Goal: Task Accomplishment & Management: Complete application form

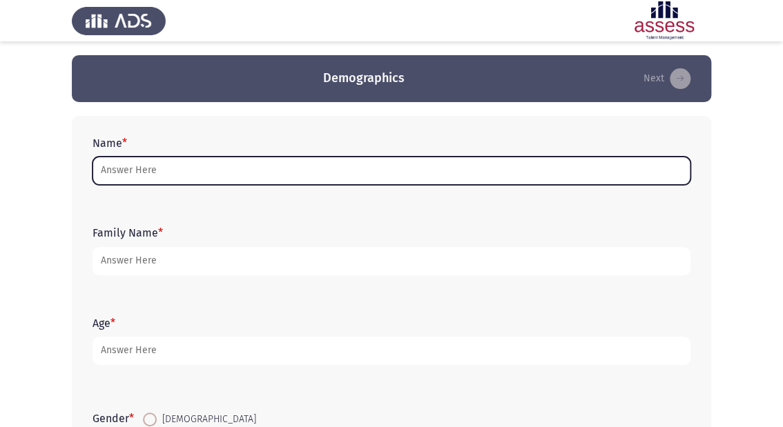
click at [279, 172] on input "Name *" at bounding box center [392, 171] width 598 height 28
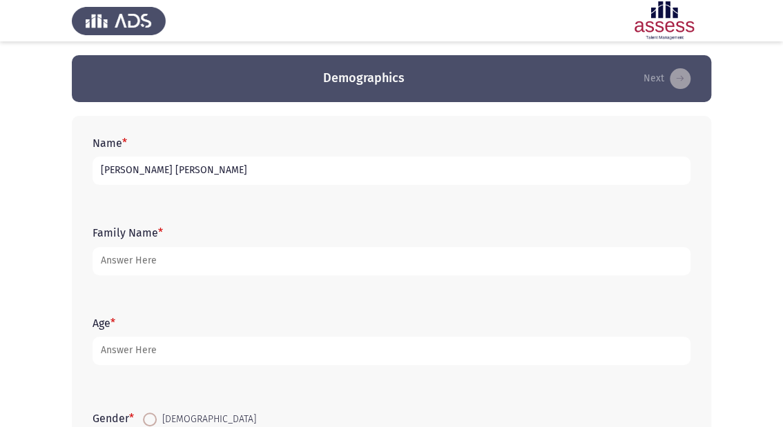
type input "[PERSON_NAME] [PERSON_NAME]"
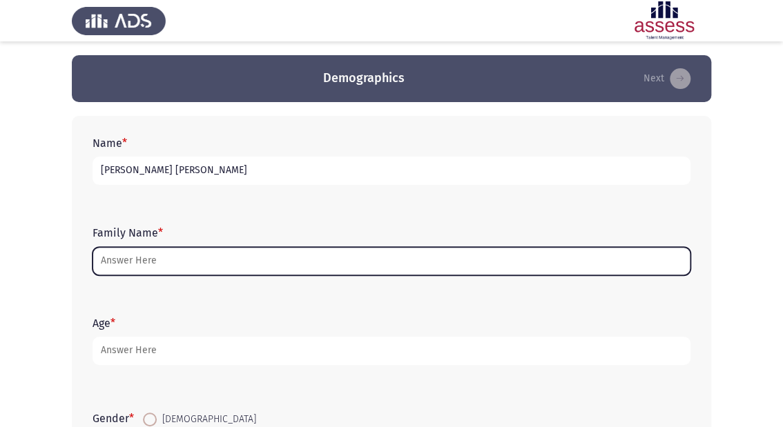
click at [180, 264] on input "Family Name *" at bounding box center [392, 261] width 598 height 28
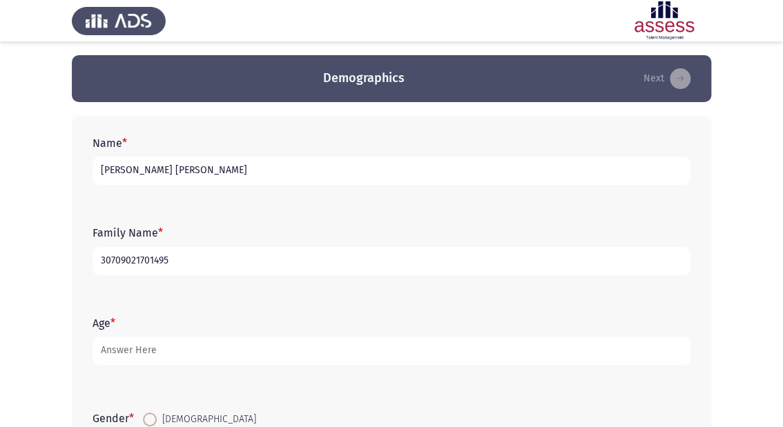
type input "30709021701495"
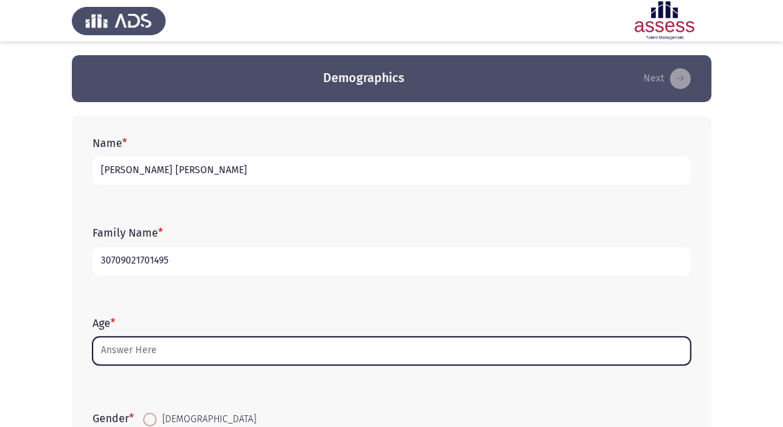
click at [347, 345] on input "Age *" at bounding box center [392, 351] width 598 height 28
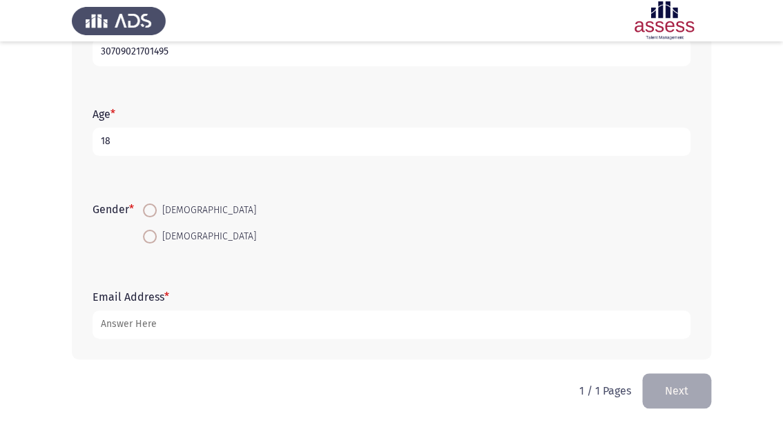
scroll to position [210, 0]
type input "18"
click at [152, 209] on span at bounding box center [150, 210] width 14 height 14
click at [152, 209] on input "[DEMOGRAPHIC_DATA]" at bounding box center [150, 210] width 14 height 14
radio input "true"
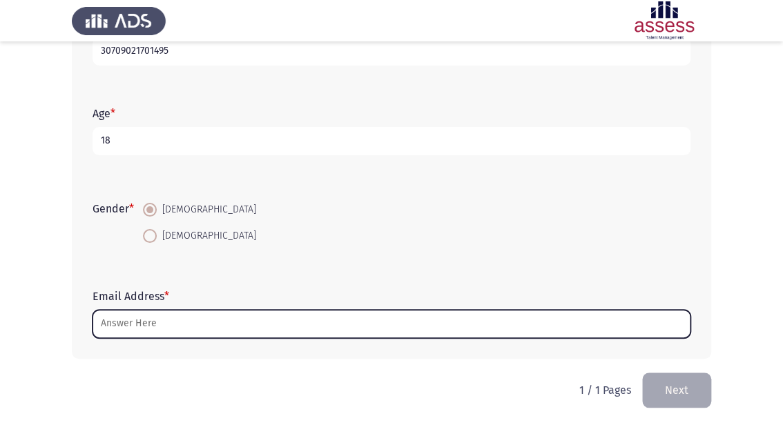
click at [247, 331] on input "Email Address *" at bounding box center [392, 324] width 598 height 28
click at [204, 317] on input "Email Address *" at bounding box center [392, 324] width 598 height 28
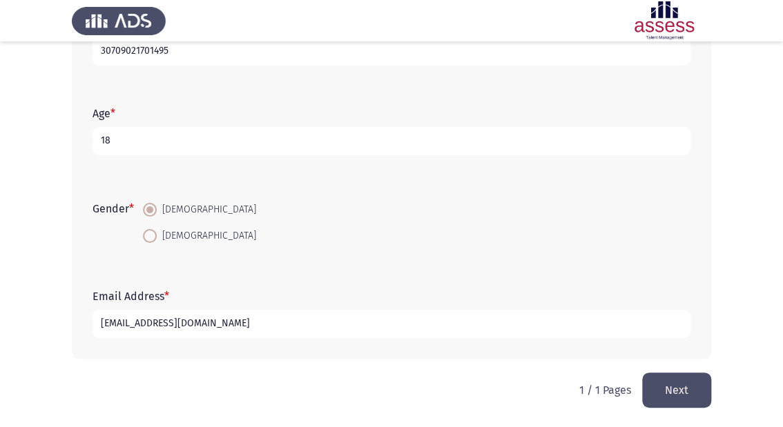
type input "[EMAIL_ADDRESS][DOMAIN_NAME]"
click at [693, 388] on button "Next" at bounding box center [676, 390] width 69 height 35
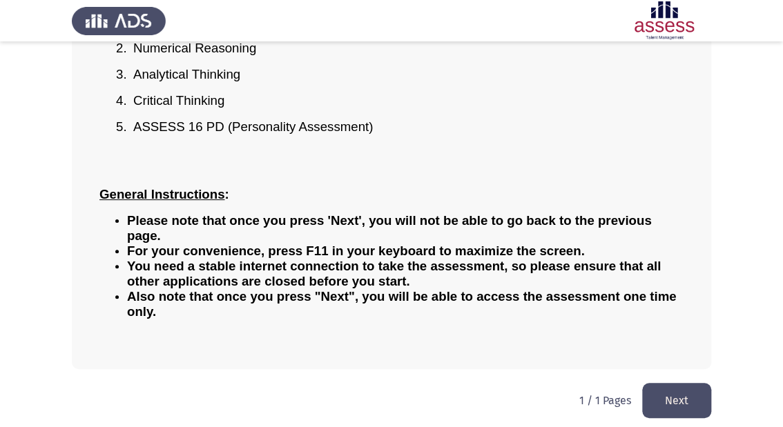
scroll to position [209, 0]
click at [682, 398] on button "Next" at bounding box center [676, 400] width 69 height 35
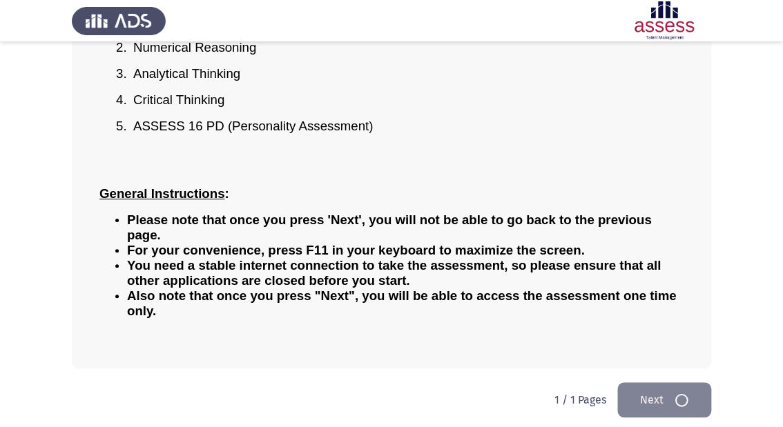
scroll to position [0, 0]
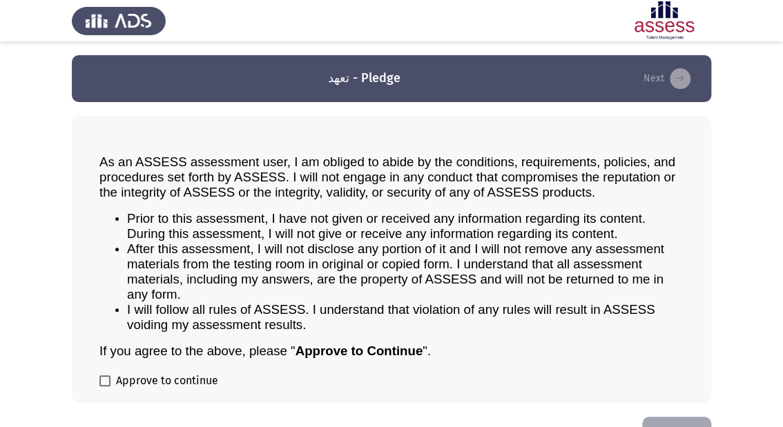
click at [105, 378] on span at bounding box center [104, 381] width 11 height 11
click at [105, 387] on input "Approve to continue" at bounding box center [104, 387] width 1 height 1
checkbox input "true"
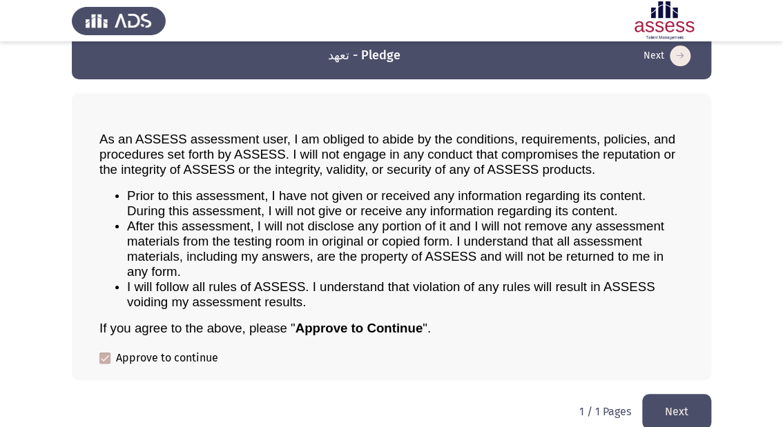
scroll to position [35, 0]
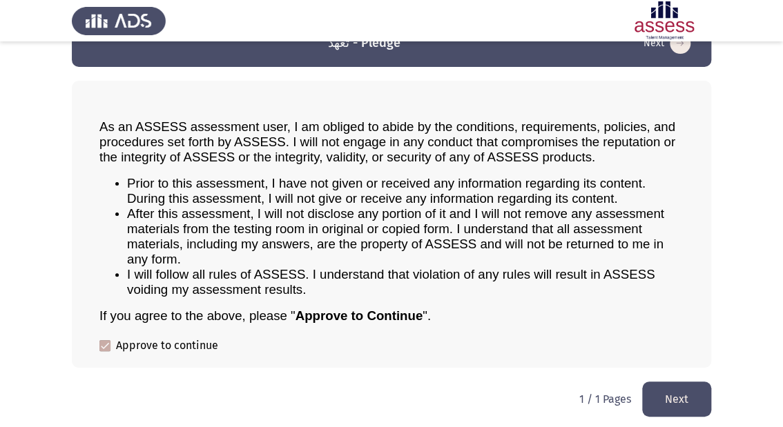
click at [686, 392] on button "Next" at bounding box center [676, 399] width 69 height 35
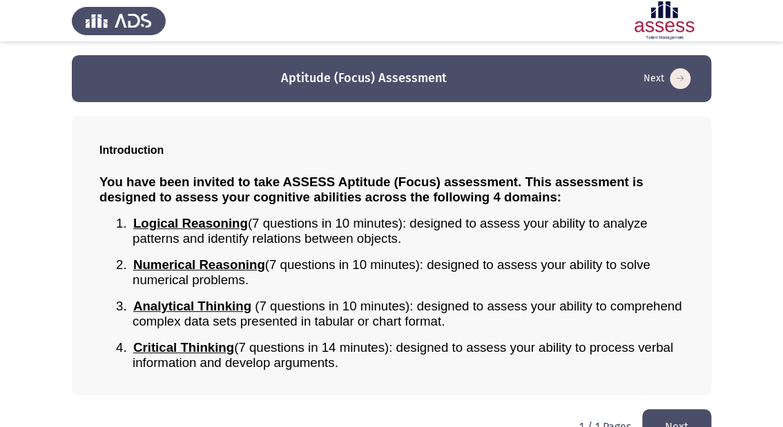
scroll to position [28, 0]
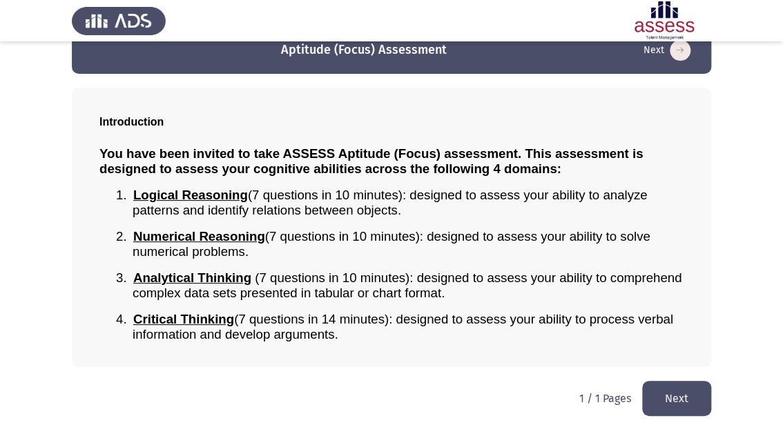
click at [697, 394] on button "Next" at bounding box center [676, 398] width 69 height 35
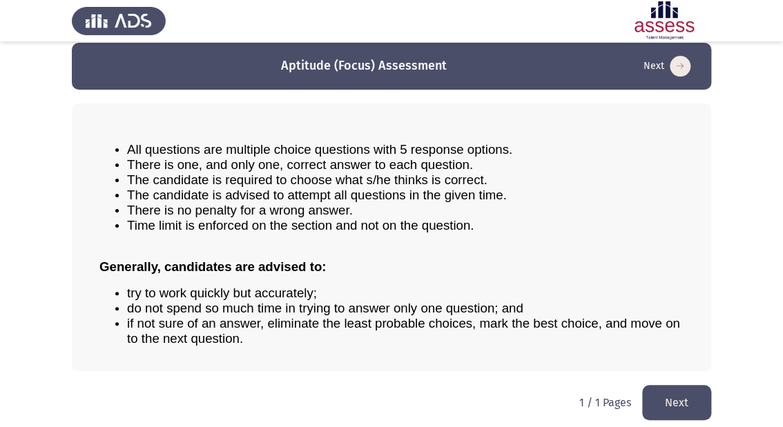
scroll to position [16, 0]
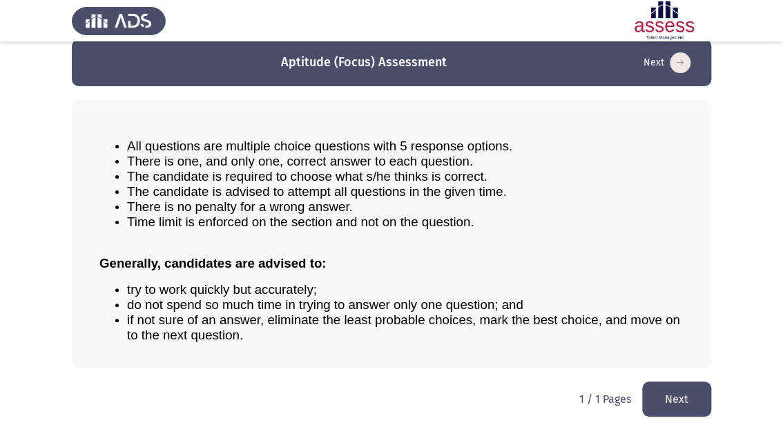
click at [706, 393] on button "Next" at bounding box center [676, 399] width 69 height 35
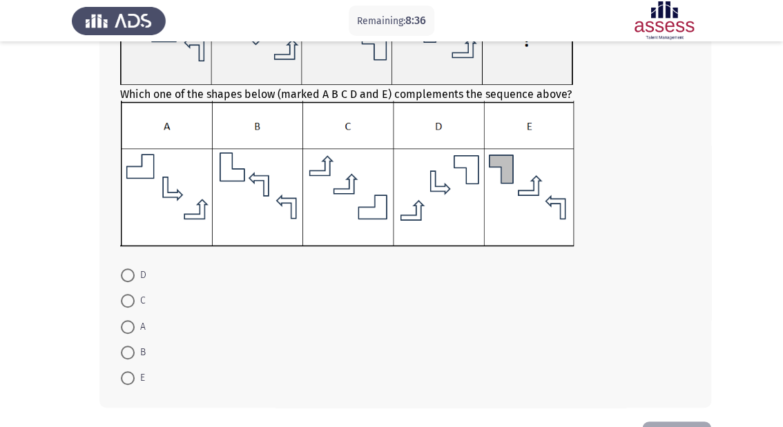
scroll to position [166, 0]
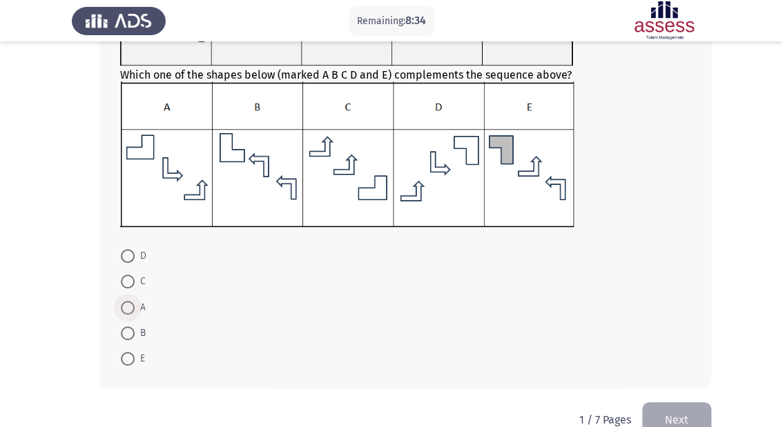
click at [128, 307] on span at bounding box center [128, 308] width 14 height 14
click at [128, 307] on input "A" at bounding box center [128, 308] width 14 height 14
radio input "true"
click at [690, 414] on button "Next" at bounding box center [676, 419] width 69 height 35
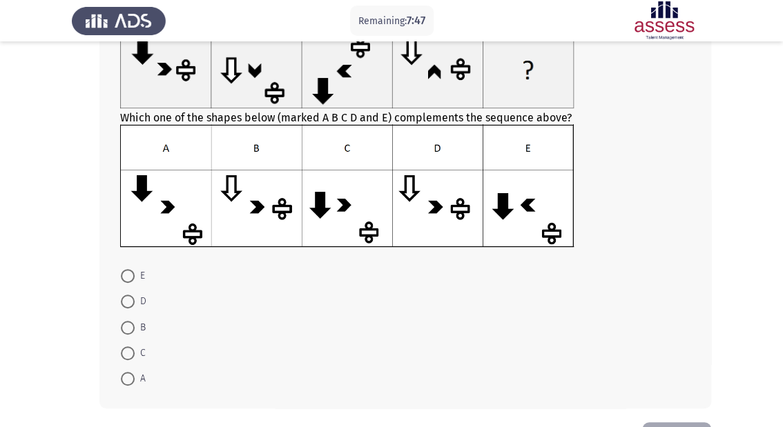
scroll to position [110, 0]
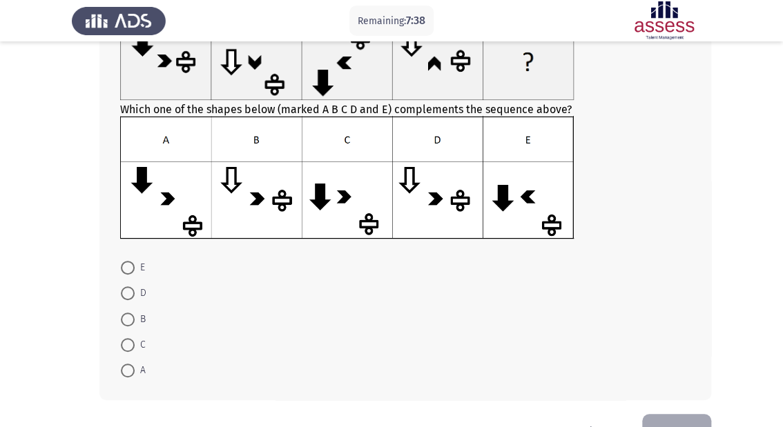
click at [126, 342] on span at bounding box center [128, 345] width 14 height 14
click at [126, 342] on input "C" at bounding box center [128, 345] width 14 height 14
radio input "true"
click at [664, 420] on button "Next" at bounding box center [676, 431] width 69 height 35
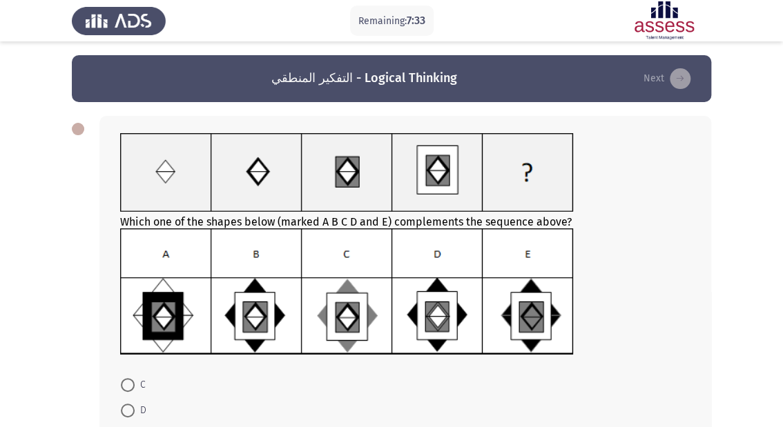
scroll to position [55, 0]
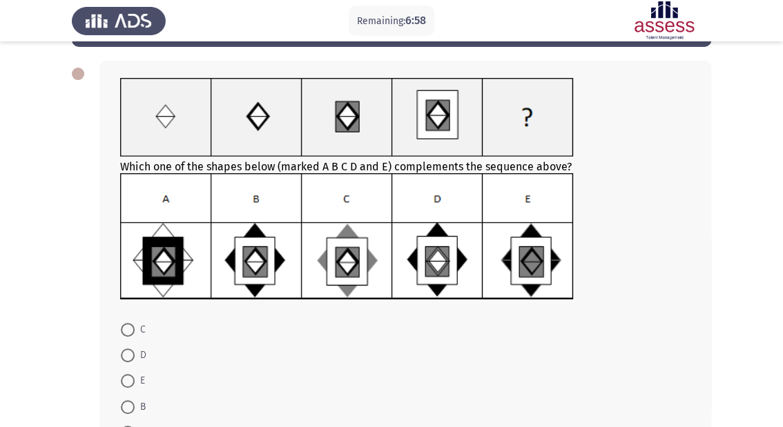
click at [128, 355] on span at bounding box center [128, 356] width 14 height 14
click at [128, 355] on input "D" at bounding box center [128, 356] width 14 height 14
radio input "true"
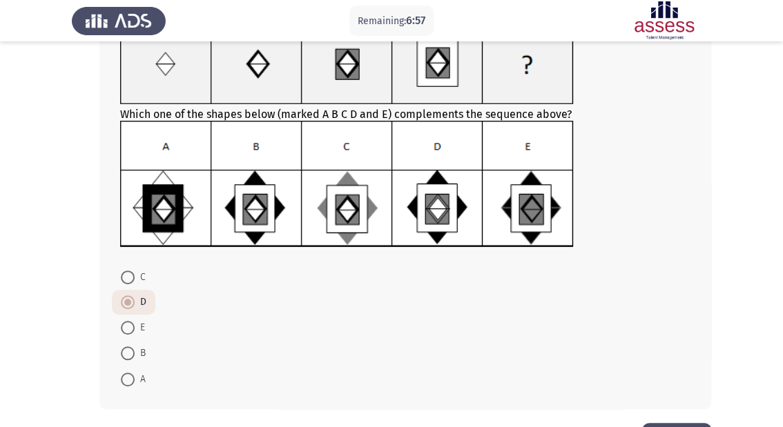
scroll to position [157, 0]
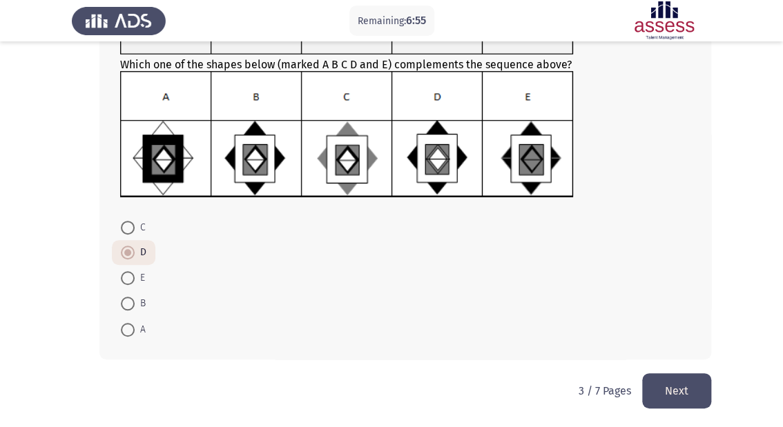
click at [675, 395] on button "Next" at bounding box center [676, 391] width 69 height 35
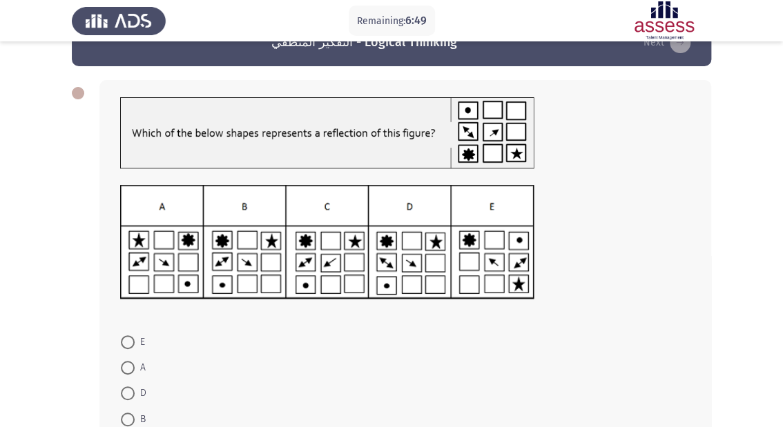
scroll to position [55, 0]
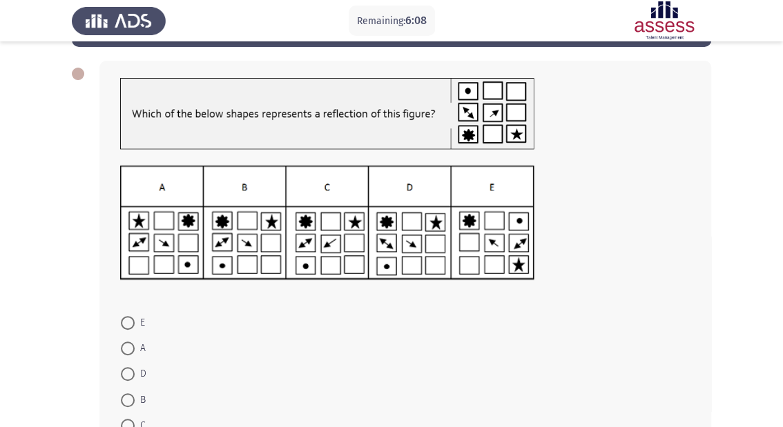
click at [133, 380] on span at bounding box center [128, 374] width 14 height 14
click at [133, 380] on input "D" at bounding box center [128, 374] width 14 height 14
radio input "true"
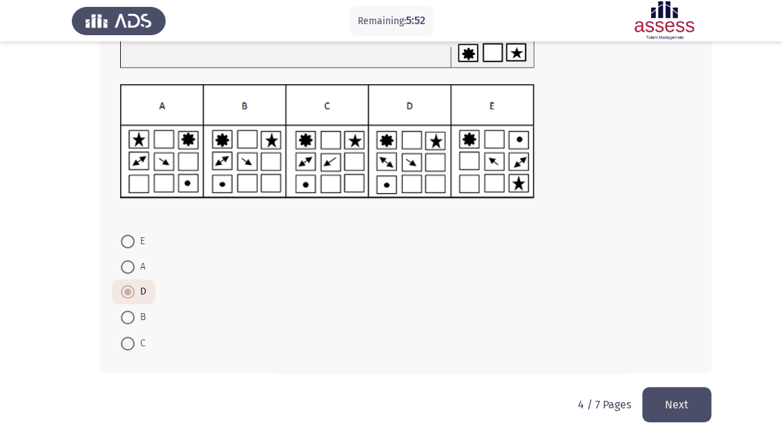
scroll to position [151, 0]
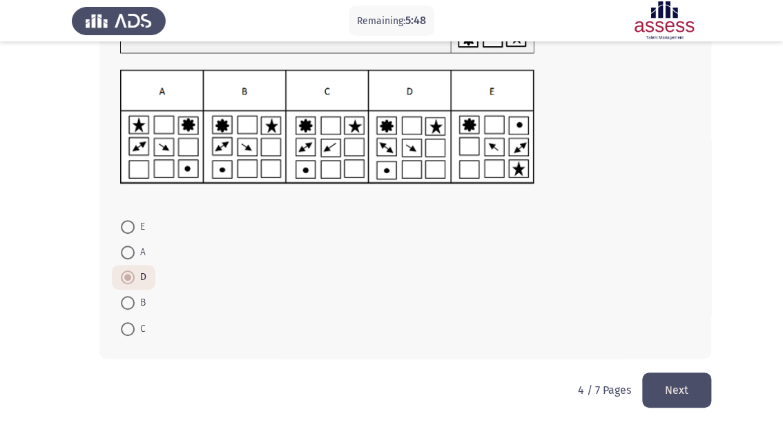
click at [662, 385] on button "Next" at bounding box center [676, 390] width 69 height 35
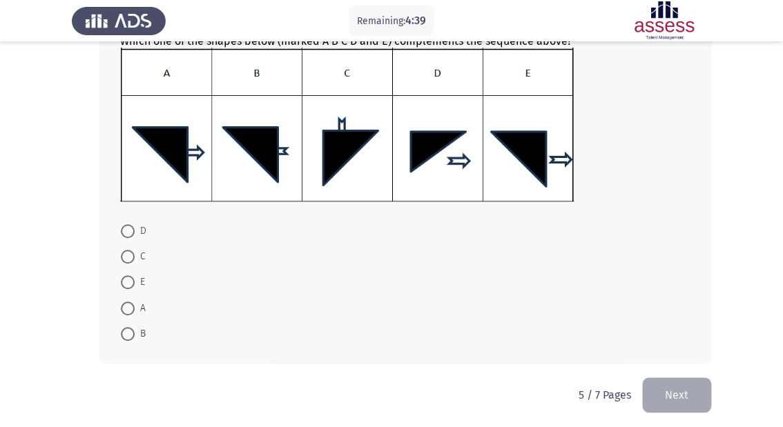
scroll to position [256, 0]
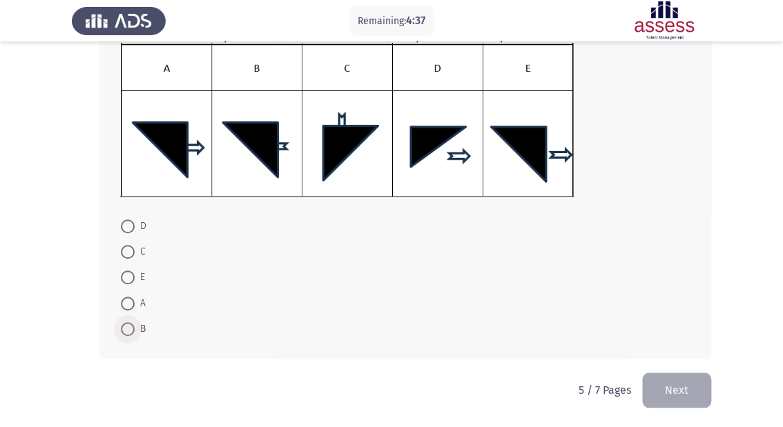
click at [126, 332] on span at bounding box center [128, 329] width 14 height 14
click at [126, 332] on input "B" at bounding box center [128, 329] width 14 height 14
radio input "true"
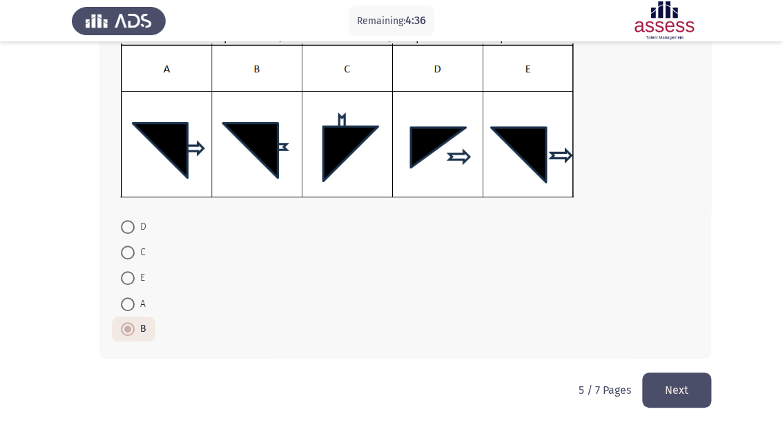
click at [686, 387] on button "Next" at bounding box center [676, 390] width 69 height 35
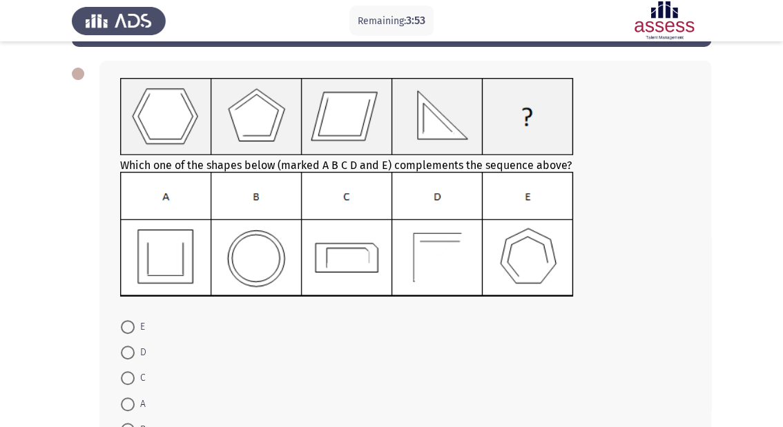
scroll to position [110, 0]
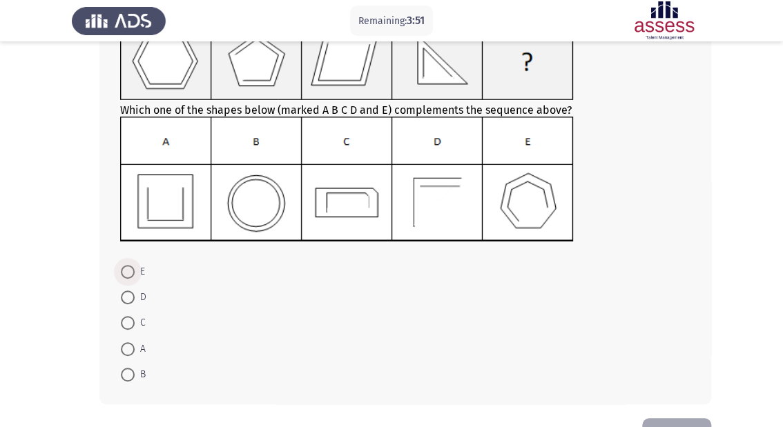
click at [128, 273] on span at bounding box center [128, 272] width 14 height 14
click at [128, 273] on input "E" at bounding box center [128, 272] width 14 height 14
radio input "true"
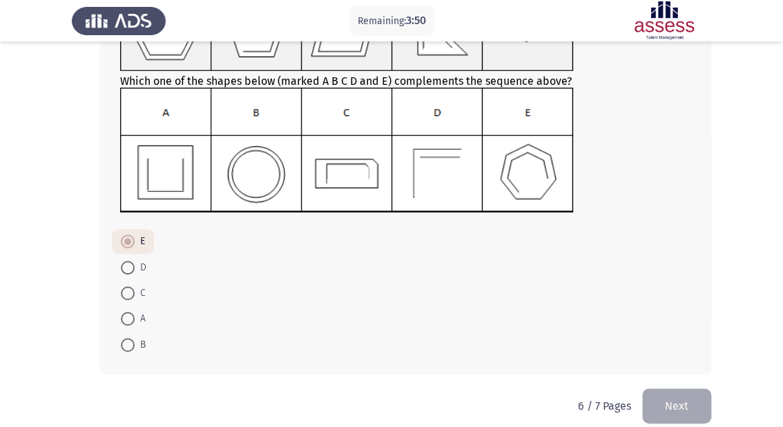
scroll to position [155, 0]
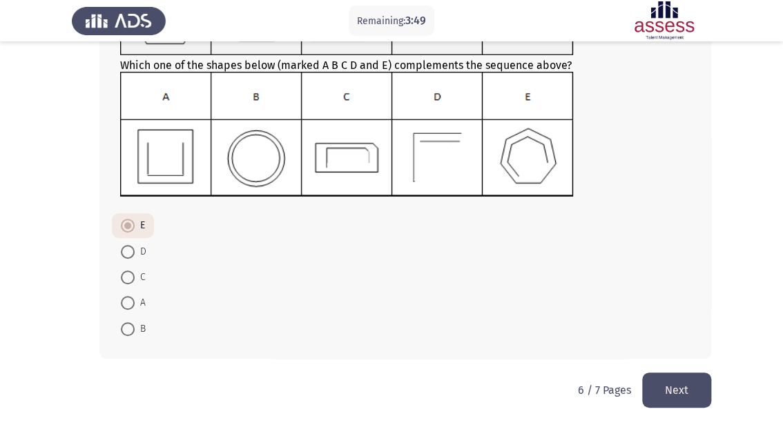
click at [684, 394] on button "Next" at bounding box center [676, 390] width 69 height 35
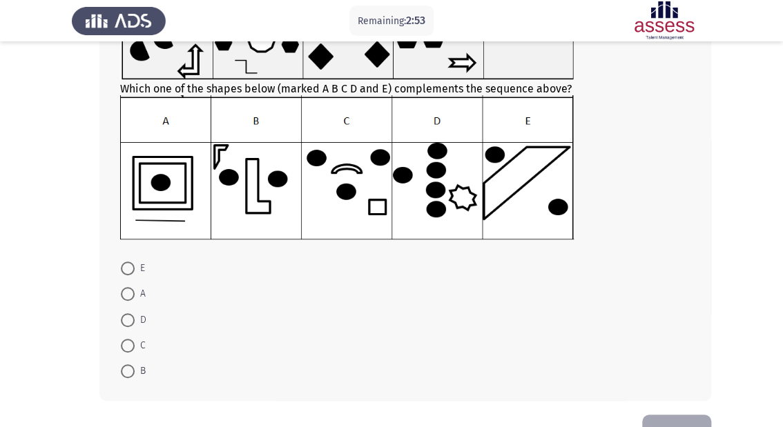
scroll to position [194, 0]
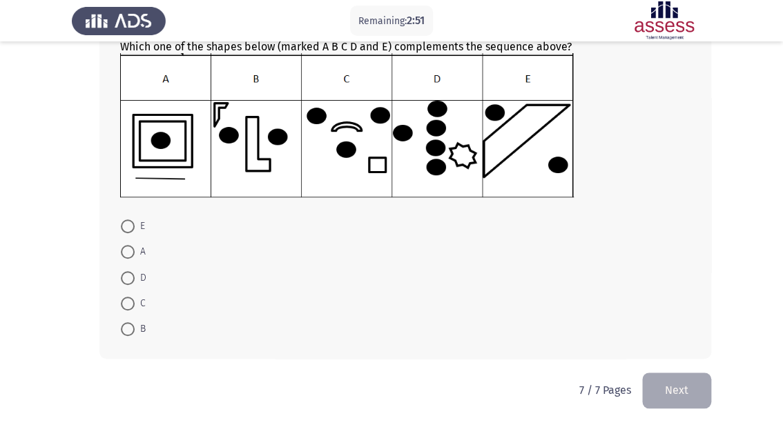
click at [127, 246] on span at bounding box center [128, 252] width 14 height 14
click at [127, 246] on input "A" at bounding box center [128, 252] width 14 height 14
radio input "true"
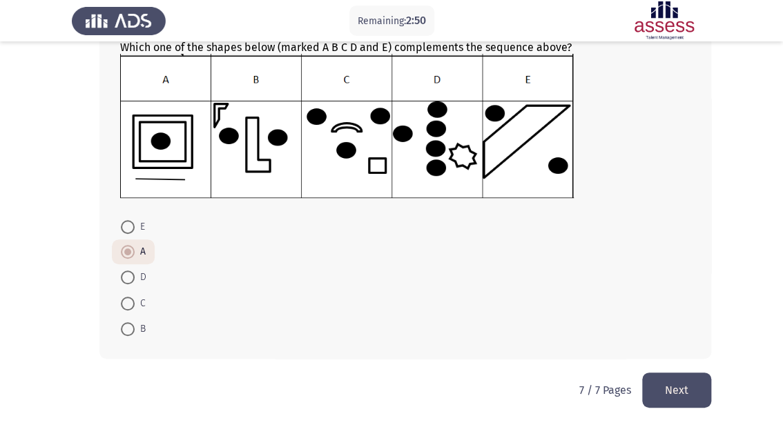
click at [671, 388] on button "Next" at bounding box center [676, 390] width 69 height 35
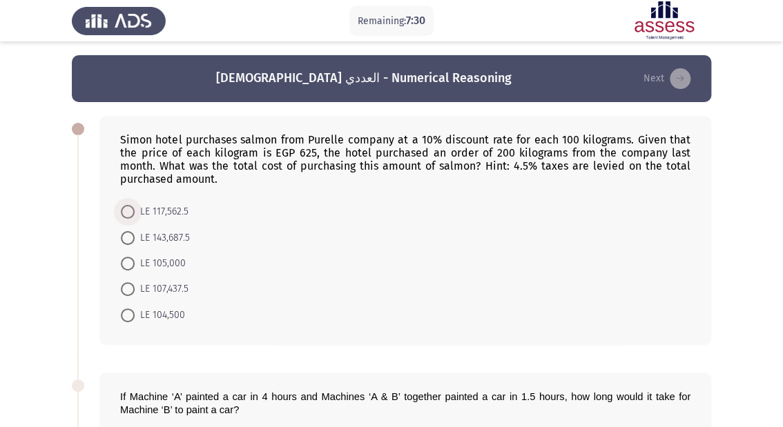
drag, startPoint x: 124, startPoint y: 213, endPoint x: 133, endPoint y: 215, distance: 9.2
click at [124, 213] on span at bounding box center [128, 212] width 14 height 14
click at [124, 213] on input "LE 117,562.5" at bounding box center [128, 212] width 14 height 14
radio input "true"
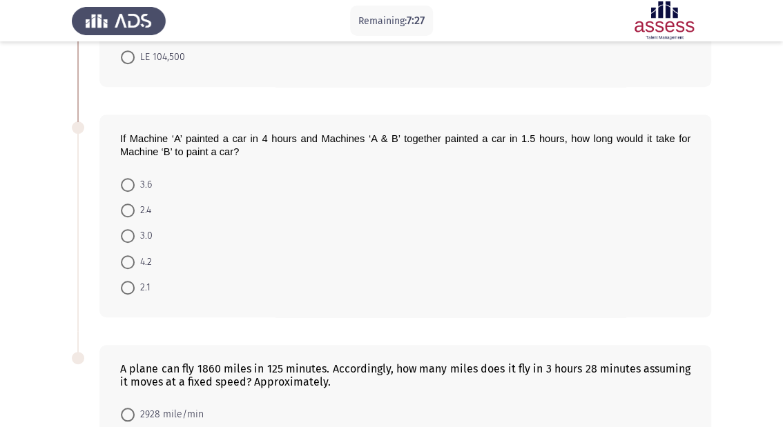
scroll to position [276, 0]
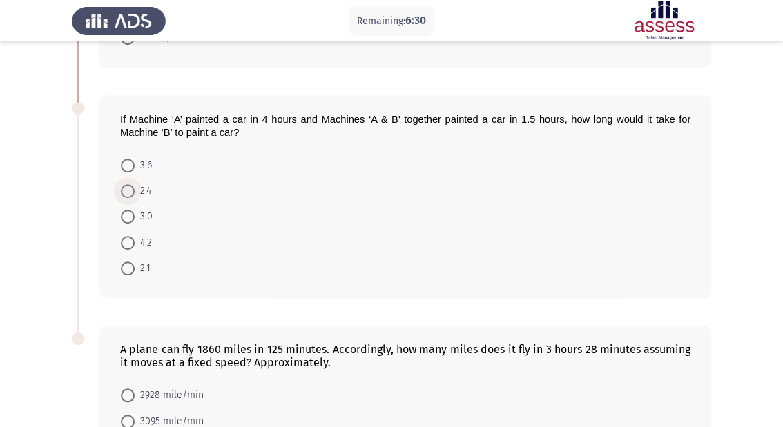
click at [127, 185] on span at bounding box center [128, 191] width 14 height 14
click at [127, 185] on input "2.4" at bounding box center [128, 191] width 14 height 14
radio input "true"
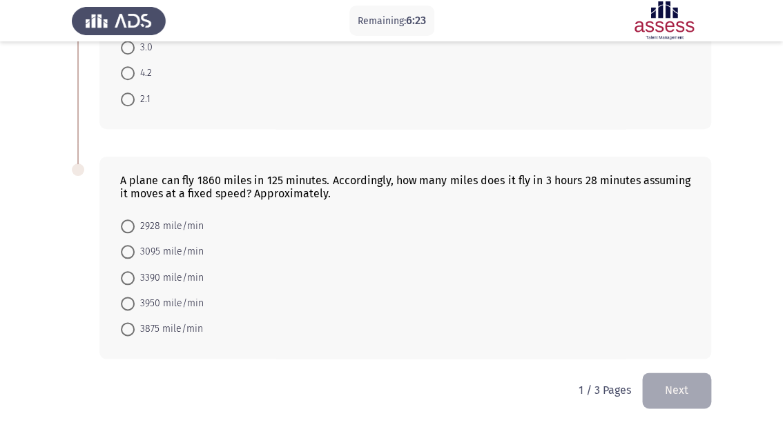
scroll to position [445, 0]
click at [127, 251] on span at bounding box center [128, 252] width 14 height 14
click at [127, 251] on input "3095 mile/min" at bounding box center [128, 252] width 14 height 14
radio input "true"
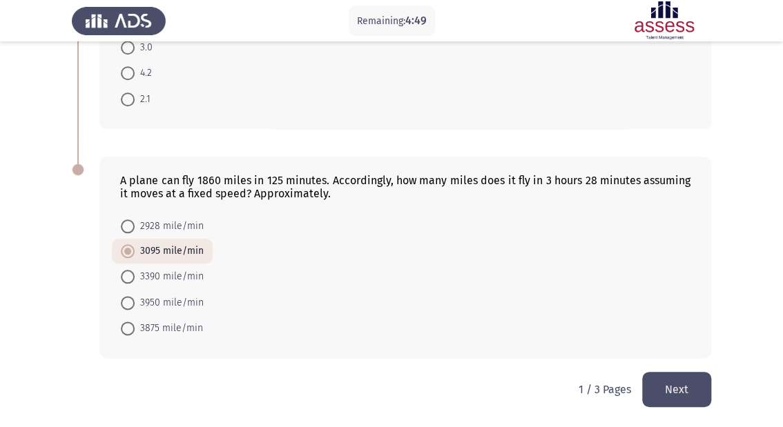
click at [697, 389] on button "Next" at bounding box center [676, 389] width 69 height 35
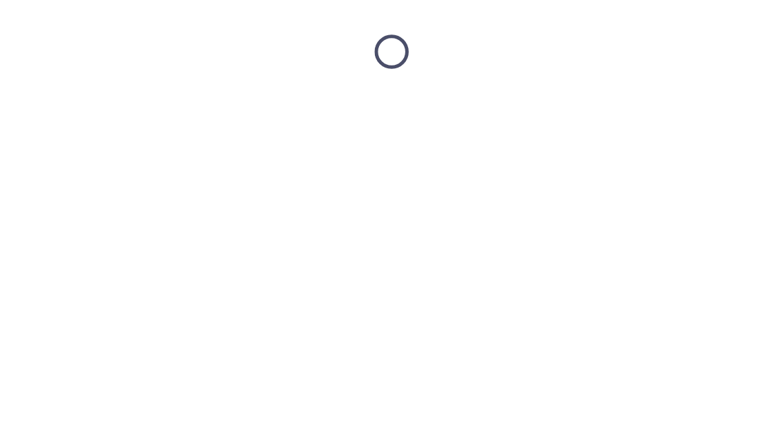
scroll to position [0, 0]
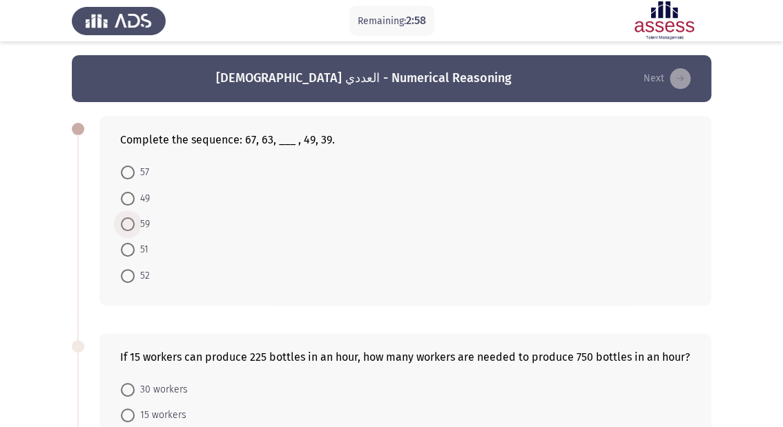
click at [124, 223] on span at bounding box center [128, 225] width 14 height 14
click at [124, 223] on input "59" at bounding box center [128, 225] width 14 height 14
radio input "true"
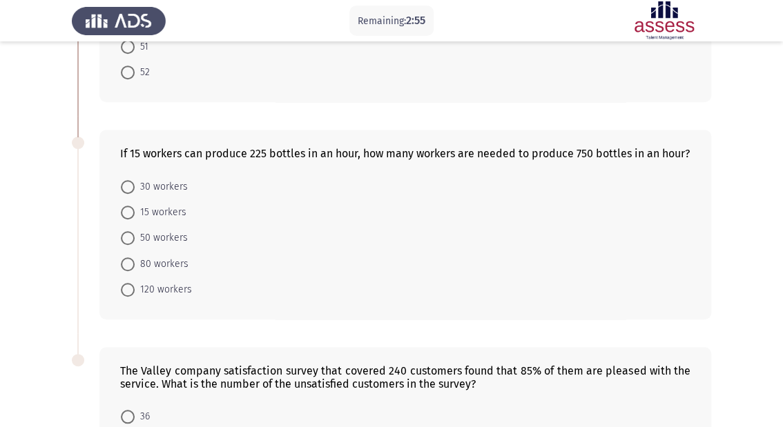
scroll to position [221, 0]
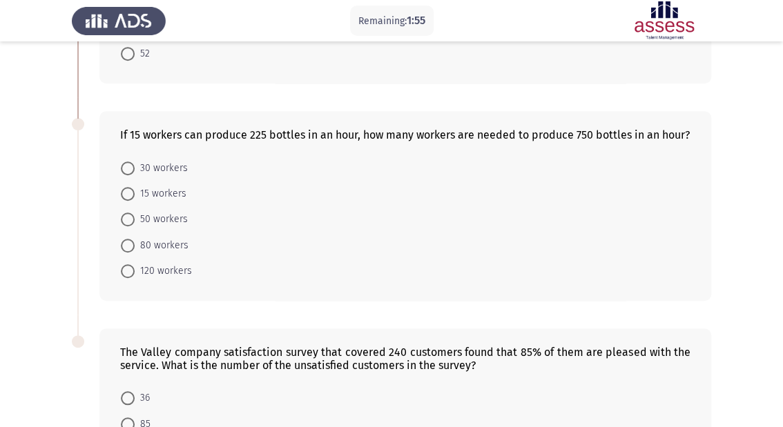
click at [131, 226] on span at bounding box center [128, 220] width 14 height 14
click at [131, 226] on input "50 workers" at bounding box center [128, 220] width 14 height 14
radio input "true"
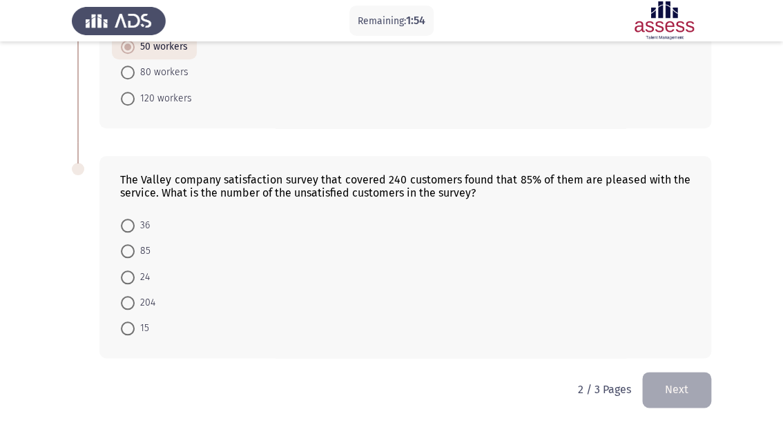
scroll to position [405, 0]
click at [133, 302] on span at bounding box center [128, 303] width 14 height 14
click at [133, 302] on input "204" at bounding box center [128, 303] width 14 height 14
radio input "true"
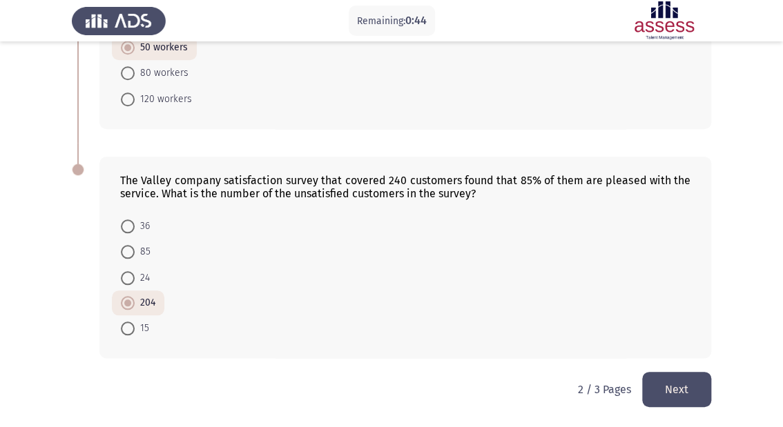
click at [682, 381] on button "Next" at bounding box center [676, 389] width 69 height 35
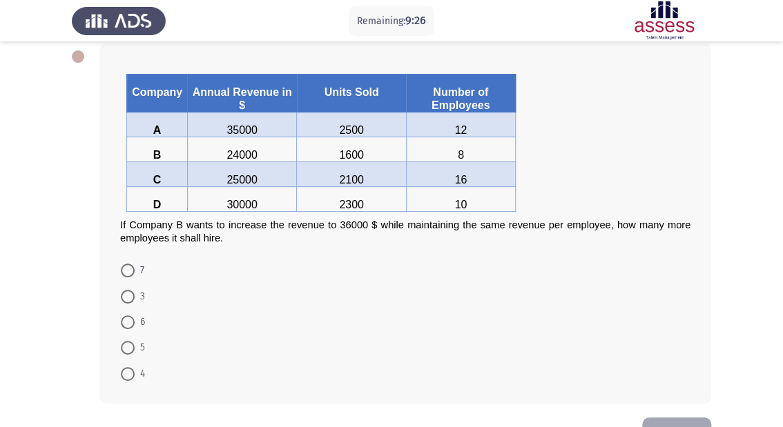
scroll to position [55, 0]
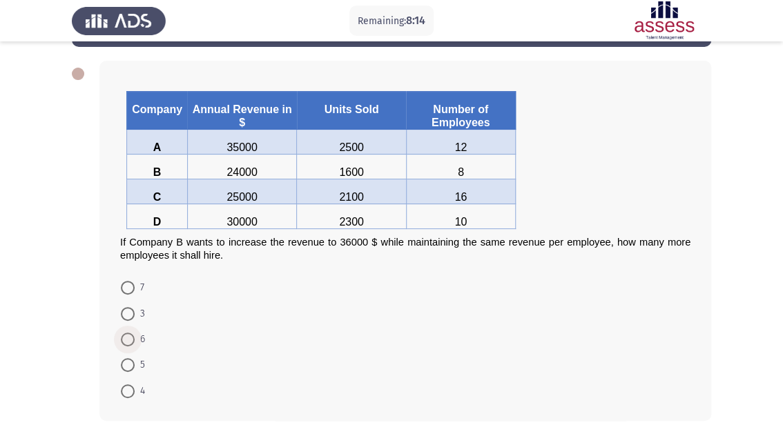
click at [131, 342] on span at bounding box center [128, 340] width 14 height 14
click at [131, 342] on input "6" at bounding box center [128, 340] width 14 height 14
radio input "true"
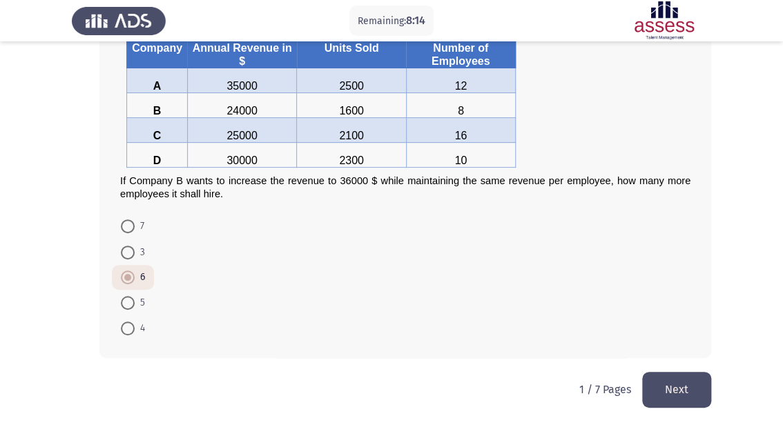
scroll to position [118, 0]
click at [655, 391] on button "Next" at bounding box center [676, 389] width 69 height 35
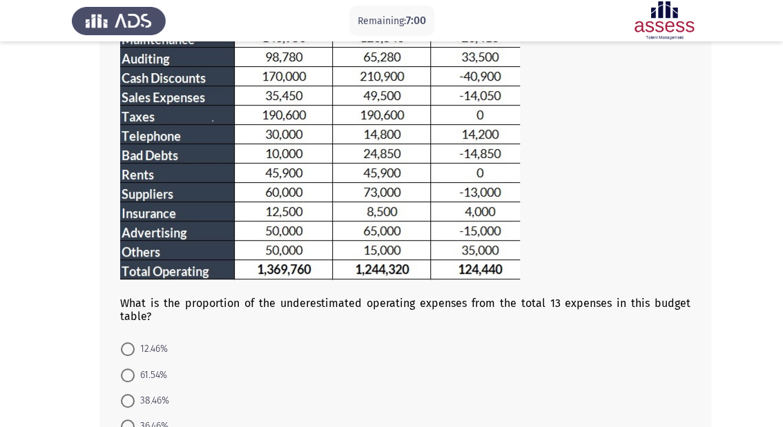
scroll to position [221, 0]
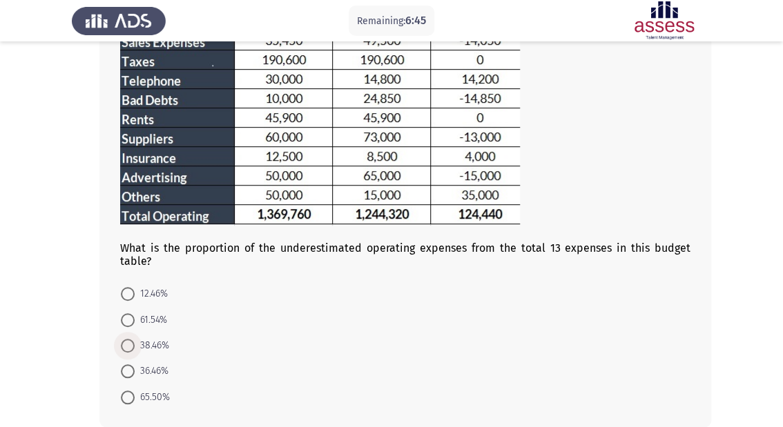
click at [130, 339] on span at bounding box center [128, 346] width 14 height 14
click at [130, 339] on input "38.46%" at bounding box center [128, 346] width 14 height 14
radio input "true"
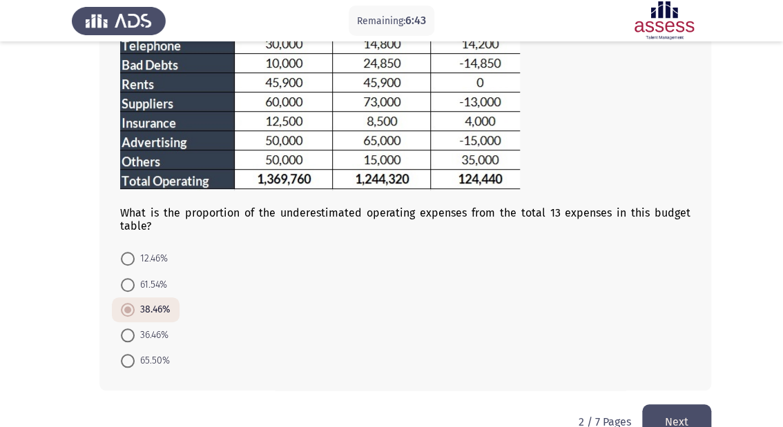
scroll to position [276, 0]
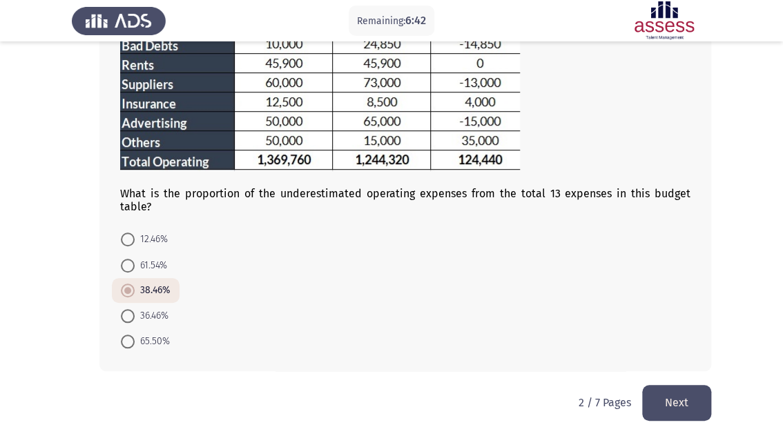
click at [690, 392] on button "Next" at bounding box center [676, 402] width 69 height 35
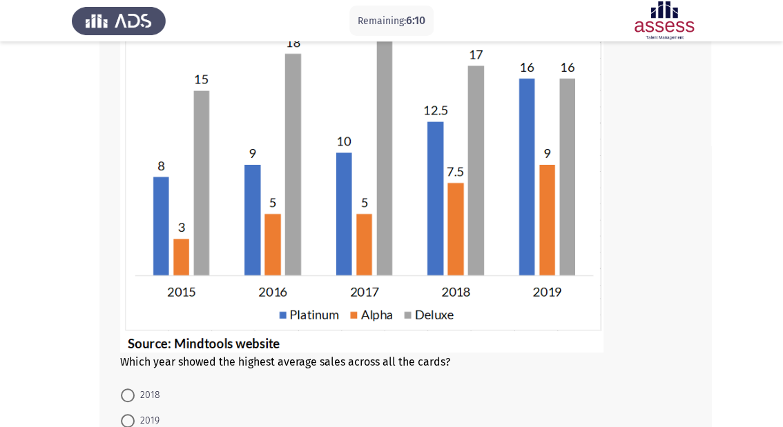
scroll to position [276, 0]
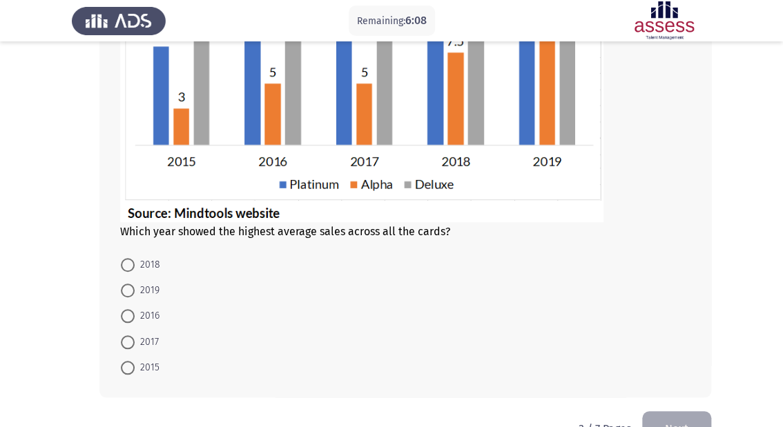
click at [135, 365] on span "2015" at bounding box center [147, 368] width 25 height 17
click at [135, 365] on input "2015" at bounding box center [128, 368] width 14 height 14
radio input "true"
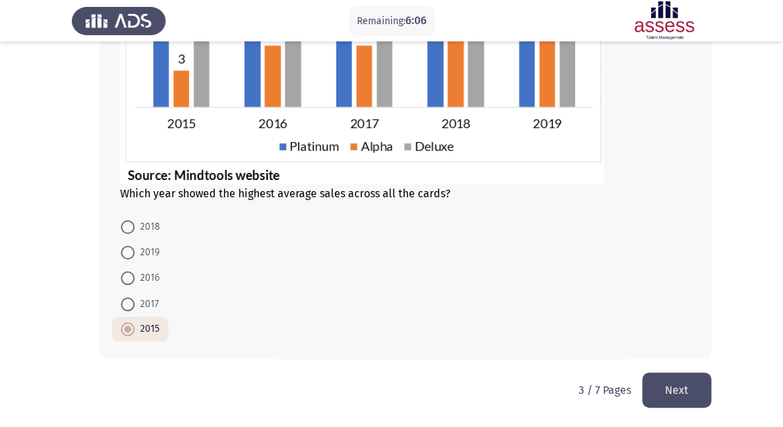
click at [681, 384] on button "Next" at bounding box center [676, 390] width 69 height 35
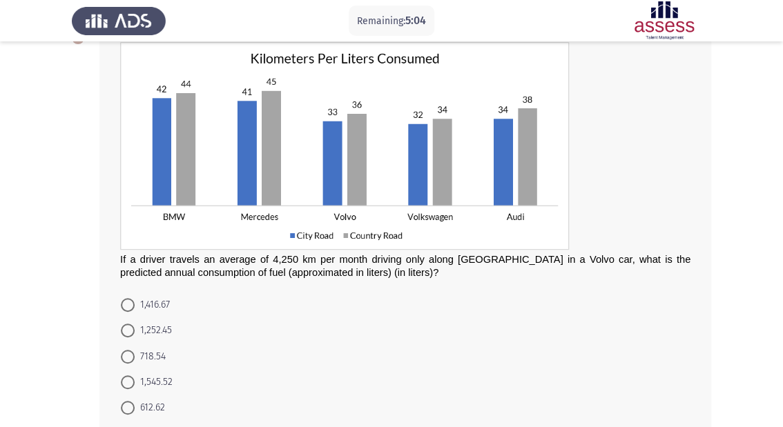
scroll to position [110, 0]
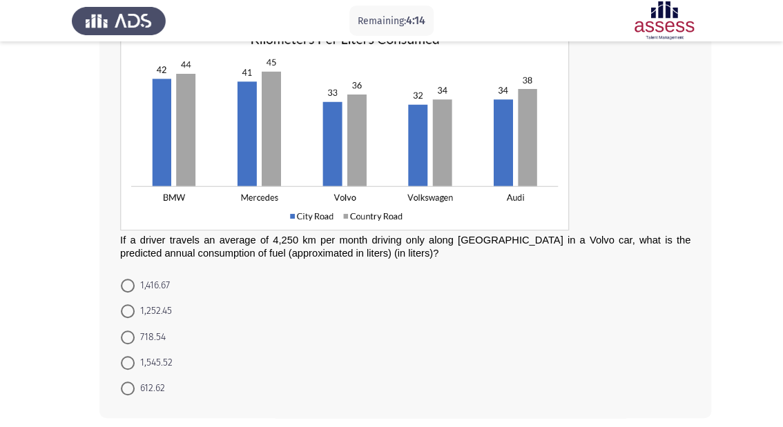
click at [124, 309] on span at bounding box center [128, 312] width 14 height 14
click at [124, 309] on input "1,252.45" at bounding box center [128, 312] width 14 height 14
radio input "true"
click at [124, 309] on span at bounding box center [128, 312] width 14 height 14
click at [124, 309] on input "1,252.45" at bounding box center [128, 312] width 14 height 14
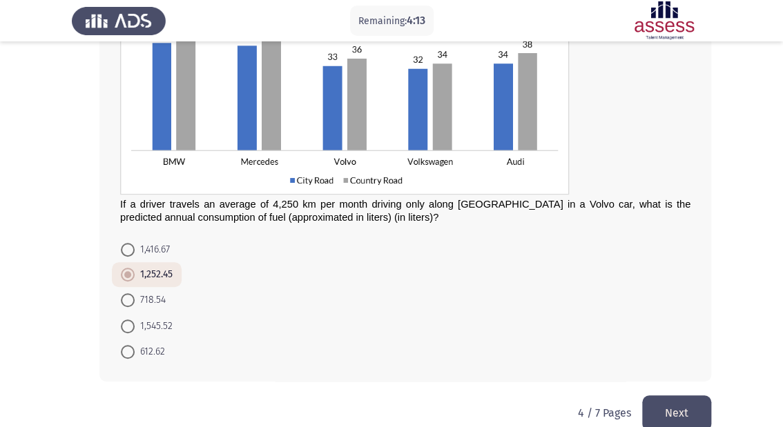
scroll to position [166, 0]
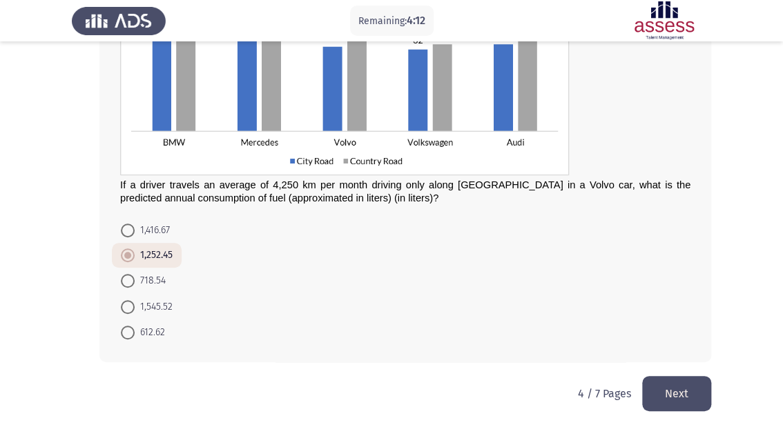
click at [660, 386] on button "Next" at bounding box center [676, 393] width 69 height 35
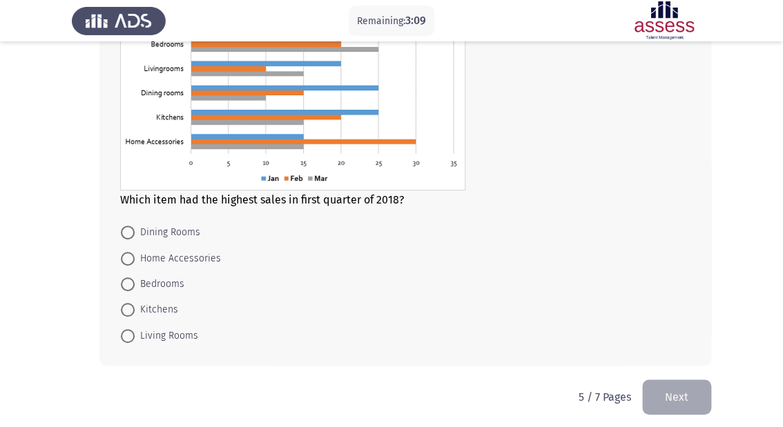
scroll to position [136, 0]
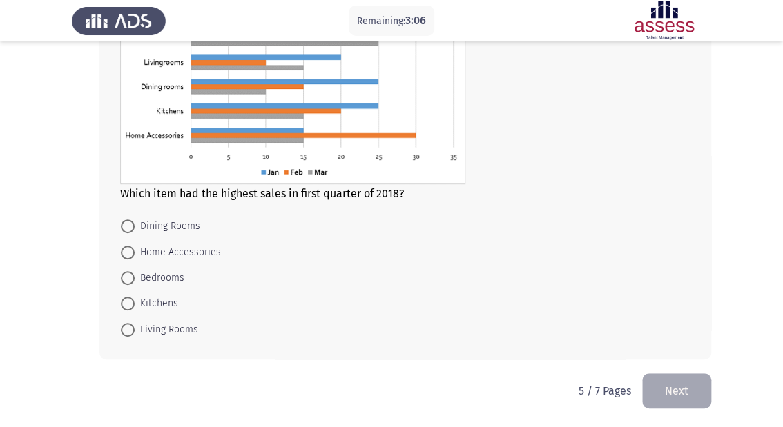
click at [133, 329] on span at bounding box center [128, 330] width 14 height 14
click at [133, 329] on input "Living Rooms" at bounding box center [128, 330] width 14 height 14
radio input "true"
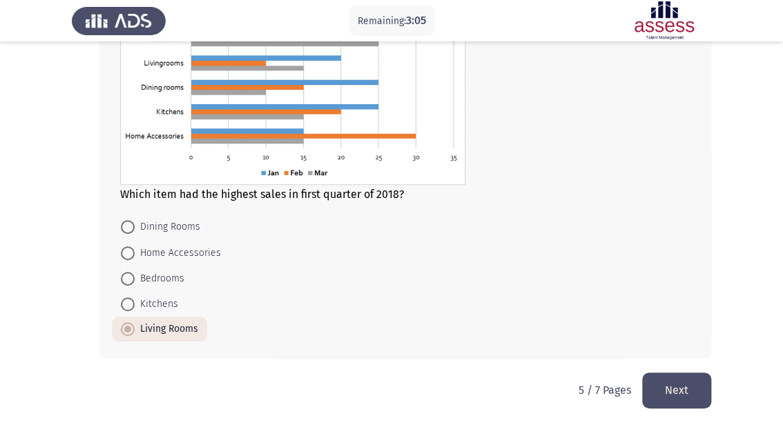
click at [701, 389] on button "Next" at bounding box center [676, 390] width 69 height 35
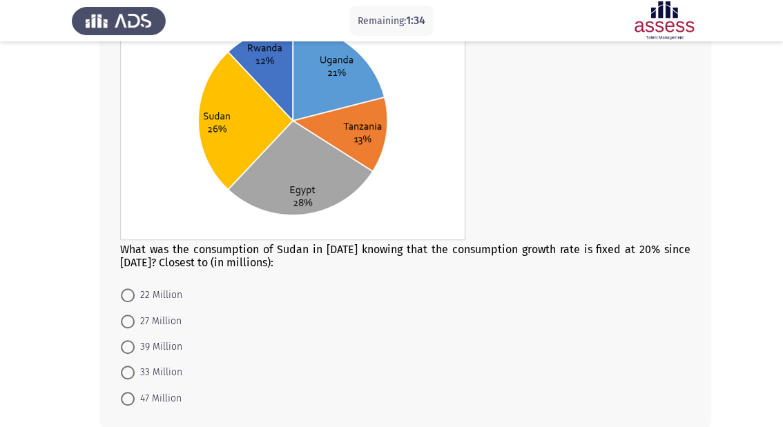
scroll to position [166, 0]
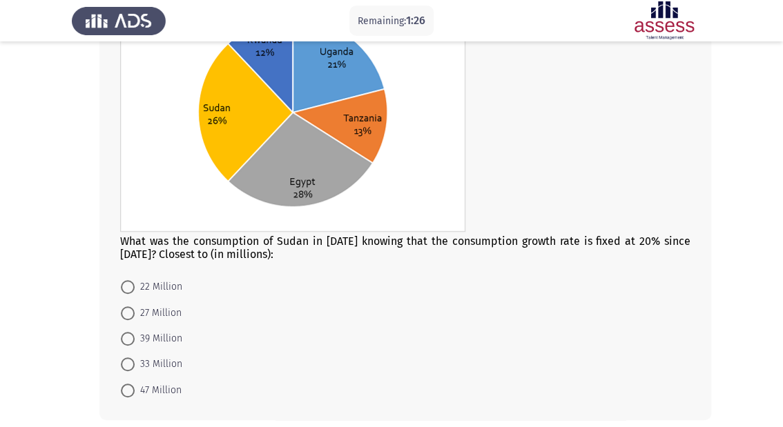
click at [131, 335] on span at bounding box center [128, 339] width 14 height 14
click at [131, 335] on input "39 Million" at bounding box center [128, 339] width 14 height 14
radio input "true"
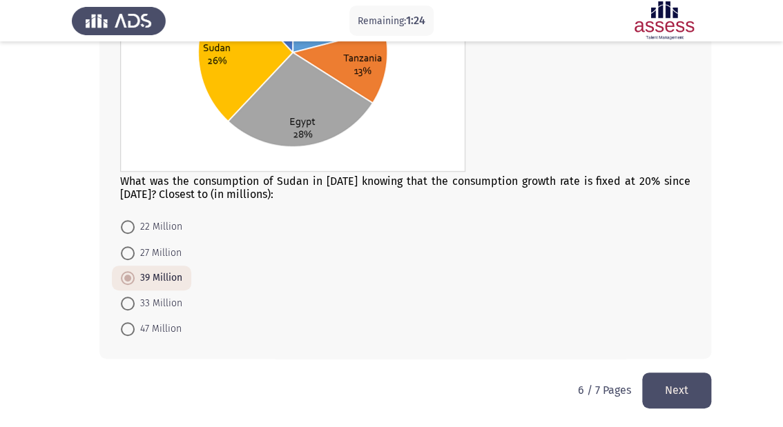
scroll to position [226, 0]
click at [689, 392] on button "Next" at bounding box center [676, 389] width 69 height 35
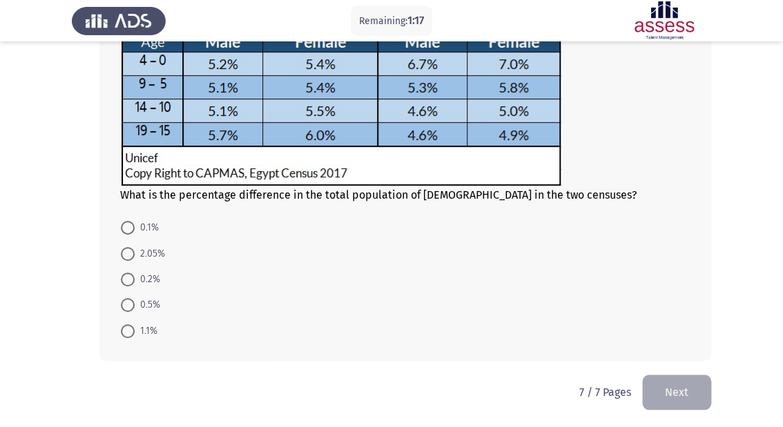
scroll to position [195, 0]
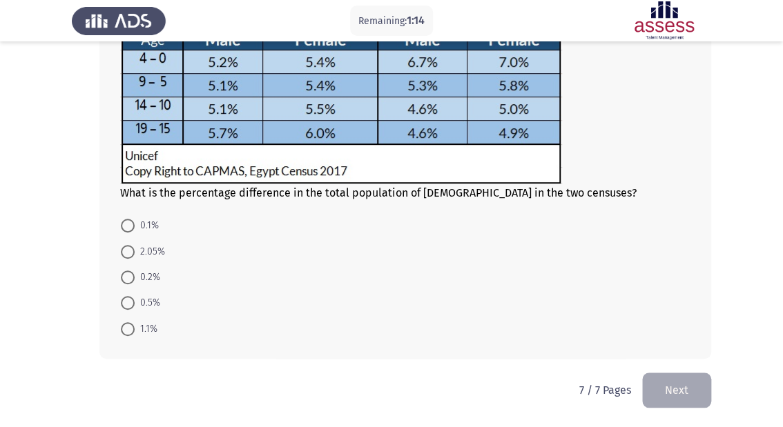
click at [30, 148] on app-assessment-container "Remaining: 1:14 [DEMOGRAPHIC_DATA] - Analytical Thinking Next What is the perce…" at bounding box center [391, 116] width 783 height 513
drag, startPoint x: 88, startPoint y: 155, endPoint x: 592, endPoint y: 168, distance: 503.6
click at [592, 168] on div "What is the percentage difference in the total population of [DEMOGRAPHIC_DATA]…" at bounding box center [391, 140] width 639 height 466
click at [670, 390] on button "Next" at bounding box center [676, 390] width 69 height 35
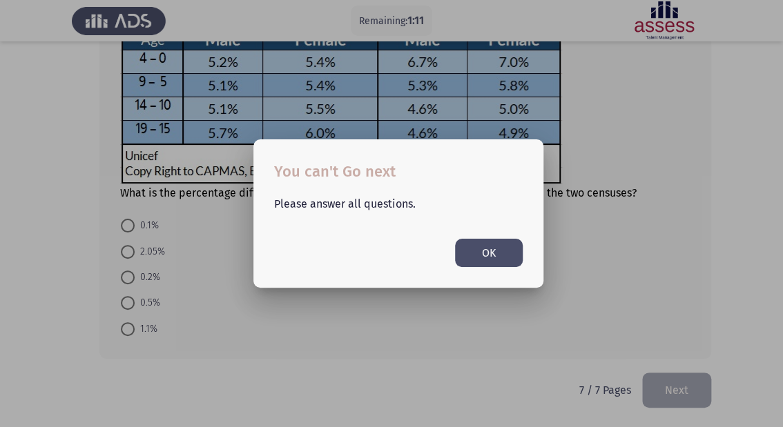
click at [583, 357] on div at bounding box center [391, 213] width 783 height 427
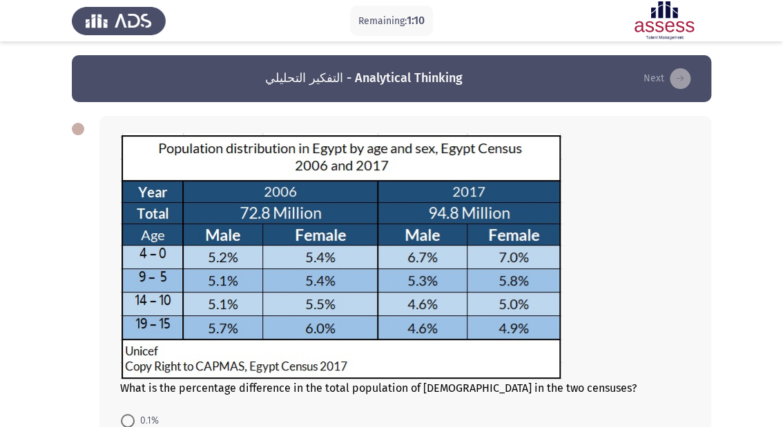
scroll to position [195, 0]
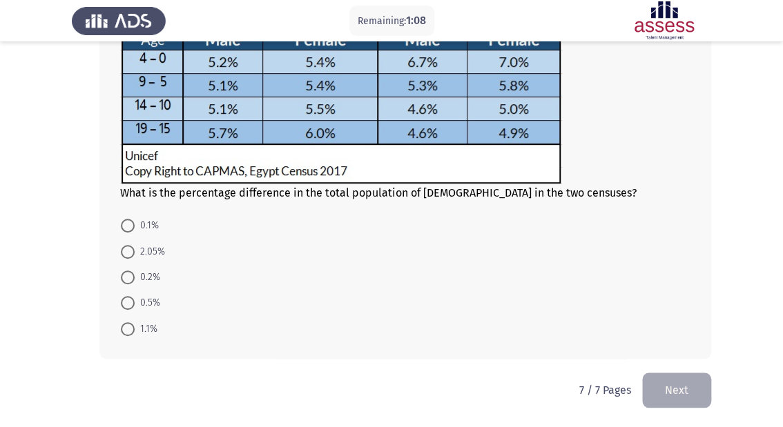
click at [88, 20] on img at bounding box center [119, 20] width 94 height 39
drag, startPoint x: 516, startPoint y: 273, endPoint x: 781, endPoint y: 256, distance: 265.7
click at [781, 256] on app-assessment-container "Remaining: 1:06 التفكير التحليلي - Analytical Thinking Next What is the percent…" at bounding box center [391, 116] width 783 height 513
drag, startPoint x: 453, startPoint y: 332, endPoint x: 677, endPoint y: 334, distance: 223.7
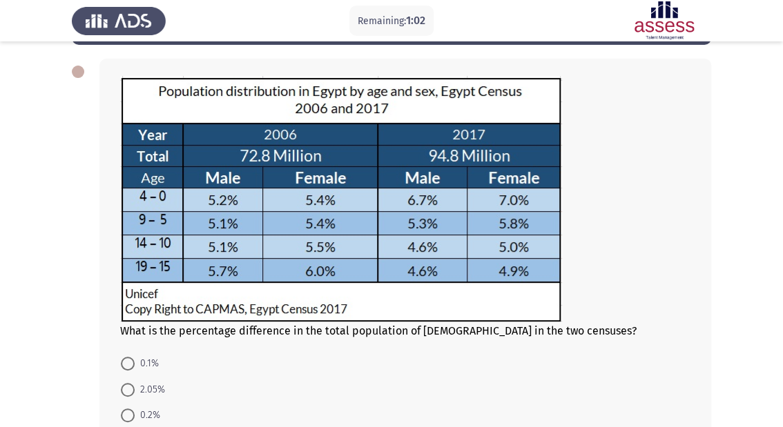
scroll to position [0, 0]
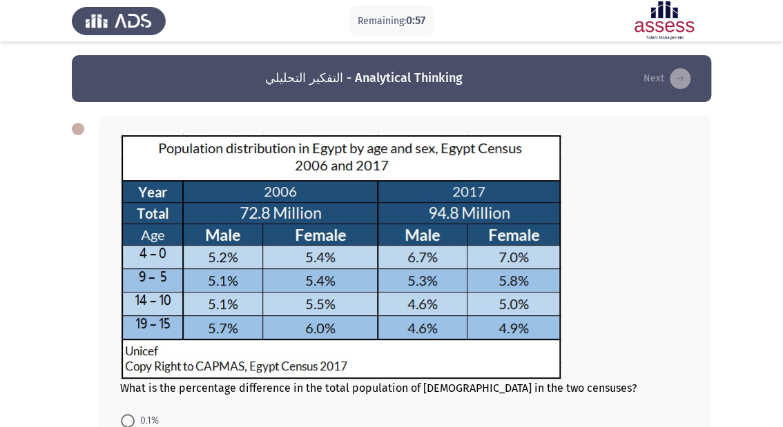
drag, startPoint x: 70, startPoint y: 130, endPoint x: 95, endPoint y: 111, distance: 30.5
click at [89, 116] on app-assessment-container "Remaining: 0:57 [DEMOGRAPHIC_DATA] - Analytical Thinking Next What is the perce…" at bounding box center [391, 311] width 783 height 513
drag, startPoint x: 118, startPoint y: 83, endPoint x: 411, endPoint y: 86, distance: 292.8
click at [132, 83] on app-previous-next-buttons "التفكير التحليلي - Analytical Thinking Next" at bounding box center [391, 79] width 606 height 22
click at [783, 0] on html "Remaining: 0:57 [DEMOGRAPHIC_DATA] - Analytical Thinking Next What is the perce…" at bounding box center [391, 312] width 783 height 624
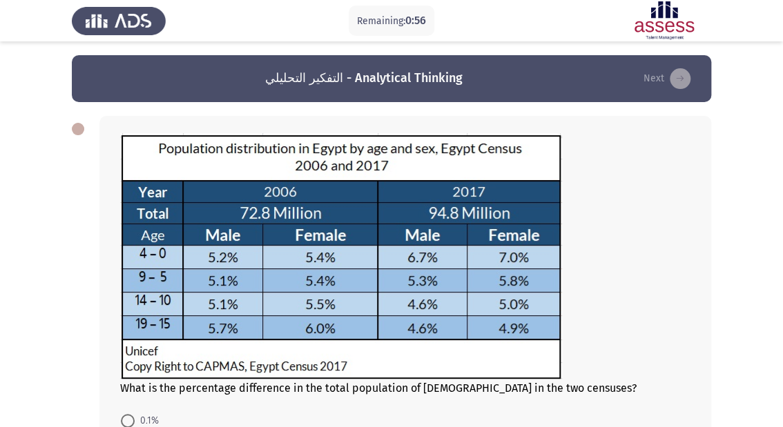
click at [659, 77] on button "Next" at bounding box center [666, 79] width 55 height 22
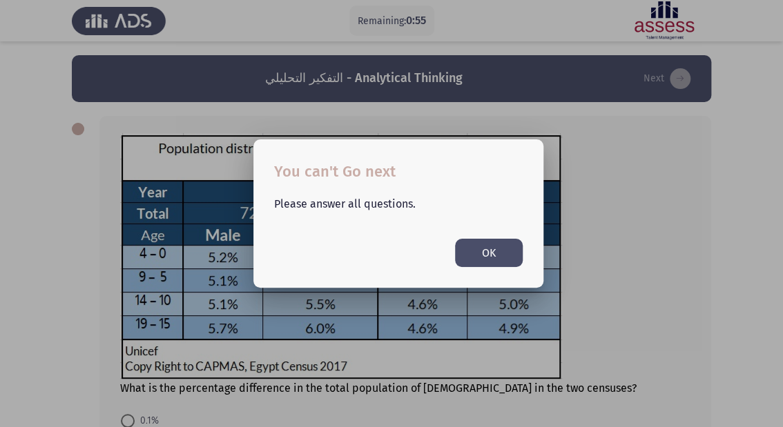
drag, startPoint x: 595, startPoint y: 146, endPoint x: 610, endPoint y: 145, distance: 15.9
click at [595, 146] on div at bounding box center [391, 213] width 783 height 427
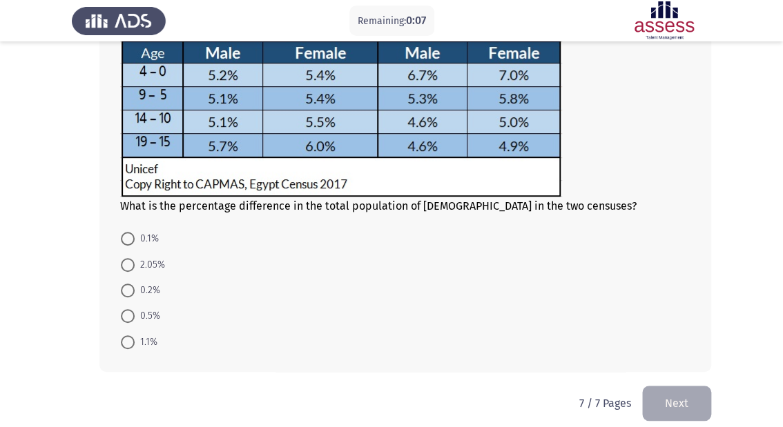
scroll to position [195, 0]
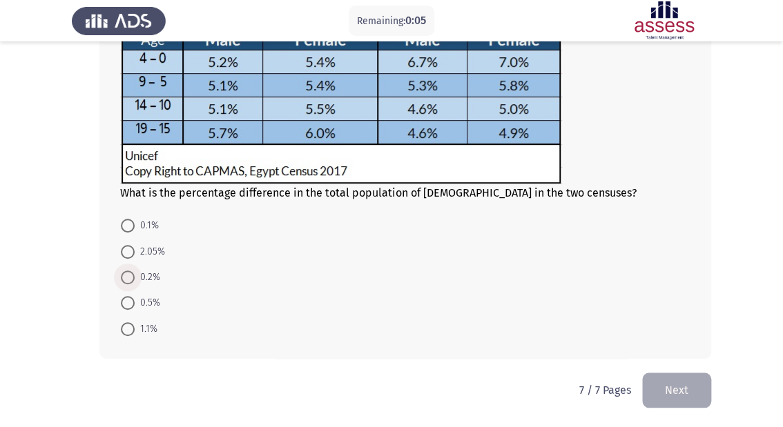
click at [126, 276] on span at bounding box center [128, 278] width 14 height 14
click at [126, 276] on input "0.2%" at bounding box center [128, 278] width 14 height 14
radio input "true"
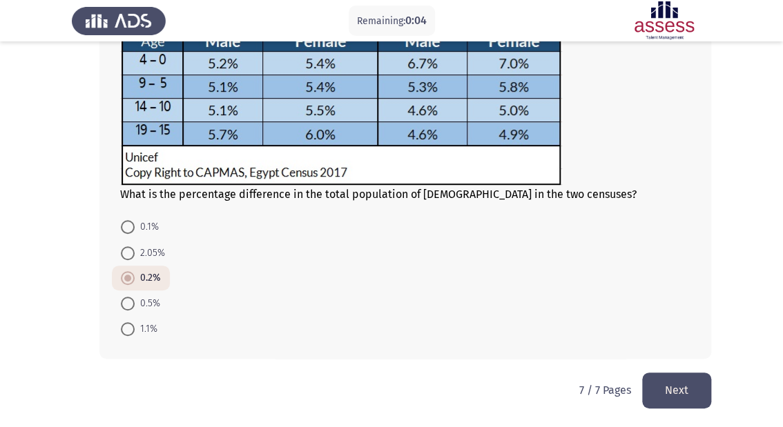
click at [677, 381] on button "Next" at bounding box center [676, 390] width 69 height 35
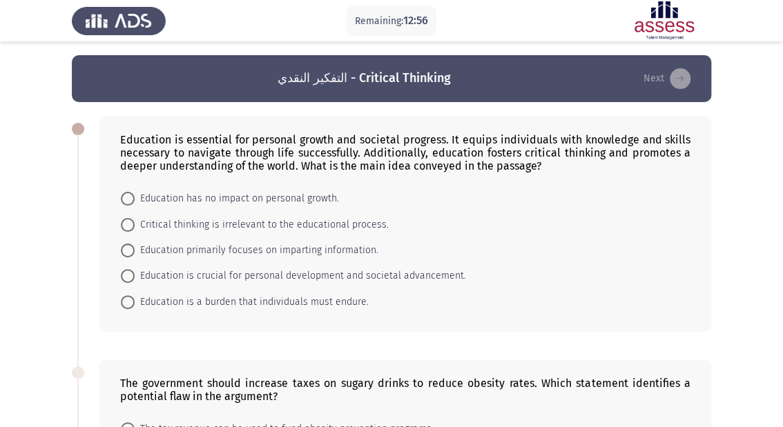
click at [126, 252] on span at bounding box center [128, 251] width 14 height 14
click at [126, 252] on input "Education primarily focuses on imparting information." at bounding box center [128, 251] width 14 height 14
radio input "true"
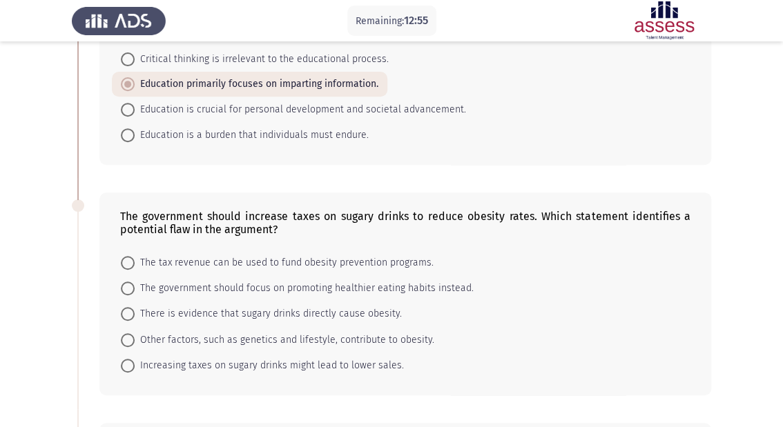
scroll to position [276, 0]
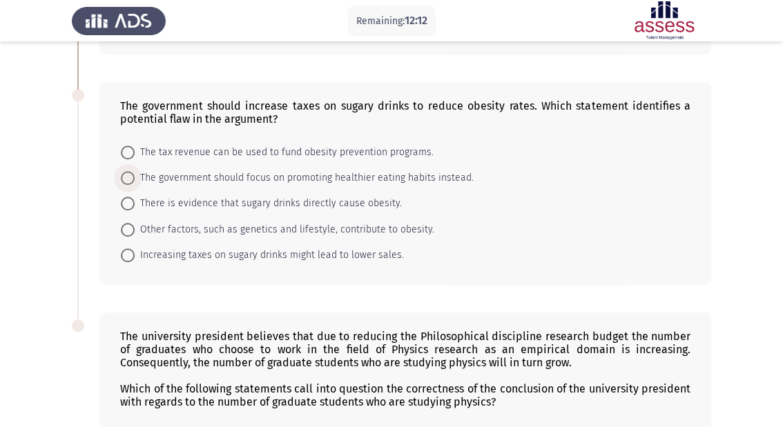
click at [124, 173] on span at bounding box center [128, 178] width 14 height 14
click at [124, 173] on input "The government should focus on promoting healthier eating habits instead." at bounding box center [128, 178] width 14 height 14
radio input "true"
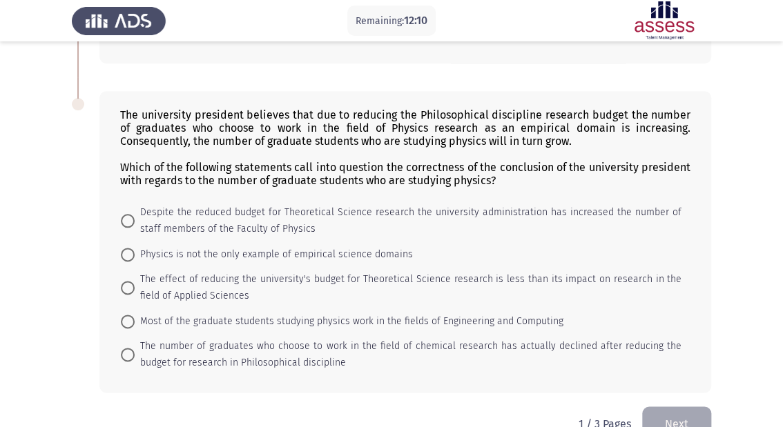
scroll to position [532, 0]
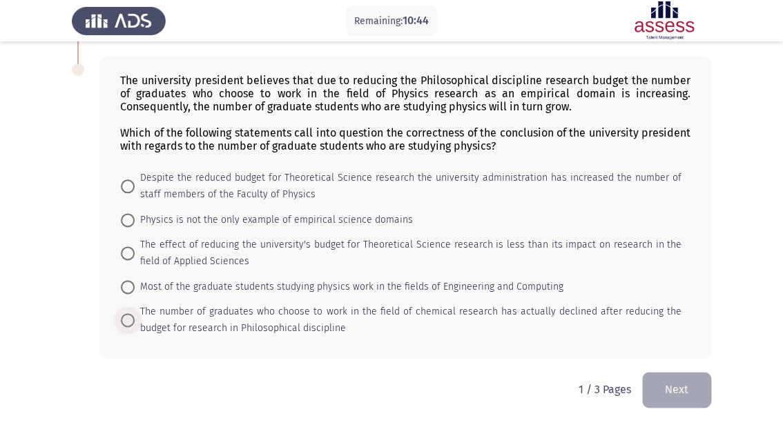
click at [121, 320] on span at bounding box center [128, 320] width 14 height 14
click at [121, 320] on input "The number of graduates who choose to work in the field of chemical research ha…" at bounding box center [128, 320] width 14 height 14
radio input "true"
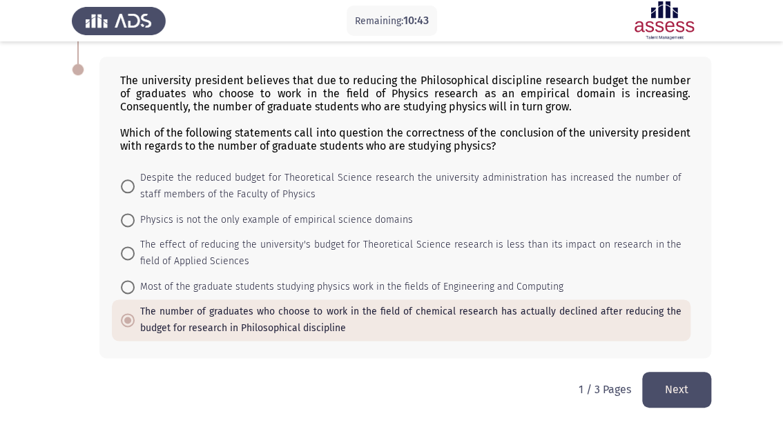
click at [673, 401] on button "Next" at bounding box center [676, 389] width 69 height 35
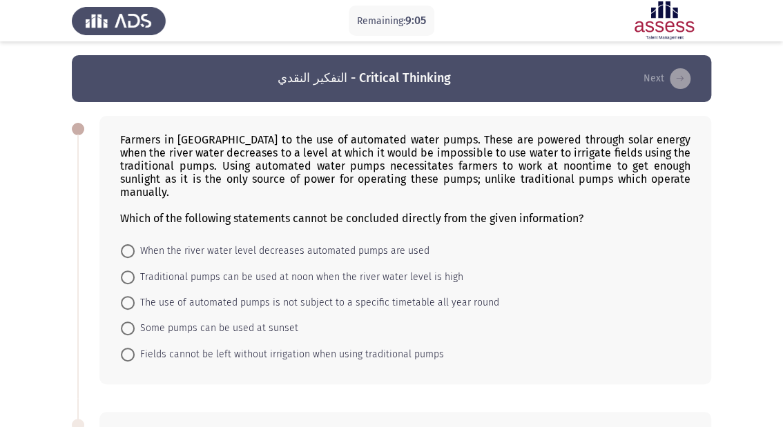
click at [125, 298] on span at bounding box center [128, 303] width 14 height 14
click at [125, 298] on input "The use of automated pumps is not subject to a specific timetable all year round" at bounding box center [128, 303] width 14 height 14
radio input "true"
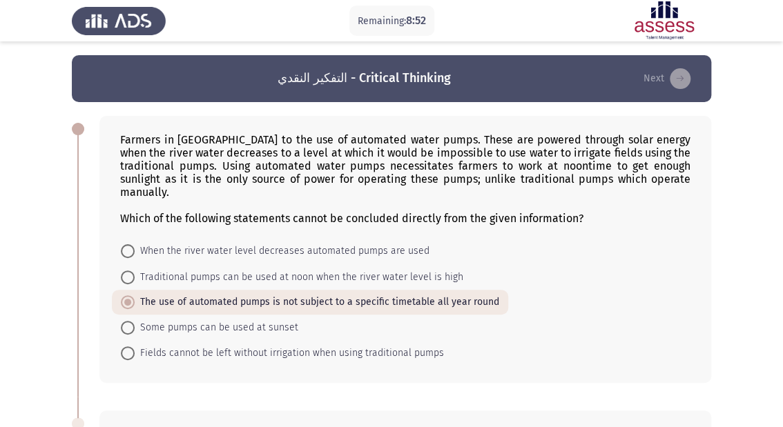
click at [131, 280] on span at bounding box center [128, 278] width 14 height 14
click at [131, 280] on input "Traditional pumps can be used at noon when the river water level is high" at bounding box center [128, 278] width 14 height 14
radio input "true"
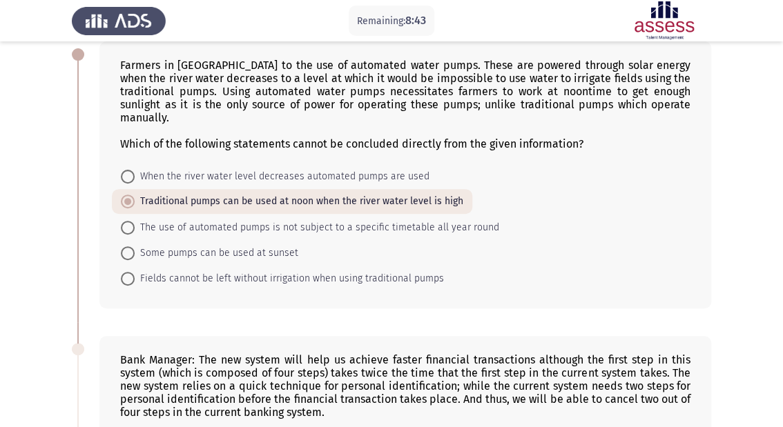
scroll to position [55, 0]
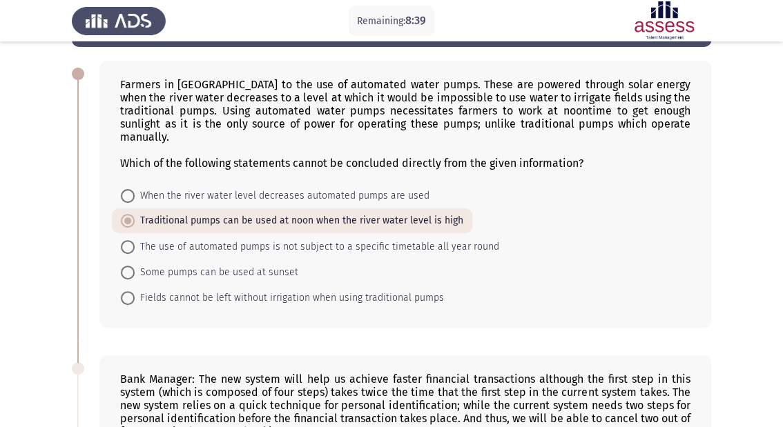
click at [122, 200] on span at bounding box center [128, 196] width 14 height 14
click at [122, 200] on input "When the river water level decreases automated pumps are used" at bounding box center [128, 196] width 14 height 14
radio input "true"
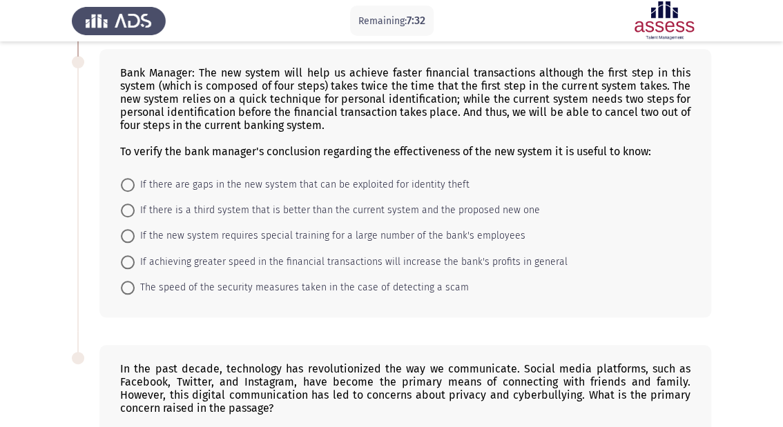
scroll to position [387, 0]
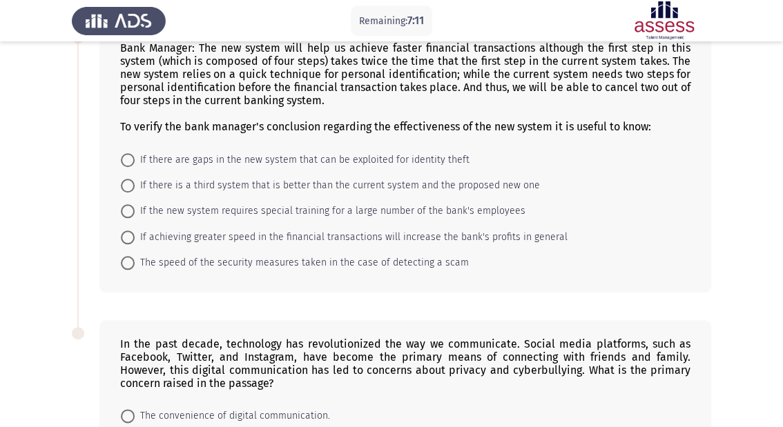
click at [127, 160] on span at bounding box center [128, 160] width 14 height 14
click at [127, 160] on input "If there are gaps in the new system that can be exploited for identity theft" at bounding box center [128, 160] width 14 height 14
radio input "true"
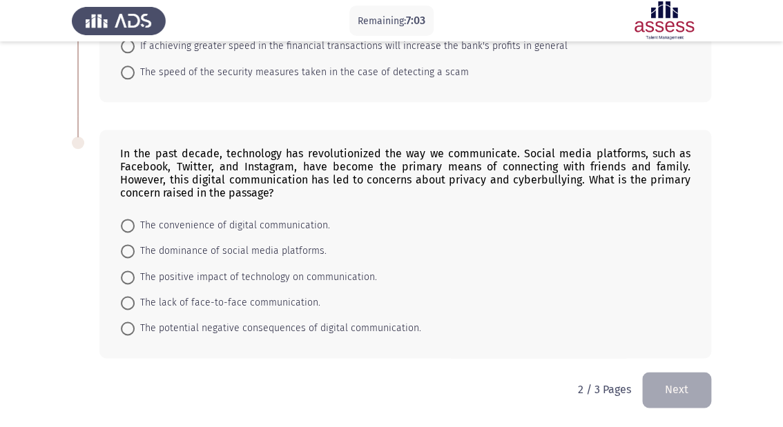
scroll to position [577, 0]
click at [185, 322] on span "The potential negative consequences of digital communication." at bounding box center [278, 328] width 287 height 17
click at [135, 322] on input "The potential negative consequences of digital communication." at bounding box center [128, 329] width 14 height 14
radio input "true"
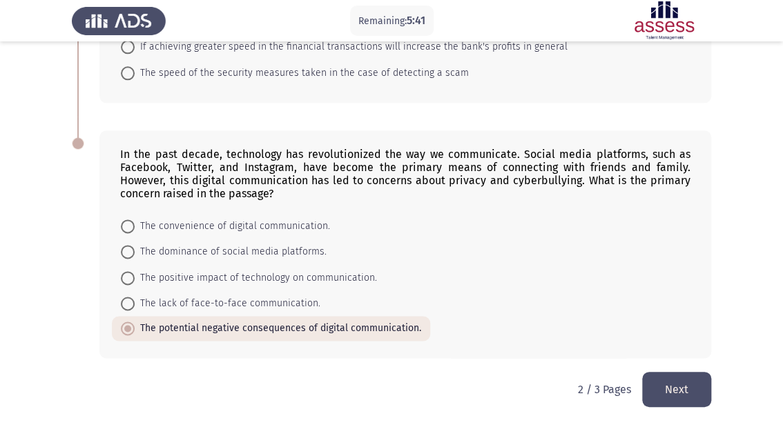
click at [693, 389] on button "Next" at bounding box center [676, 389] width 69 height 35
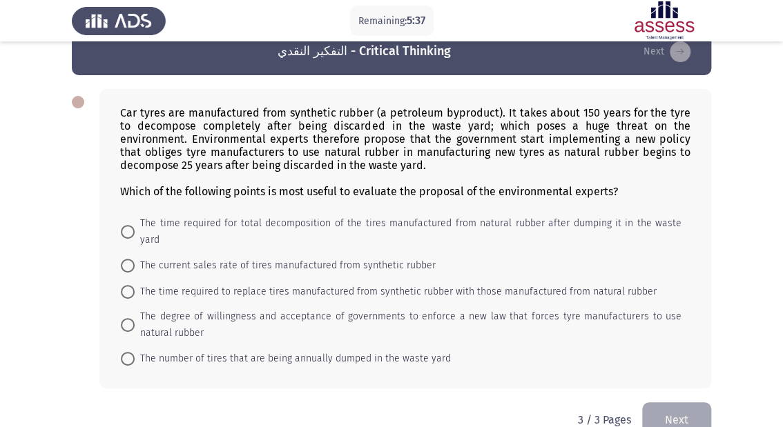
scroll to position [41, 0]
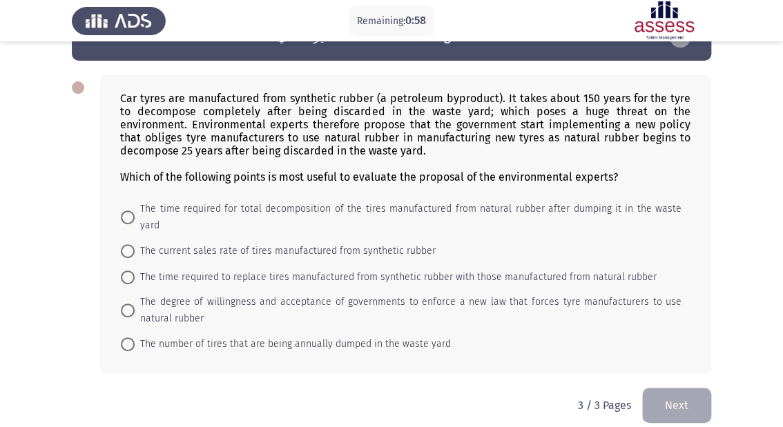
click at [128, 271] on span at bounding box center [128, 278] width 14 height 14
click at [128, 271] on input "The time required to replace tires manufactured from synthetic rubber with thos…" at bounding box center [128, 278] width 14 height 14
radio input "true"
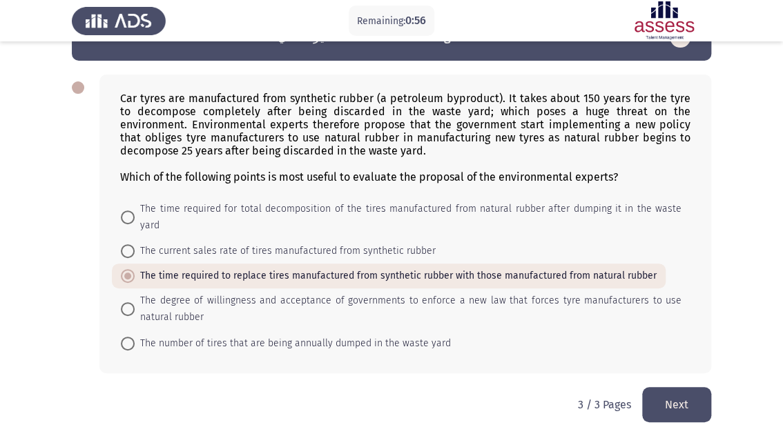
click at [682, 394] on button "Next" at bounding box center [676, 404] width 69 height 35
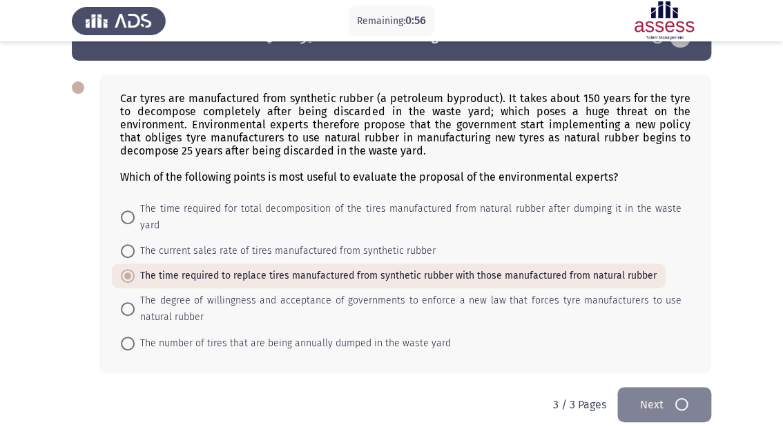
scroll to position [0, 0]
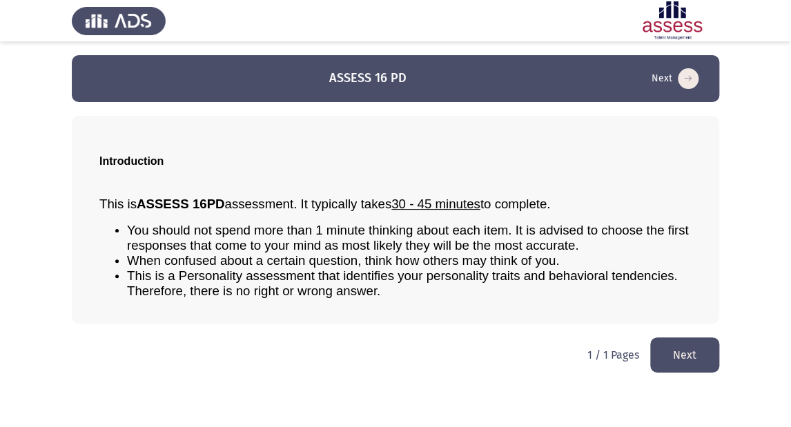
click at [699, 360] on button "Next" at bounding box center [684, 355] width 69 height 35
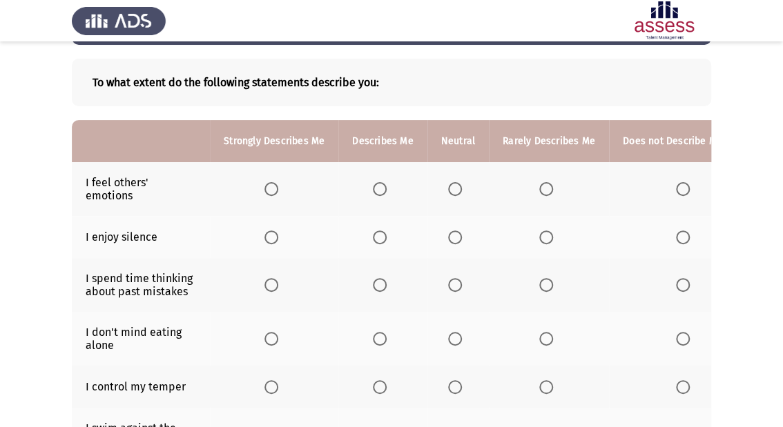
scroll to position [55, 0]
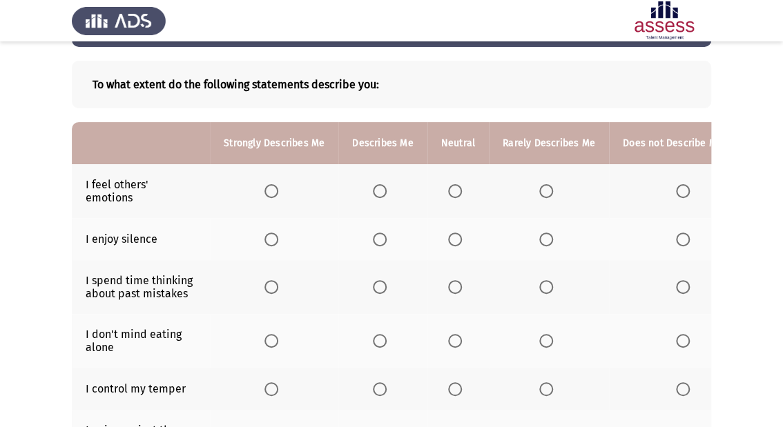
click at [459, 189] on label "Select an option" at bounding box center [457, 191] width 19 height 14
click at [459, 189] on input "Select an option" at bounding box center [455, 191] width 14 height 14
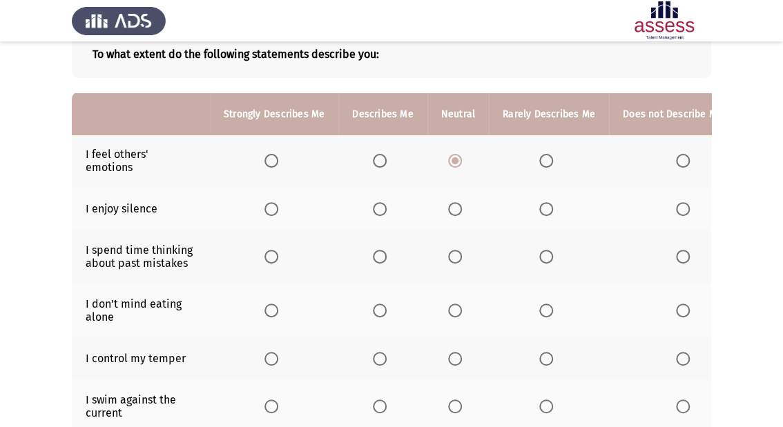
scroll to position [166, 0]
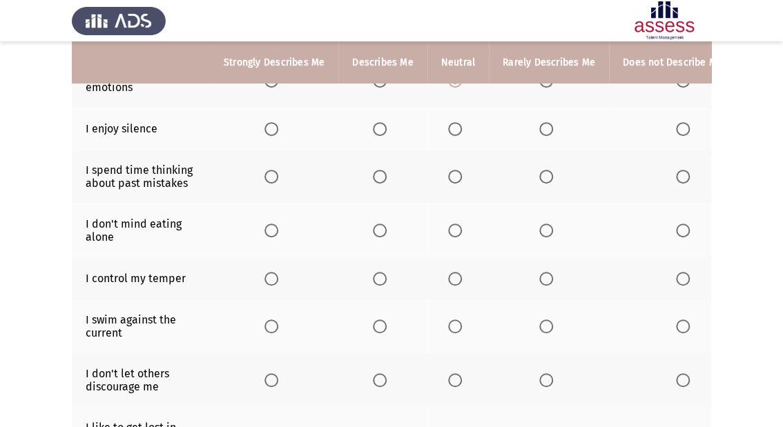
click at [453, 127] on span "Select an option" at bounding box center [455, 129] width 14 height 14
click at [453, 127] on input "Select an option" at bounding box center [455, 129] width 14 height 14
click at [375, 180] on span "Select an option" at bounding box center [380, 177] width 14 height 14
click at [375, 180] on input "Select an option" at bounding box center [380, 177] width 14 height 14
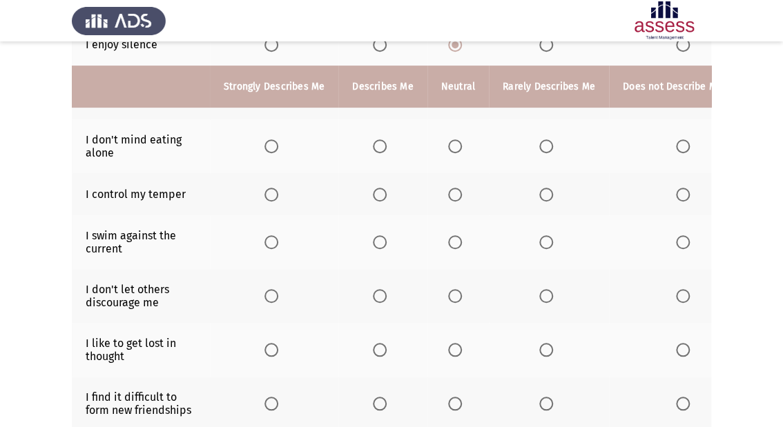
scroll to position [276, 0]
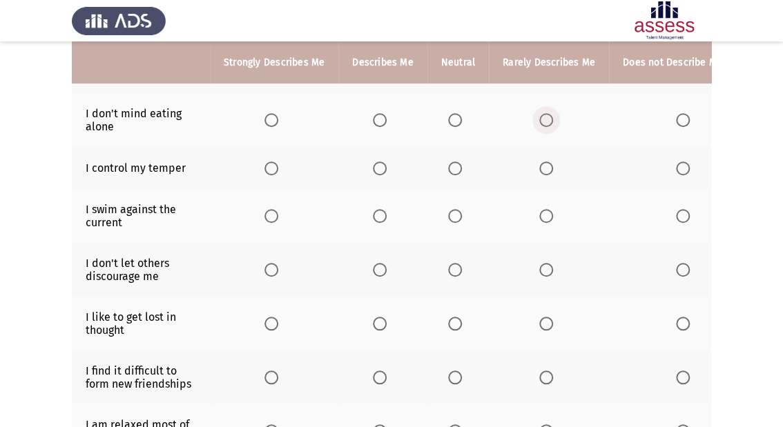
click at [543, 121] on span "Select an option" at bounding box center [546, 120] width 14 height 14
click at [543, 121] on input "Select an option" at bounding box center [546, 120] width 14 height 14
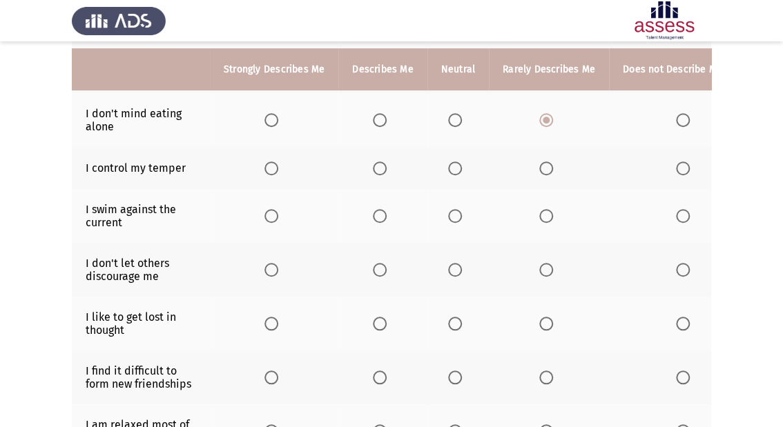
scroll to position [331, 0]
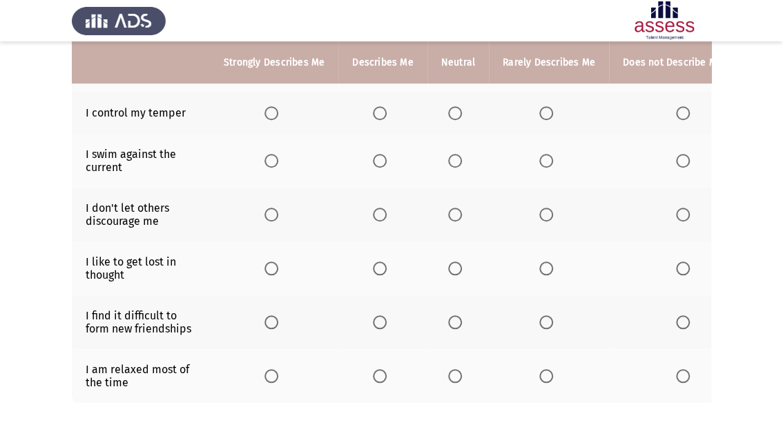
click at [459, 119] on label "Select an option" at bounding box center [457, 113] width 19 height 14
click at [459, 119] on input "Select an option" at bounding box center [455, 113] width 14 height 14
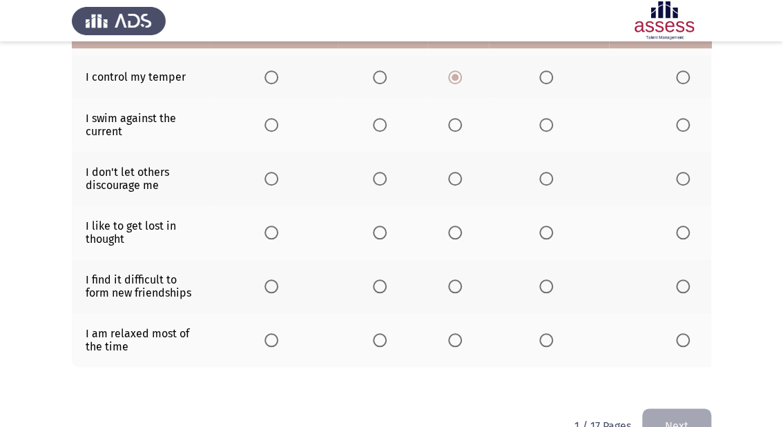
scroll to position [387, 0]
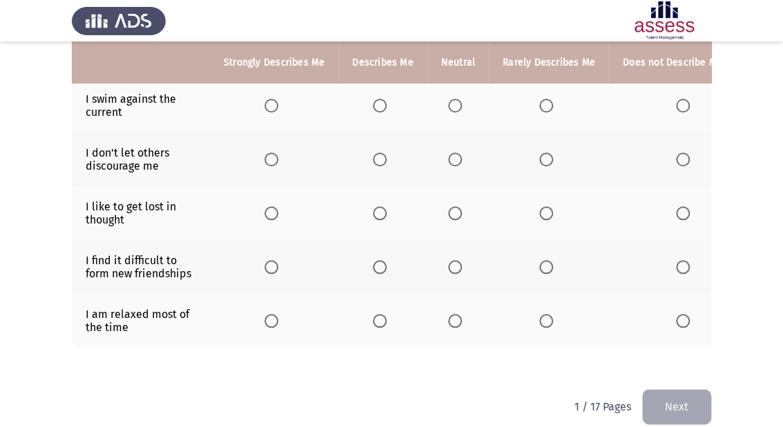
click at [450, 102] on span "Select an option" at bounding box center [455, 106] width 14 height 14
click at [450, 102] on input "Select an option" at bounding box center [455, 106] width 14 height 14
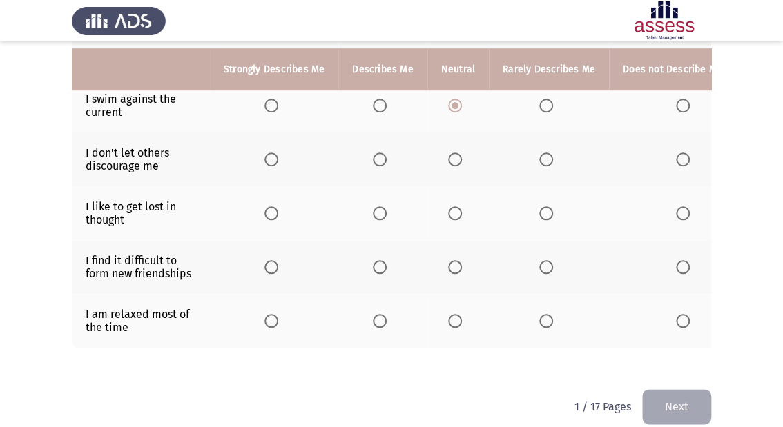
scroll to position [414, 0]
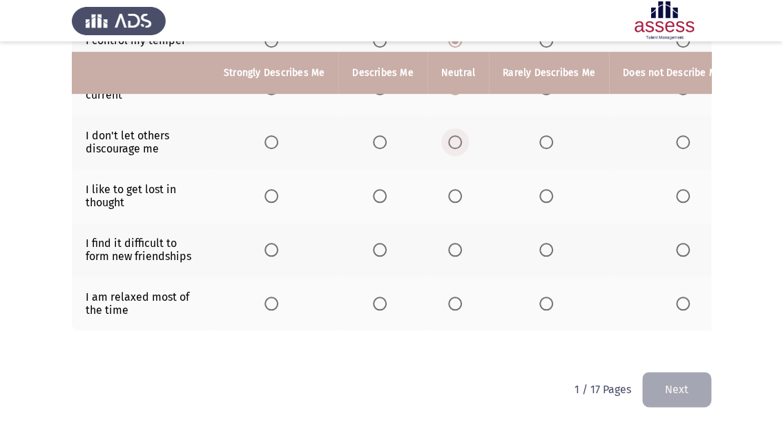
click at [449, 137] on span "Select an option" at bounding box center [455, 142] width 14 height 14
click at [449, 137] on input "Select an option" at bounding box center [455, 142] width 14 height 14
click at [554, 189] on th at bounding box center [549, 196] width 120 height 54
click at [543, 189] on span "Select an option" at bounding box center [546, 196] width 14 height 14
click at [543, 189] on input "Select an option" at bounding box center [546, 196] width 14 height 14
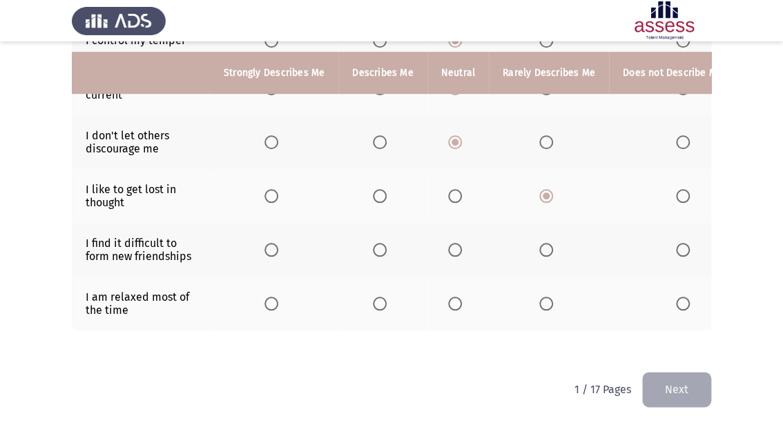
click at [270, 243] on span "Select an option" at bounding box center [271, 250] width 14 height 14
click at [270, 243] on input "Select an option" at bounding box center [271, 250] width 14 height 14
click at [676, 297] on span "Select an option" at bounding box center [683, 304] width 14 height 14
click at [676, 297] on input "Select an option" at bounding box center [683, 304] width 14 height 14
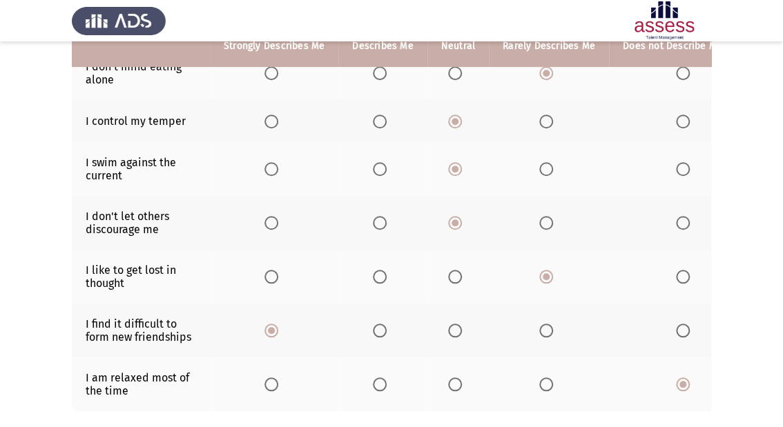
scroll to position [304, 0]
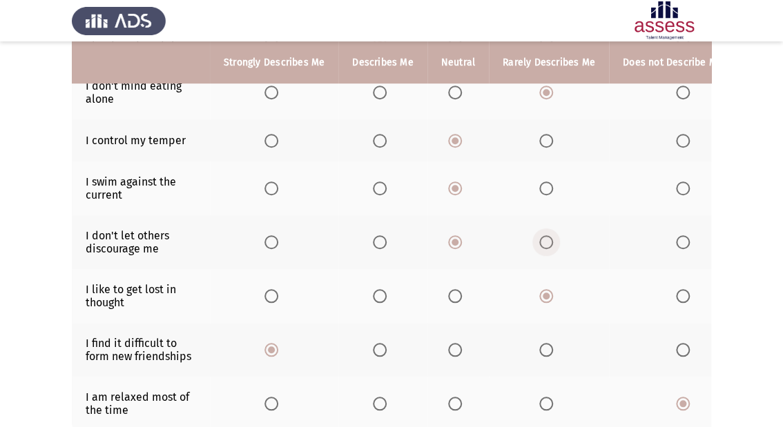
click at [547, 247] on span "Select an option" at bounding box center [546, 242] width 14 height 14
click at [547, 247] on input "Select an option" at bounding box center [546, 242] width 14 height 14
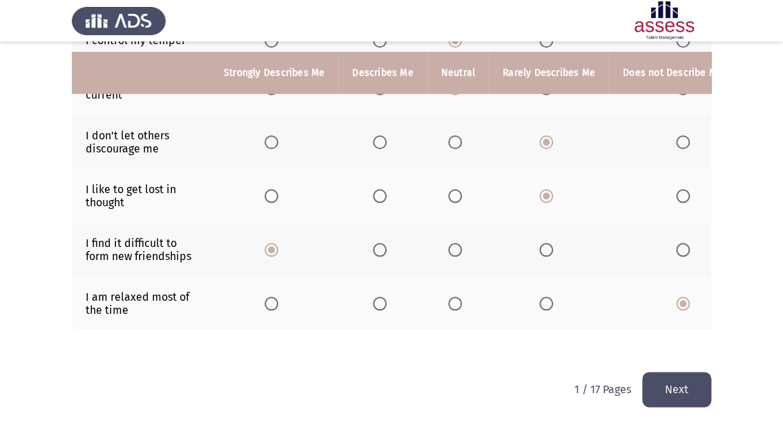
scroll to position [414, 0]
click at [656, 382] on button "Next" at bounding box center [676, 389] width 69 height 35
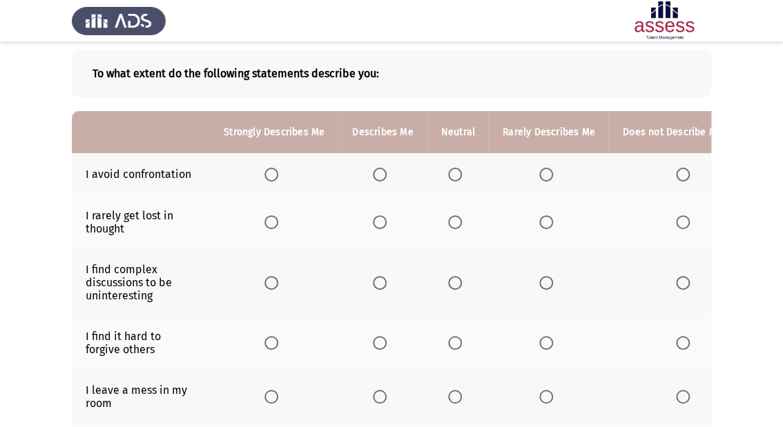
scroll to position [41, 0]
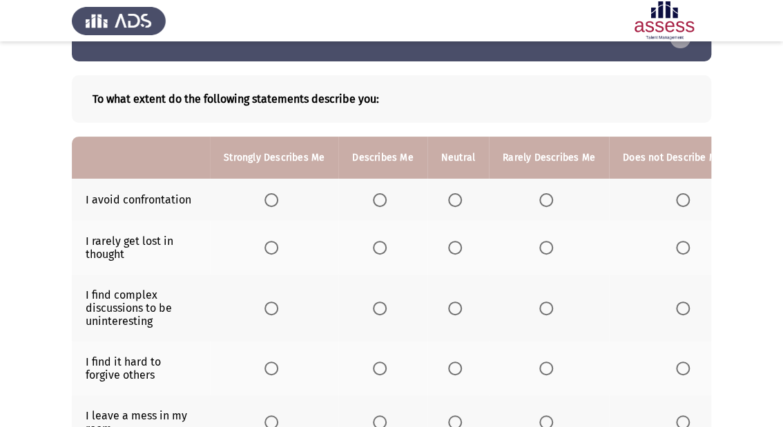
click at [454, 193] on span "Select an option" at bounding box center [455, 200] width 14 height 14
click at [454, 193] on input "Select an option" at bounding box center [455, 200] width 14 height 14
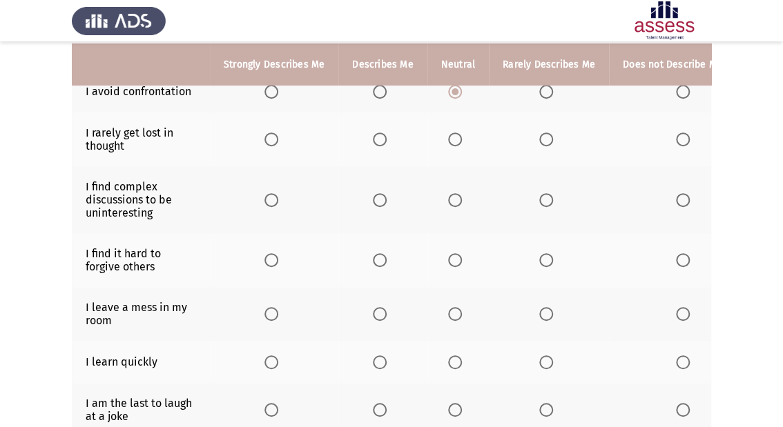
scroll to position [151, 0]
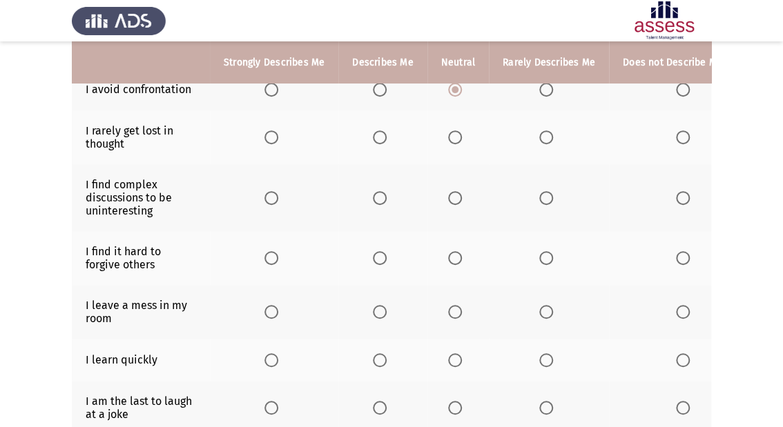
click at [448, 140] on span "Select an option" at bounding box center [455, 138] width 14 height 14
click at [448, 140] on input "Select an option" at bounding box center [455, 138] width 14 height 14
click at [541, 197] on span "Select an option" at bounding box center [546, 198] width 14 height 14
click at [541, 197] on input "Select an option" at bounding box center [546, 198] width 14 height 14
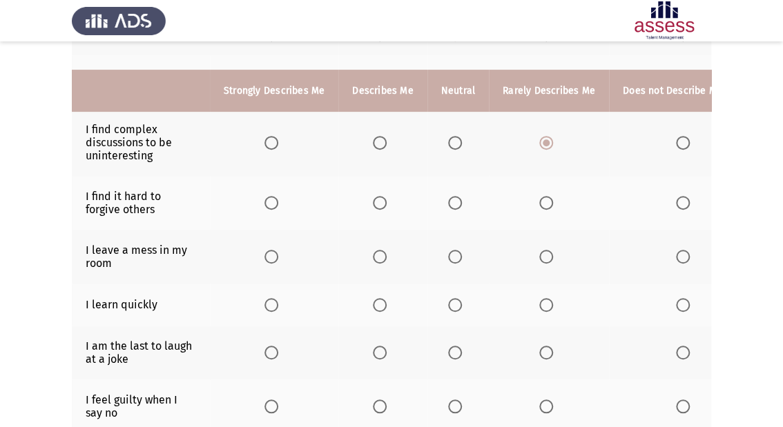
scroll to position [262, 0]
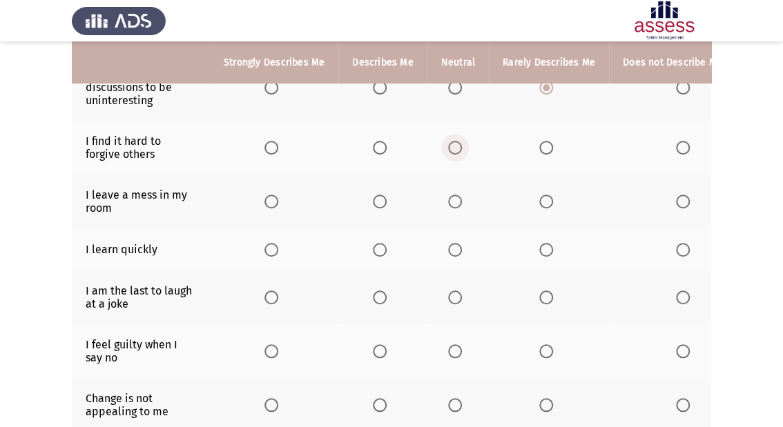
click at [458, 150] on span "Select an option" at bounding box center [455, 148] width 14 height 14
click at [458, 150] on input "Select an option" at bounding box center [455, 148] width 14 height 14
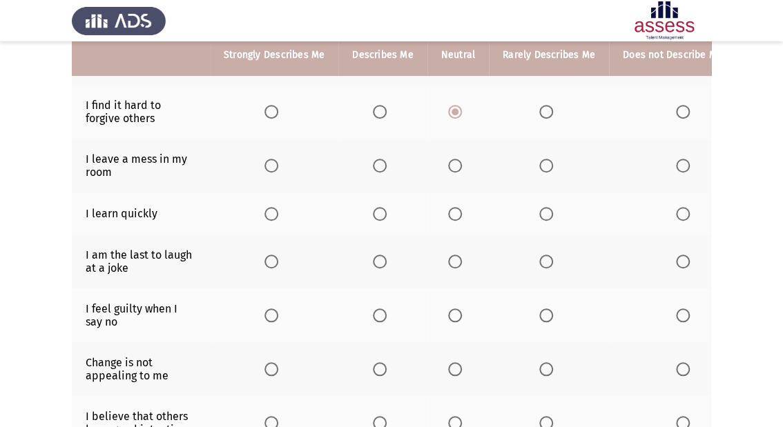
scroll to position [317, 0]
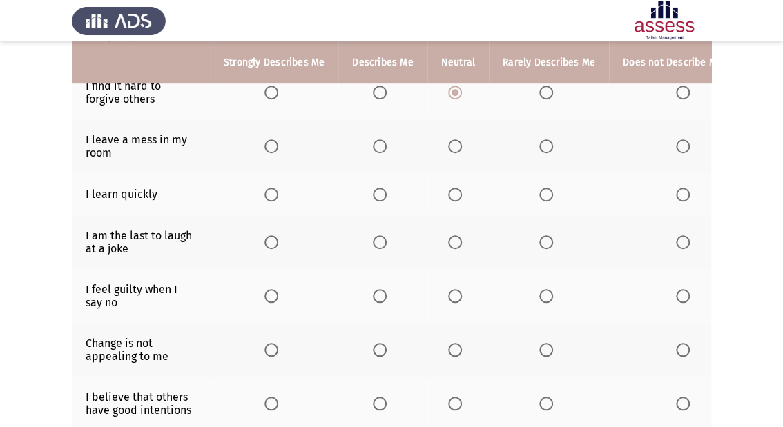
click at [543, 152] on span "Select an option" at bounding box center [546, 146] width 14 height 14
click at [543, 152] on input "Select an option" at bounding box center [546, 146] width 14 height 14
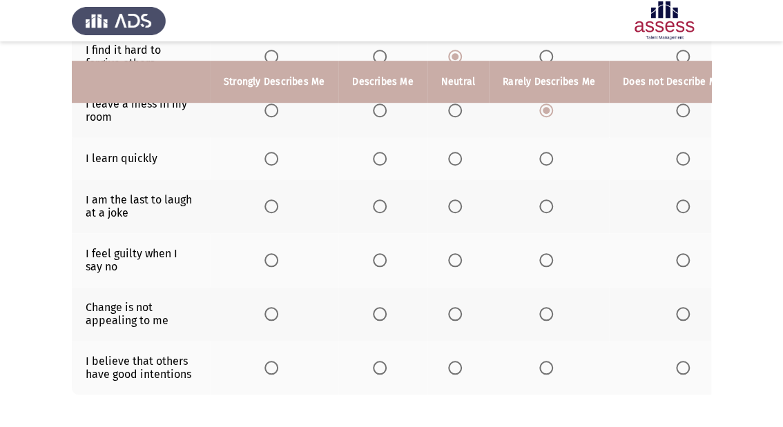
scroll to position [372, 0]
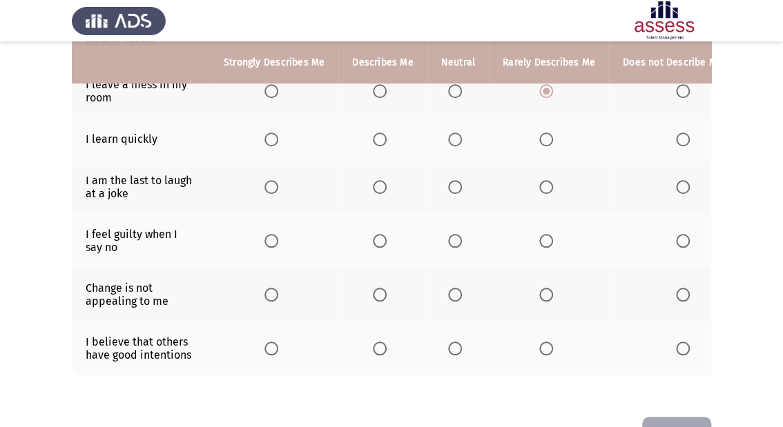
click at [682, 145] on span "Select an option" at bounding box center [683, 140] width 14 height 14
click at [682, 145] on input "Select an option" at bounding box center [683, 140] width 14 height 14
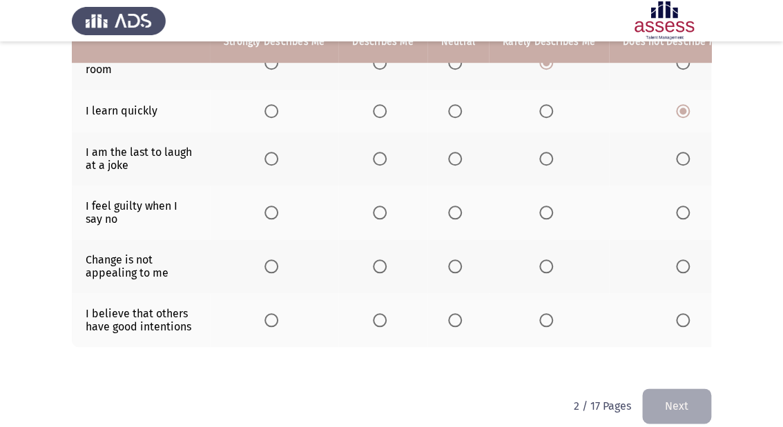
scroll to position [427, 0]
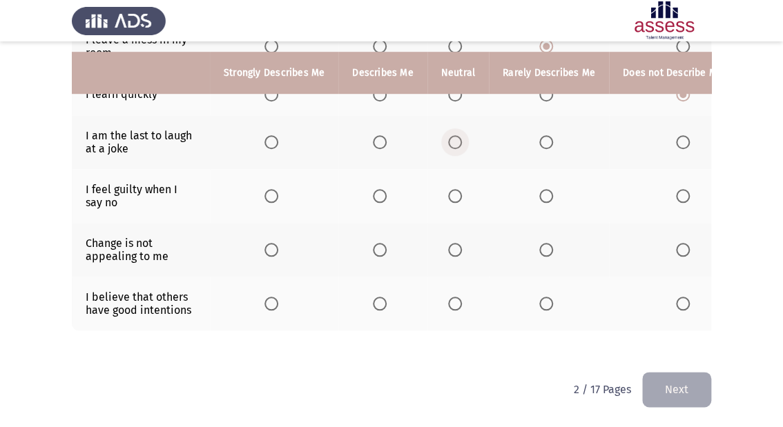
click at [452, 135] on span "Select an option" at bounding box center [455, 142] width 14 height 14
click at [452, 135] on input "Select an option" at bounding box center [455, 142] width 14 height 14
click at [539, 189] on span "Select an option" at bounding box center [546, 196] width 14 height 14
click at [539, 189] on input "Select an option" at bounding box center [546, 196] width 14 height 14
click at [376, 243] on span "Select an option" at bounding box center [380, 250] width 14 height 14
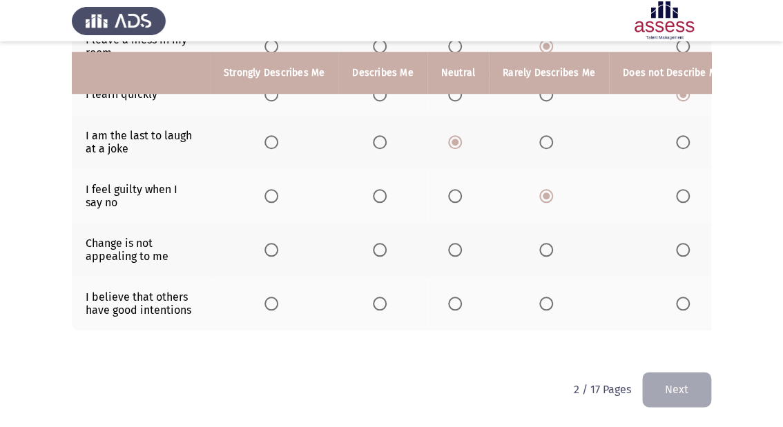
click at [376, 243] on input "Select an option" at bounding box center [380, 250] width 14 height 14
click at [269, 302] on span "Select an option" at bounding box center [271, 304] width 14 height 14
click at [269, 302] on input "Select an option" at bounding box center [271, 304] width 14 height 14
click at [683, 384] on button "Next" at bounding box center [676, 389] width 69 height 35
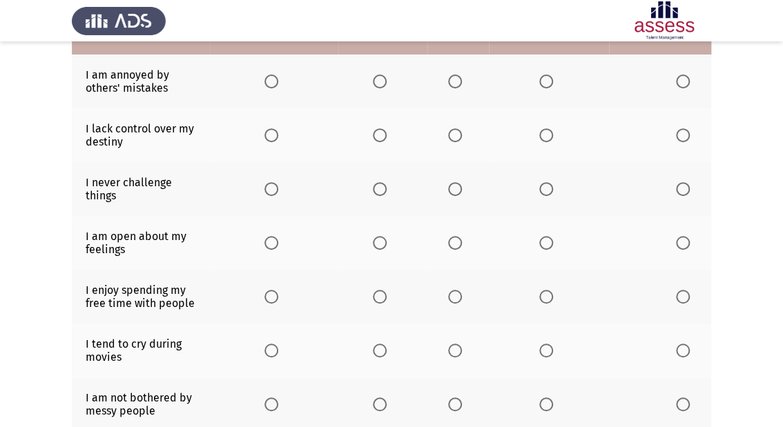
scroll to position [122, 0]
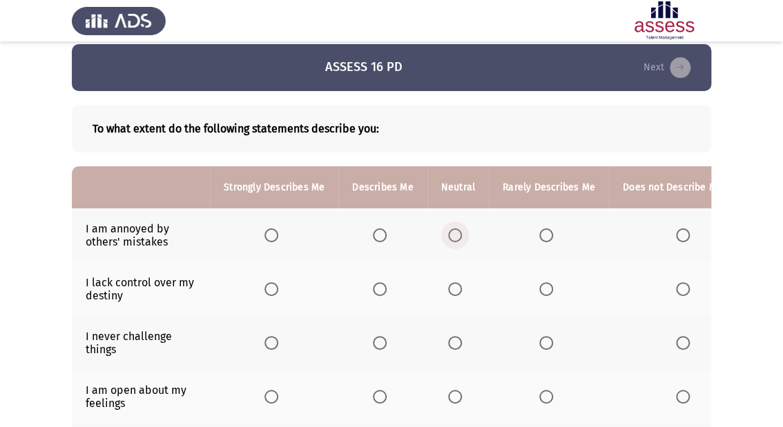
click at [448, 234] on span "Select an option" at bounding box center [455, 236] width 14 height 14
click at [448, 234] on input "Select an option" at bounding box center [455, 236] width 14 height 14
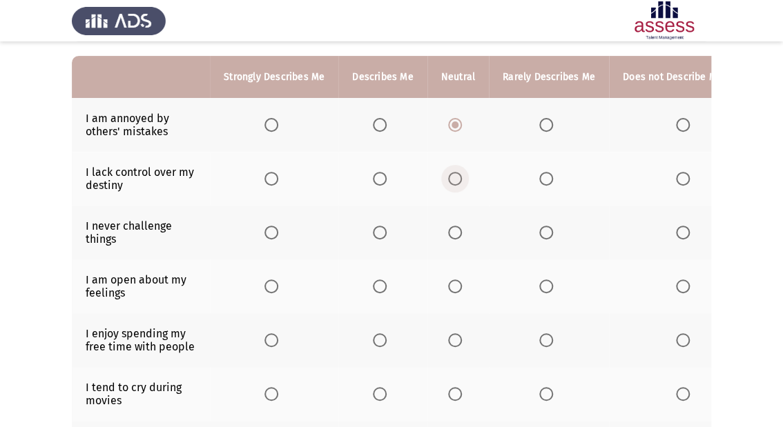
click at [451, 177] on span "Select an option" at bounding box center [455, 179] width 14 height 14
click at [451, 177] on input "Select an option" at bounding box center [455, 179] width 14 height 14
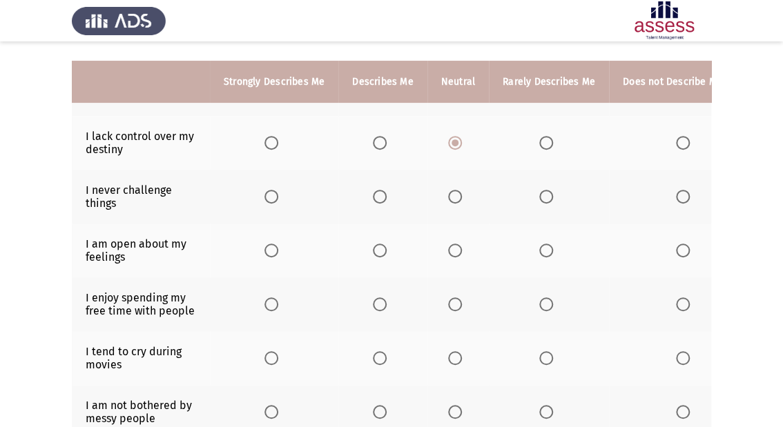
scroll to position [177, 0]
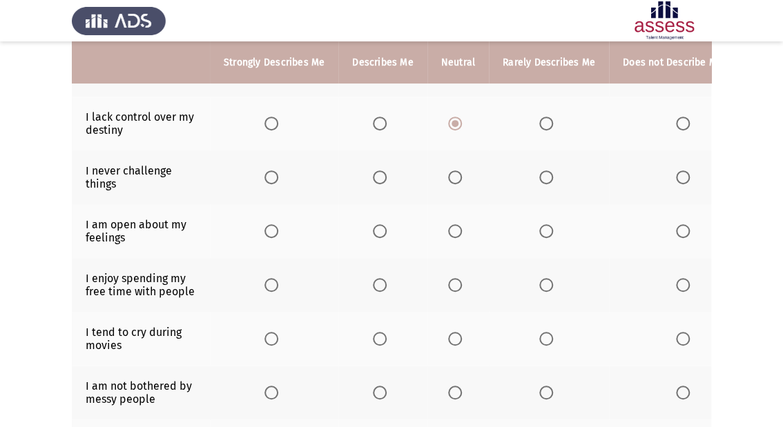
click at [448, 182] on span "Select an option" at bounding box center [455, 178] width 14 height 14
click at [448, 182] on input "Select an option" at bounding box center [455, 178] width 14 height 14
click at [443, 231] on th at bounding box center [457, 231] width 61 height 54
click at [452, 235] on span "Select an option" at bounding box center [455, 231] width 14 height 14
click at [452, 235] on input "Select an option" at bounding box center [455, 231] width 14 height 14
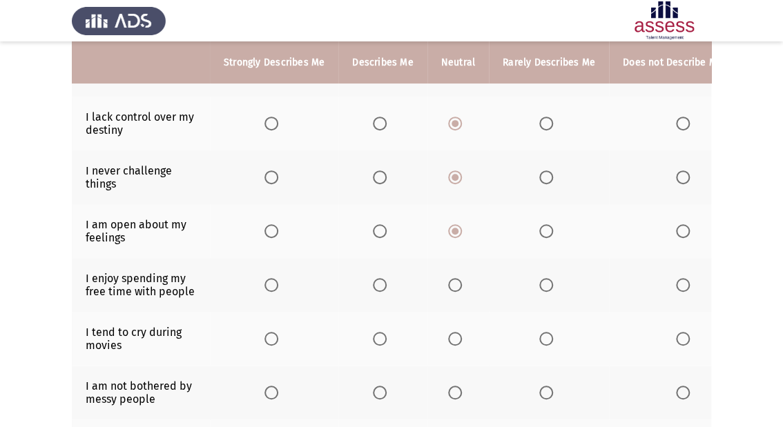
click at [450, 282] on span "Select an option" at bounding box center [455, 285] width 14 height 14
click at [450, 282] on input "Select an option" at bounding box center [455, 285] width 14 height 14
click at [539, 233] on span "Select an option" at bounding box center [546, 231] width 14 height 14
click at [539, 233] on input "Select an option" at bounding box center [546, 231] width 14 height 14
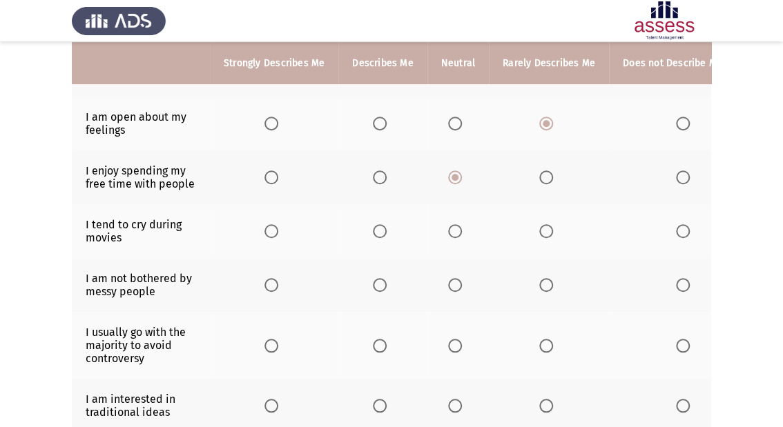
scroll to position [287, 0]
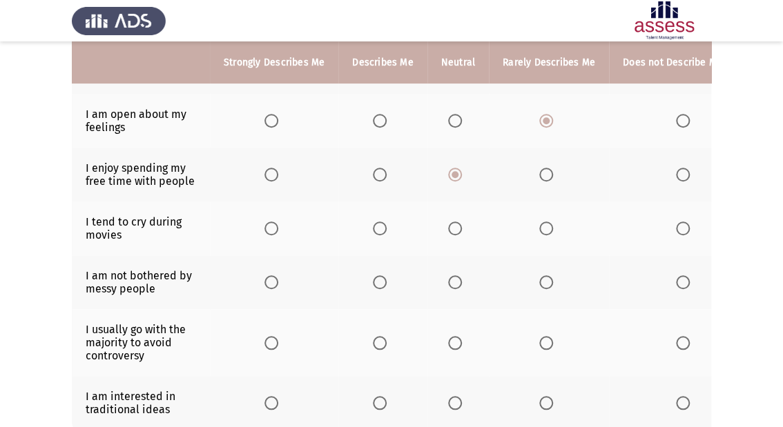
click at [541, 171] on span "Select an option" at bounding box center [546, 175] width 14 height 14
click at [541, 171] on input "Select an option" at bounding box center [546, 175] width 14 height 14
click at [378, 229] on span "Select an option" at bounding box center [380, 229] width 14 height 14
click at [378, 229] on input "Select an option" at bounding box center [380, 229] width 14 height 14
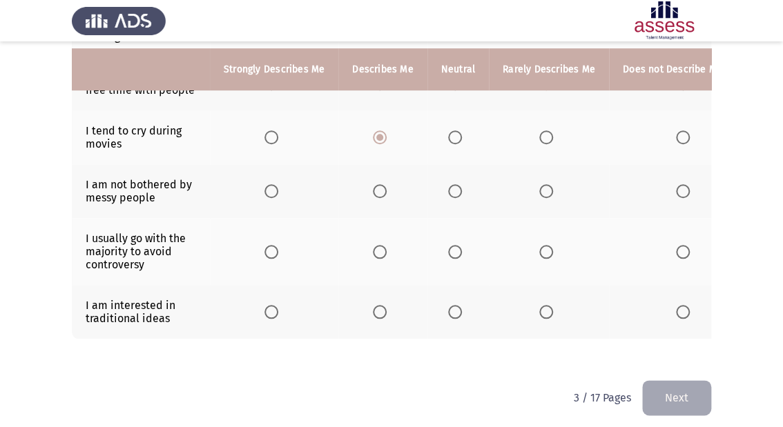
scroll to position [398, 0]
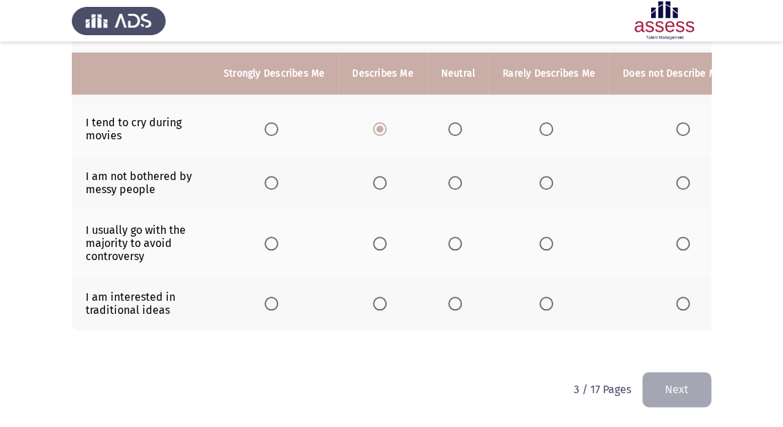
click at [676, 179] on span "Select an option" at bounding box center [683, 183] width 14 height 14
click at [676, 179] on input "Select an option" at bounding box center [683, 183] width 14 height 14
click at [376, 237] on span "Select an option" at bounding box center [380, 244] width 14 height 14
click at [376, 237] on input "Select an option" at bounding box center [380, 244] width 14 height 14
click at [545, 300] on span "Select an option" at bounding box center [546, 304] width 14 height 14
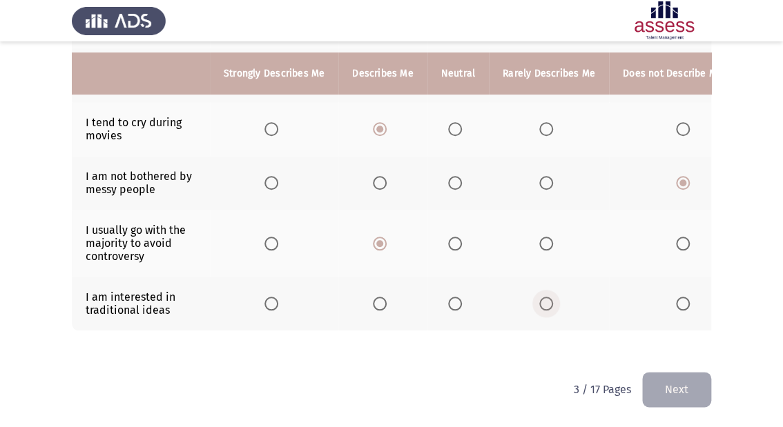
click at [545, 300] on input "Select an option" at bounding box center [546, 304] width 14 height 14
click at [655, 390] on button "Next" at bounding box center [676, 389] width 69 height 35
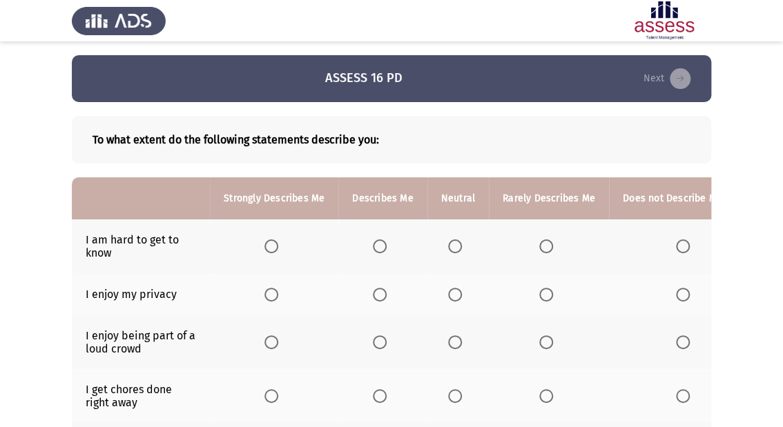
scroll to position [55, 0]
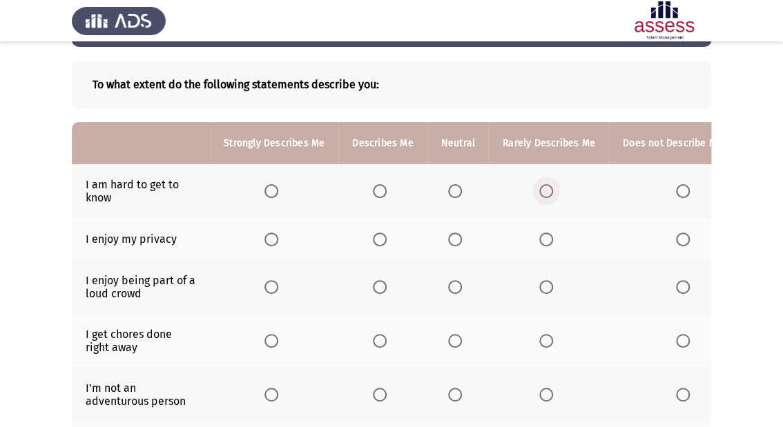
click at [545, 194] on span "Select an option" at bounding box center [546, 191] width 14 height 14
click at [545, 194] on input "Select an option" at bounding box center [546, 191] width 14 height 14
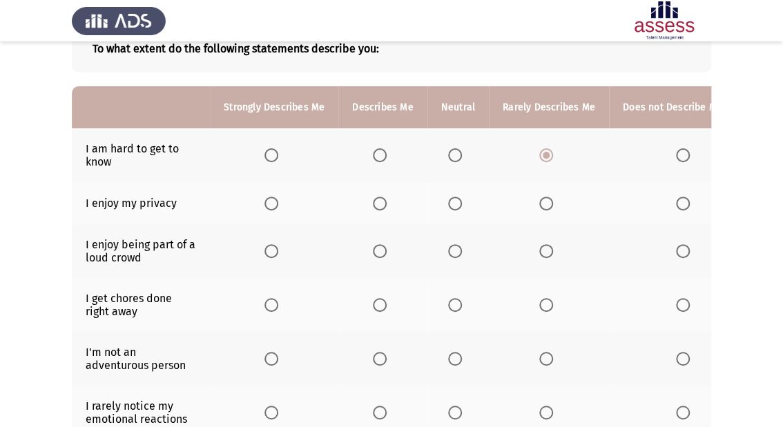
scroll to position [110, 0]
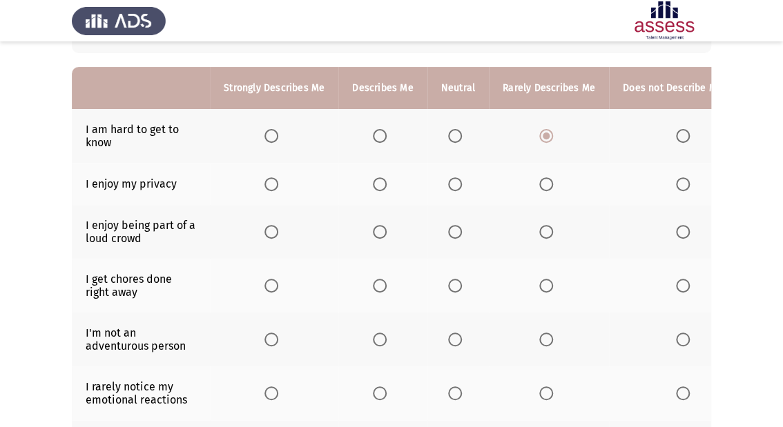
click at [456, 187] on span "Select an option" at bounding box center [455, 184] width 14 height 14
click at [456, 187] on input "Select an option" at bounding box center [455, 184] width 14 height 14
click at [456, 187] on span "Select an option" at bounding box center [455, 184] width 14 height 14
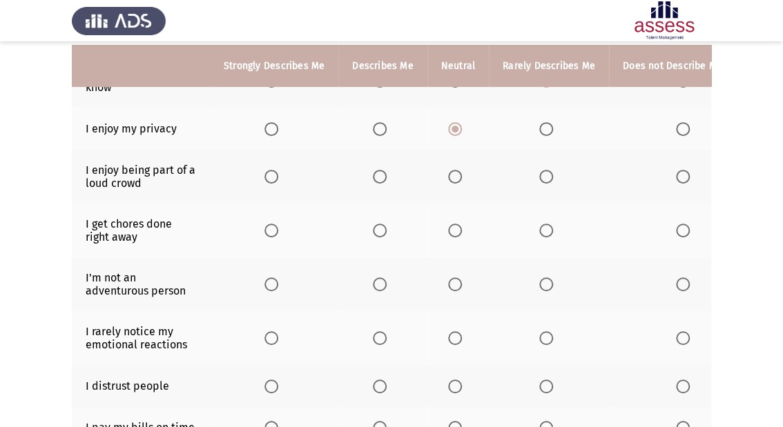
scroll to position [221, 0]
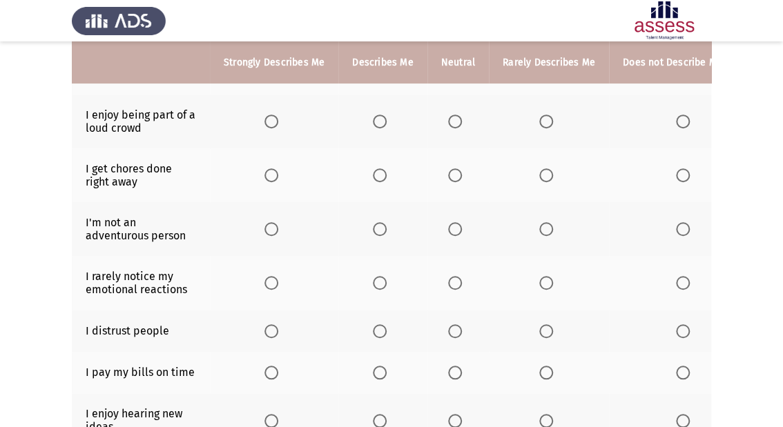
click at [376, 124] on span "Select an option" at bounding box center [380, 122] width 14 height 14
click at [376, 124] on input "Select an option" at bounding box center [380, 122] width 14 height 14
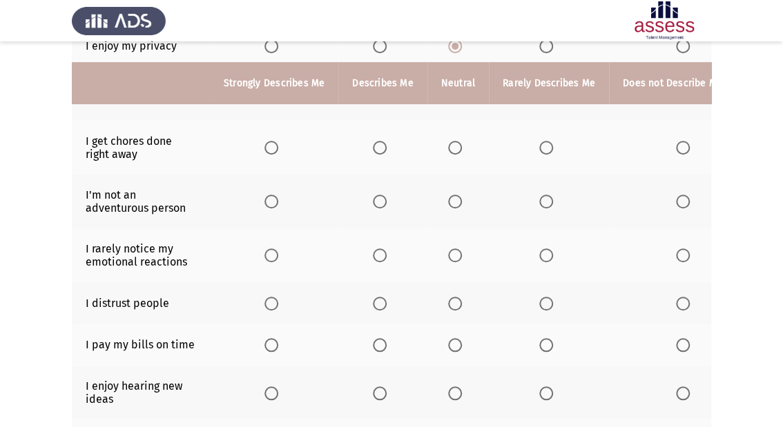
scroll to position [276, 0]
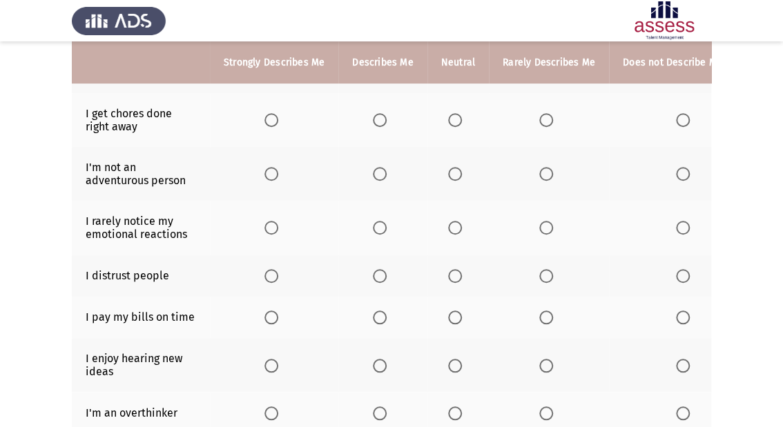
click at [453, 123] on span "Select an option" at bounding box center [455, 120] width 14 height 14
click at [453, 123] on input "Select an option" at bounding box center [455, 120] width 14 height 14
click at [539, 172] on span "Select an option" at bounding box center [546, 174] width 14 height 14
click at [539, 172] on input "Select an option" at bounding box center [546, 174] width 14 height 14
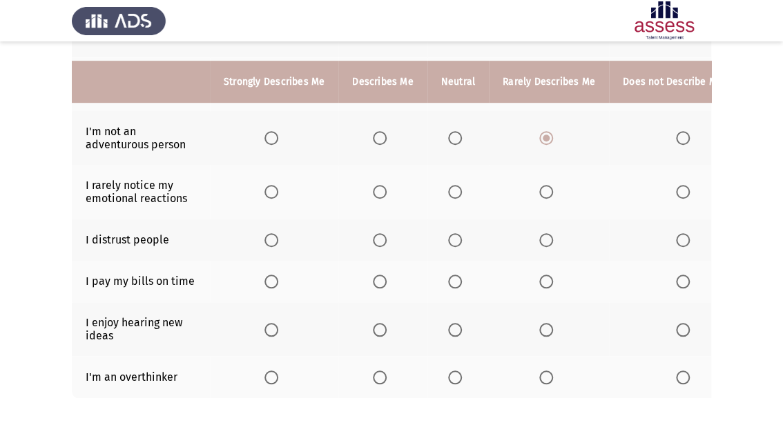
scroll to position [331, 0]
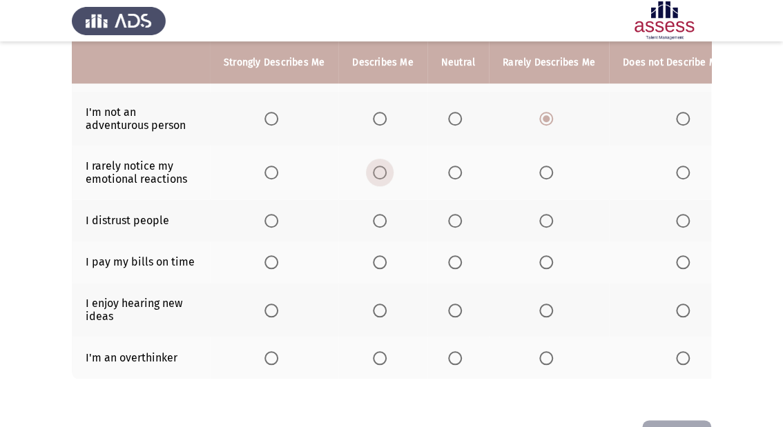
click at [377, 175] on span "Select an option" at bounding box center [380, 173] width 14 height 14
click at [377, 175] on input "Select an option" at bounding box center [380, 173] width 14 height 14
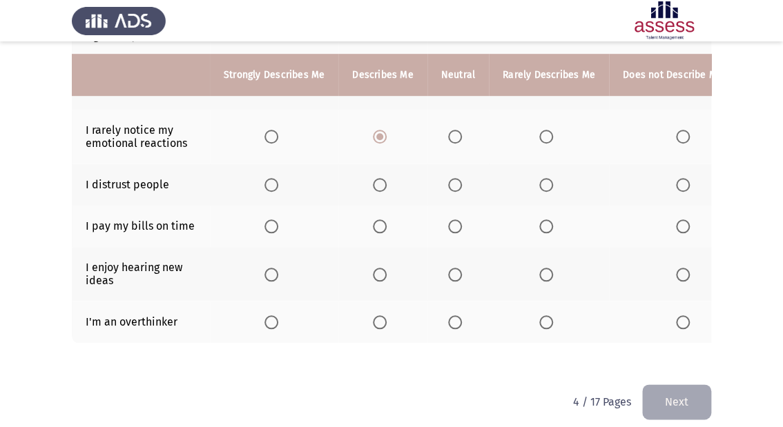
scroll to position [387, 0]
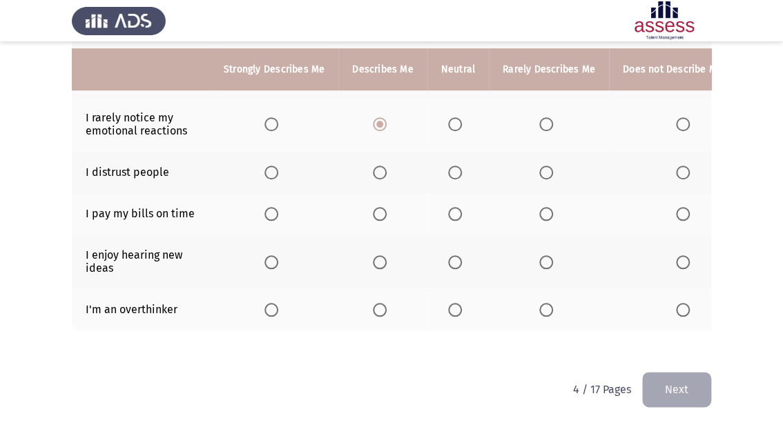
click at [676, 166] on span "Select an option" at bounding box center [683, 173] width 14 height 14
click at [676, 166] on input "Select an option" at bounding box center [683, 173] width 14 height 14
click at [383, 207] on span "Select an option" at bounding box center [380, 214] width 14 height 14
click at [383, 207] on input "Select an option" at bounding box center [380, 214] width 14 height 14
click at [543, 213] on span "Select an option" at bounding box center [546, 214] width 14 height 14
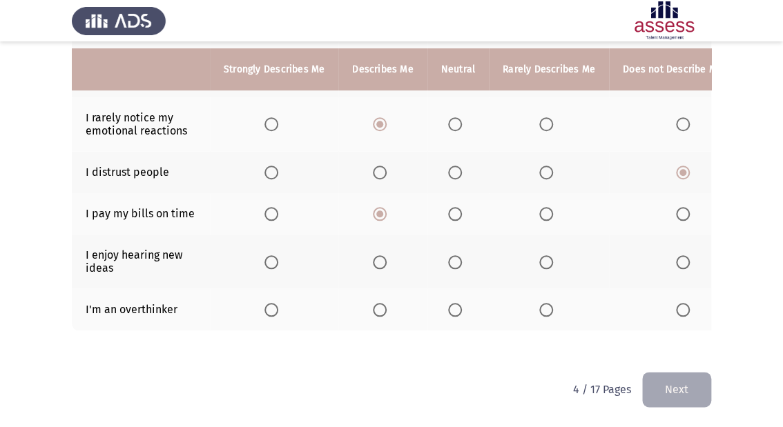
click at [543, 213] on input "Select an option" at bounding box center [546, 214] width 14 height 14
click at [275, 255] on span "Select an option" at bounding box center [271, 262] width 14 height 14
click at [275, 255] on input "Select an option" at bounding box center [271, 262] width 14 height 14
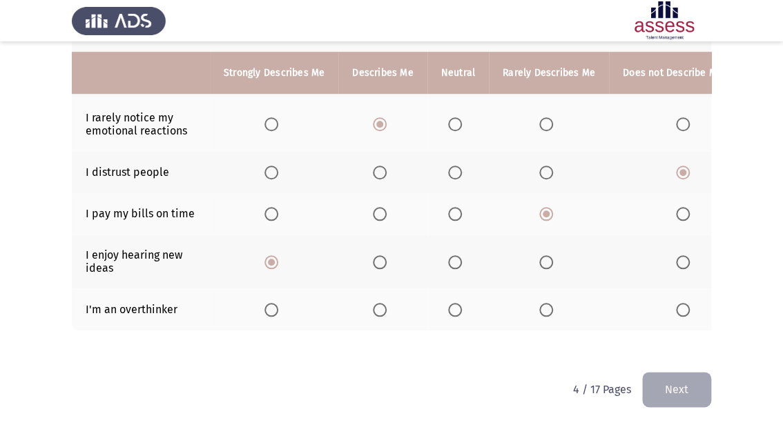
scroll to position [390, 0]
click at [452, 303] on span "Select an option" at bounding box center [455, 310] width 14 height 14
click at [452, 303] on input "Select an option" at bounding box center [455, 310] width 14 height 14
click at [677, 398] on button "Next" at bounding box center [676, 389] width 69 height 35
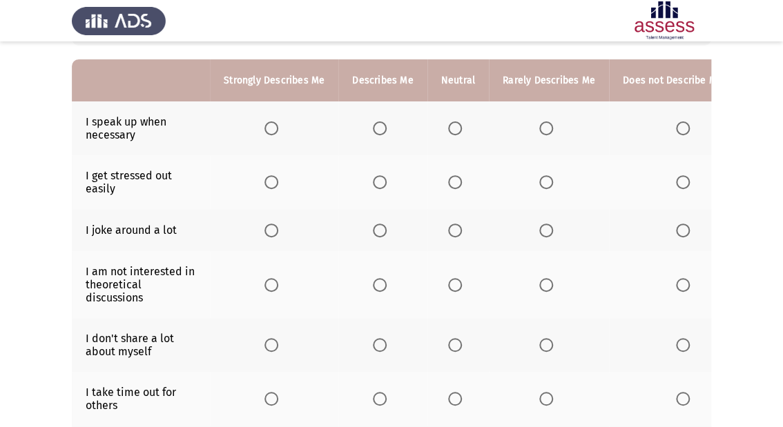
scroll to position [0, 0]
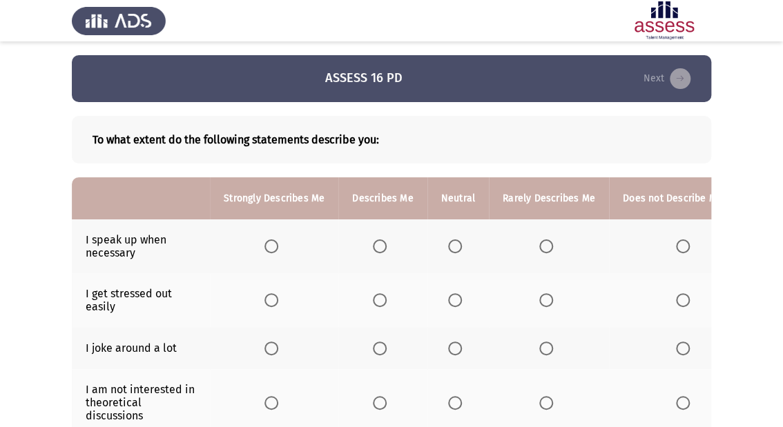
click at [679, 247] on span "Select an option" at bounding box center [683, 247] width 14 height 14
click at [679, 247] on input "Select an option" at bounding box center [683, 247] width 14 height 14
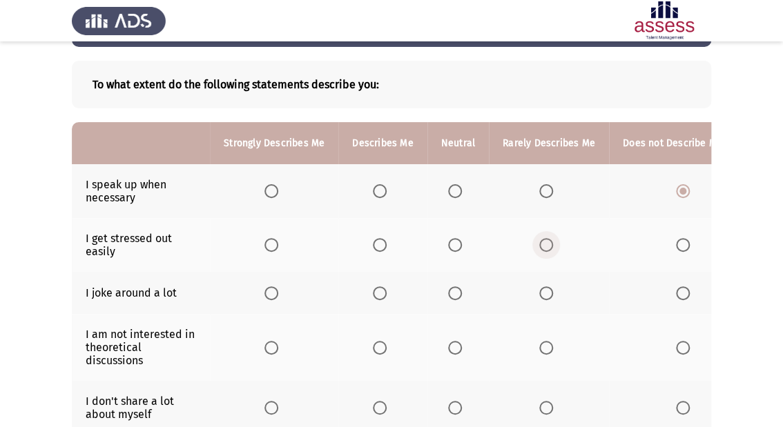
click at [543, 251] on span "Select an option" at bounding box center [546, 245] width 14 height 14
click at [543, 251] on input "Select an option" at bounding box center [546, 245] width 14 height 14
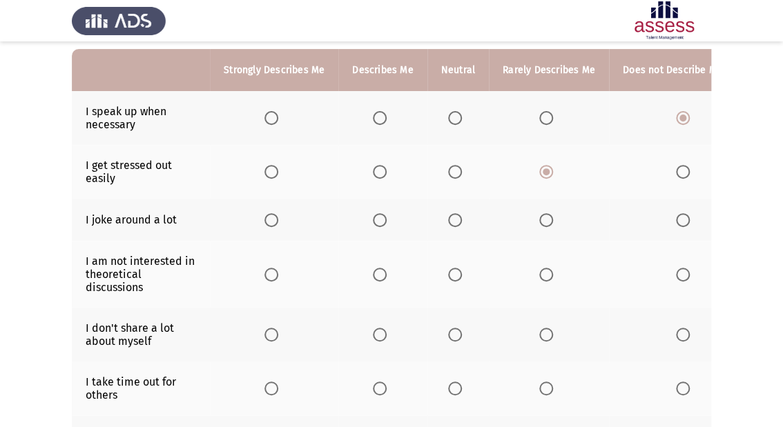
scroll to position [110, 0]
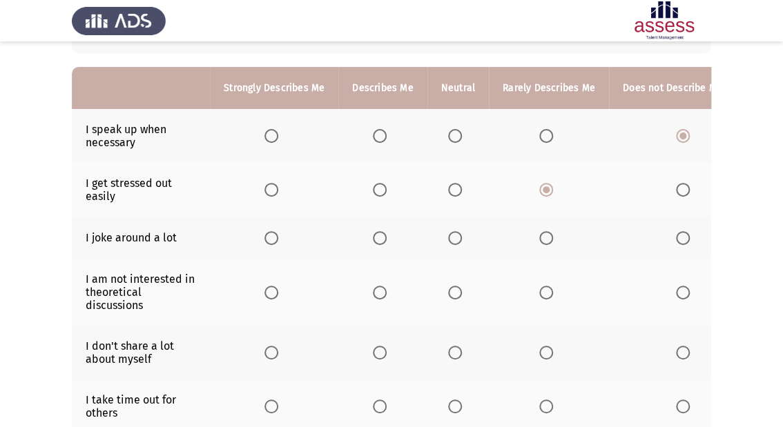
click at [456, 238] on span "Select an option" at bounding box center [455, 238] width 14 height 14
click at [456, 238] on input "Select an option" at bounding box center [455, 238] width 14 height 14
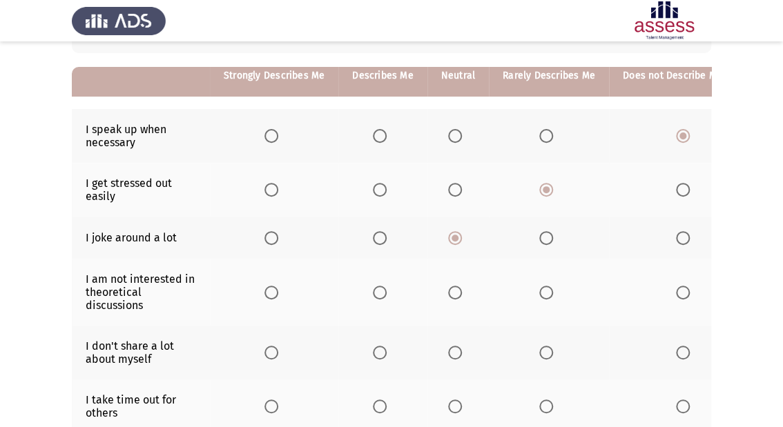
scroll to position [166, 0]
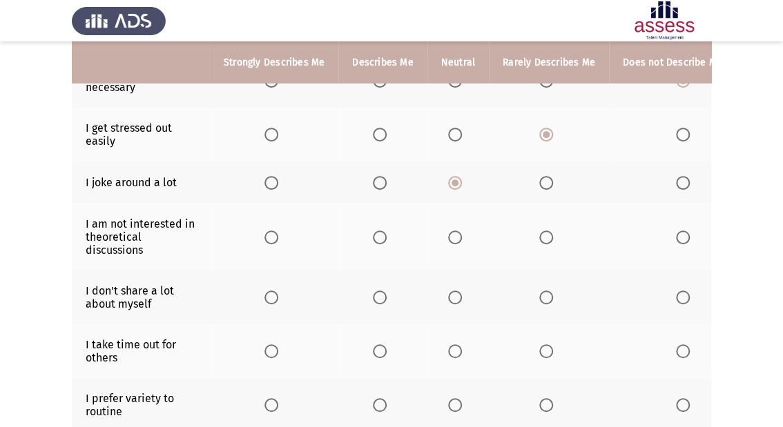
click at [539, 243] on span "Select an option" at bounding box center [546, 238] width 14 height 14
click at [539, 243] on input "Select an option" at bounding box center [546, 238] width 14 height 14
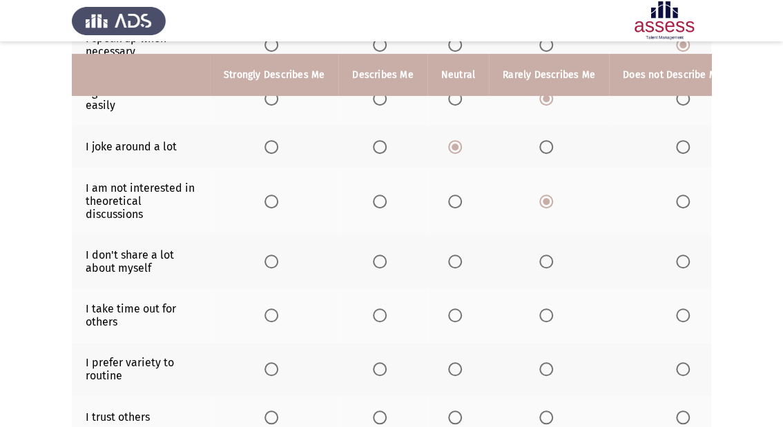
scroll to position [221, 0]
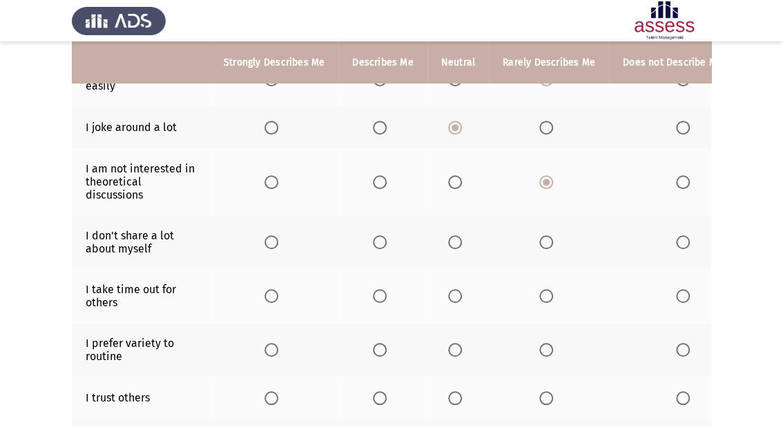
click at [452, 238] on span "Select an option" at bounding box center [455, 242] width 14 height 14
click at [452, 238] on input "Select an option" at bounding box center [455, 242] width 14 height 14
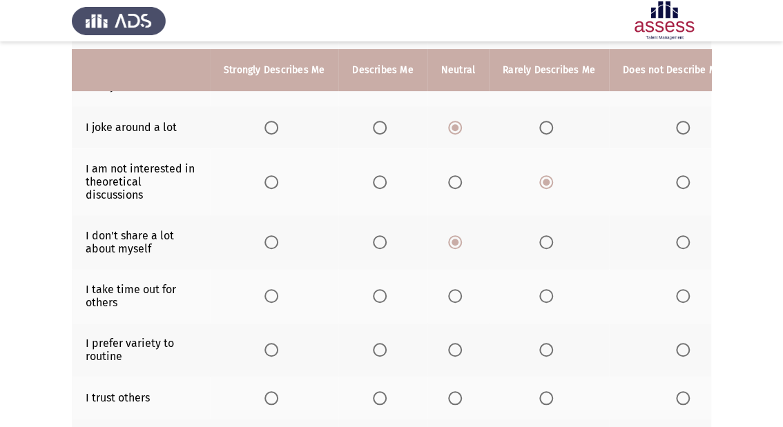
scroll to position [276, 0]
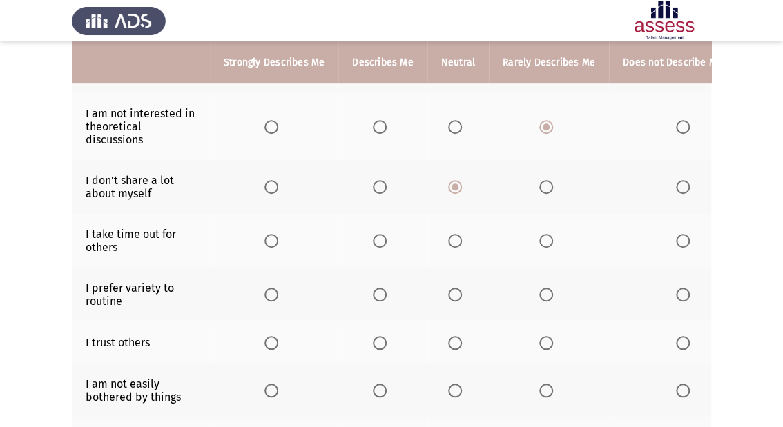
click at [458, 238] on span "Select an option" at bounding box center [455, 241] width 14 height 14
click at [458, 238] on input "Select an option" at bounding box center [455, 241] width 14 height 14
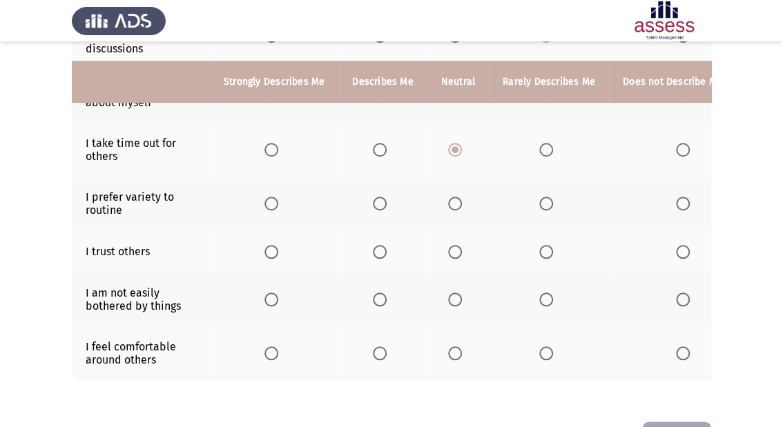
scroll to position [387, 0]
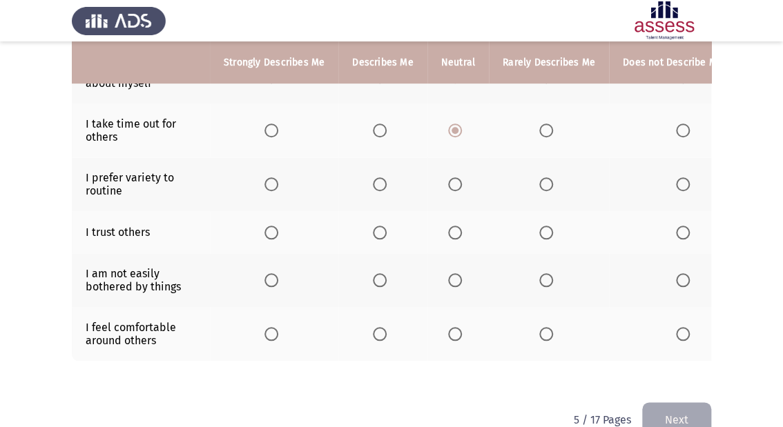
click at [453, 182] on span "Select an option" at bounding box center [455, 184] width 14 height 14
click at [453, 182] on input "Select an option" at bounding box center [455, 184] width 14 height 14
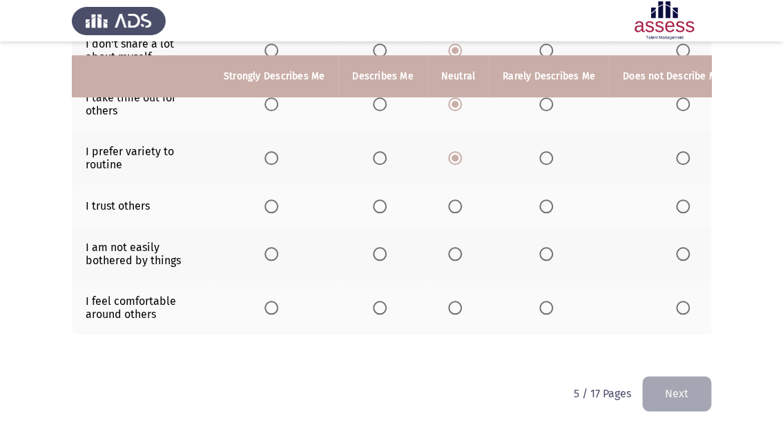
scroll to position [427, 0]
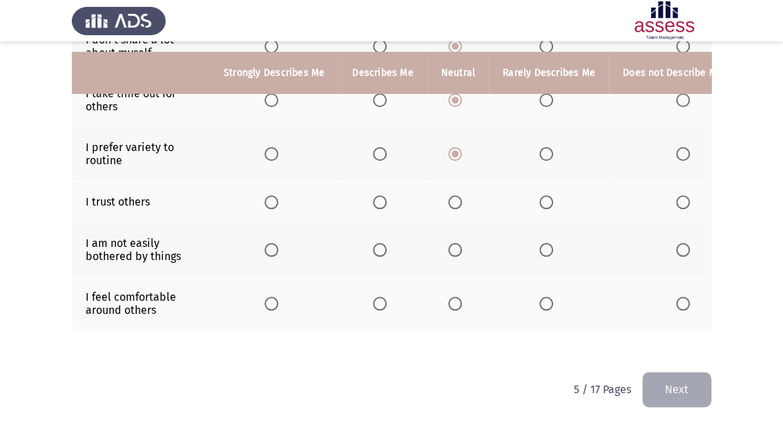
click at [544, 195] on span "Select an option" at bounding box center [546, 202] width 14 height 14
click at [544, 195] on input "Select an option" at bounding box center [546, 202] width 14 height 14
click at [544, 199] on span "Select an option" at bounding box center [546, 202] width 7 height 7
click at [377, 243] on span "Select an option" at bounding box center [380, 250] width 14 height 14
click at [377, 243] on input "Select an option" at bounding box center [380, 250] width 14 height 14
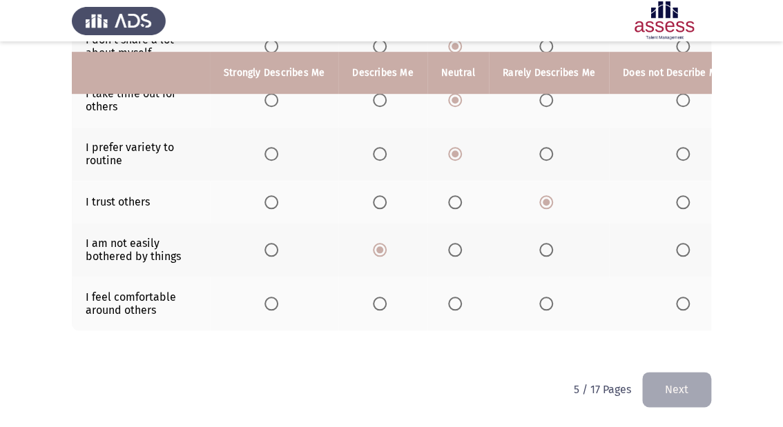
click at [382, 297] on span "Select an option" at bounding box center [380, 304] width 14 height 14
click at [382, 297] on input "Select an option" at bounding box center [380, 304] width 14 height 14
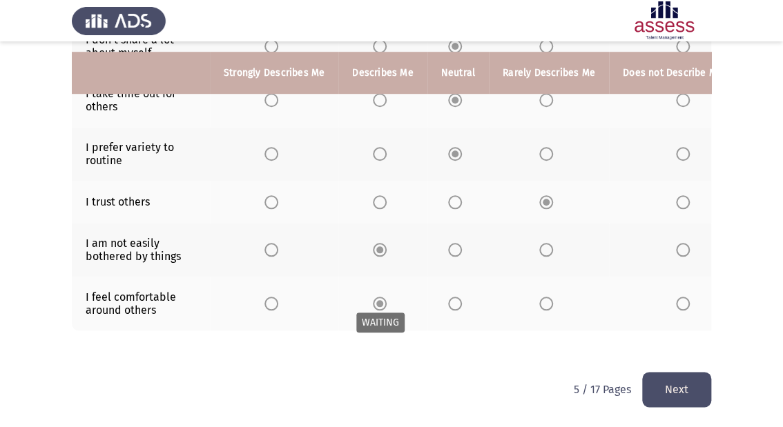
click at [382, 297] on span "Select an option" at bounding box center [380, 304] width 14 height 14
click at [684, 387] on button "Next" at bounding box center [676, 389] width 69 height 35
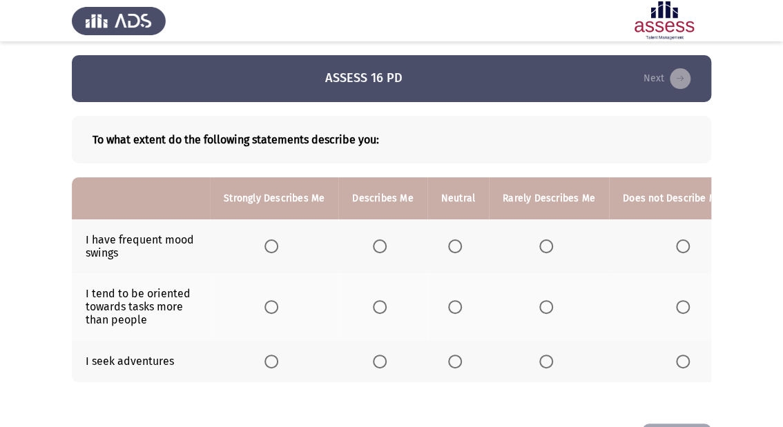
click at [458, 243] on span "Select an option" at bounding box center [455, 247] width 14 height 14
click at [458, 243] on input "Select an option" at bounding box center [455, 247] width 14 height 14
click at [449, 306] on span "Select an option" at bounding box center [455, 307] width 14 height 14
click at [449, 306] on input "Select an option" at bounding box center [455, 307] width 14 height 14
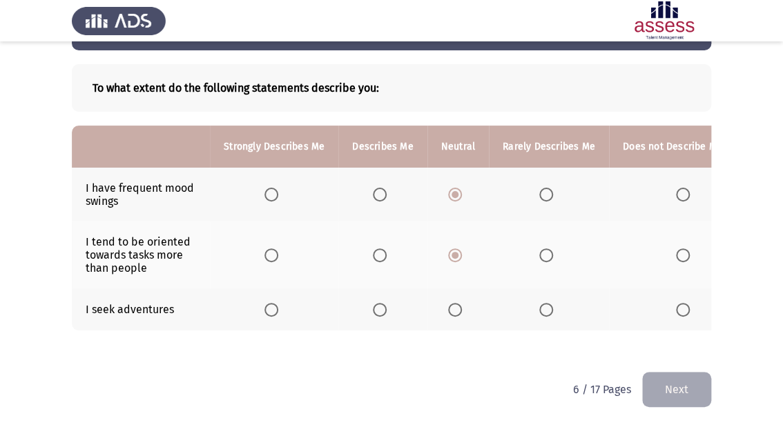
scroll to position [61, 0]
click at [270, 303] on span "Select an option" at bounding box center [271, 310] width 14 height 14
click at [270, 303] on input "Select an option" at bounding box center [271, 310] width 14 height 14
click at [673, 387] on button "Next" at bounding box center [676, 389] width 69 height 35
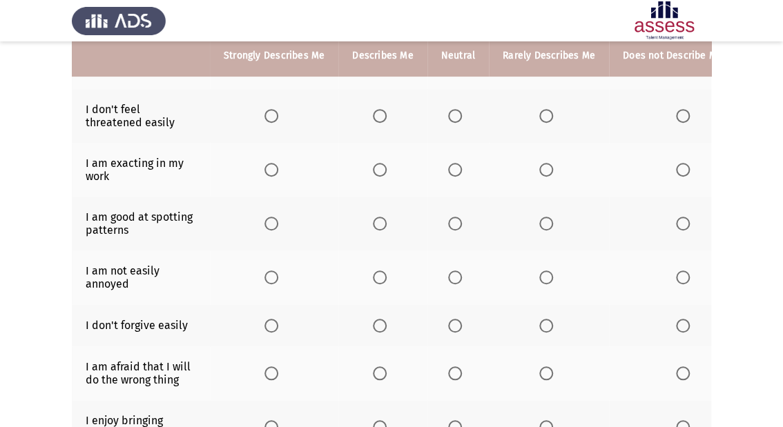
scroll to position [453, 0]
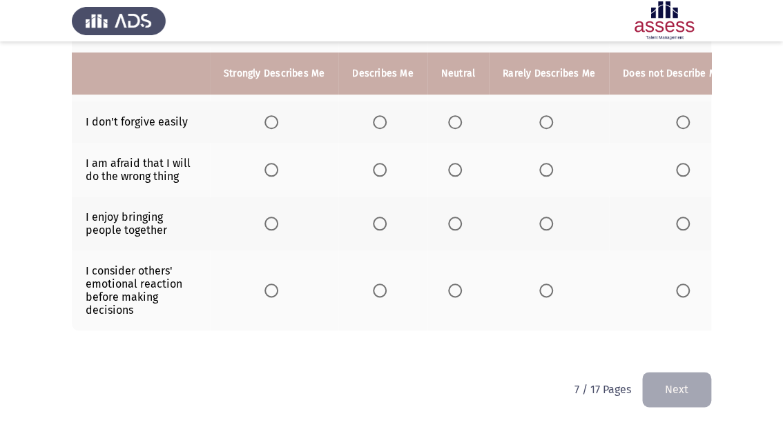
drag, startPoint x: 574, startPoint y: 412, endPoint x: 602, endPoint y: 371, distance: 50.2
drag, startPoint x: 604, startPoint y: 371, endPoint x: 595, endPoint y: 380, distance: 12.7
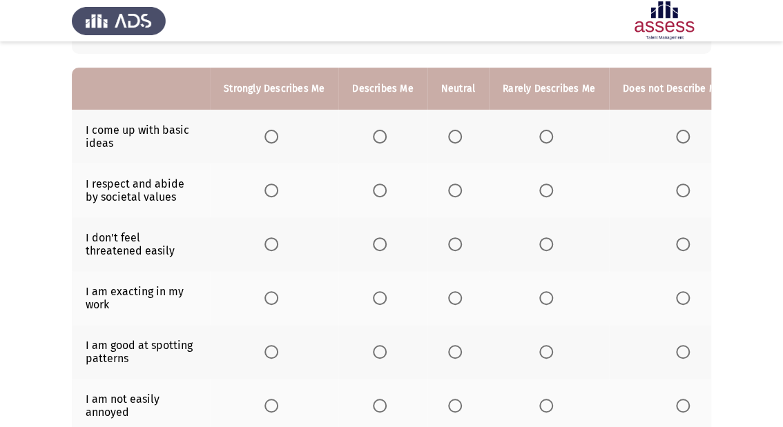
scroll to position [110, 0]
click at [448, 130] on span "Select an option" at bounding box center [455, 136] width 14 height 14
click at [448, 130] on input "Select an option" at bounding box center [455, 136] width 14 height 14
click at [449, 198] on body "ASSESS 16 PD Next To what extent do the following statements describe you: Stro…" at bounding box center [391, 324] width 783 height 759
click at [451, 191] on span "Select an option" at bounding box center [455, 190] width 14 height 14
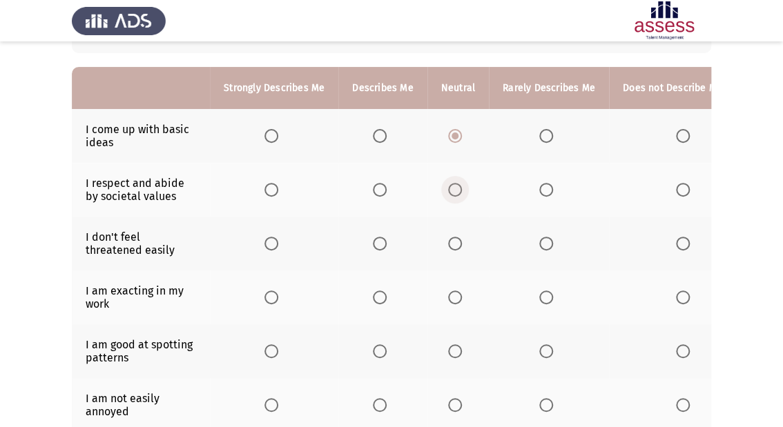
click at [450, 191] on span "Select an option" at bounding box center [455, 190] width 14 height 14
click at [450, 191] on input "Select an option" at bounding box center [455, 190] width 14 height 14
click at [448, 242] on span "Select an option" at bounding box center [455, 244] width 14 height 14
click at [448, 242] on input "Select an option" at bounding box center [455, 244] width 14 height 14
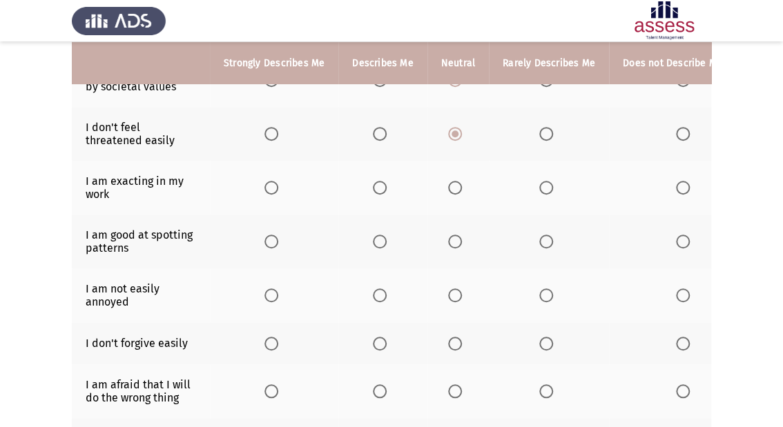
scroll to position [221, 0]
click at [448, 189] on span "Select an option" at bounding box center [455, 187] width 14 height 14
click at [448, 189] on input "Select an option" at bounding box center [455, 187] width 14 height 14
click at [453, 244] on span "Select an option" at bounding box center [455, 241] width 14 height 14
click at [453, 244] on input "Select an option" at bounding box center [455, 241] width 14 height 14
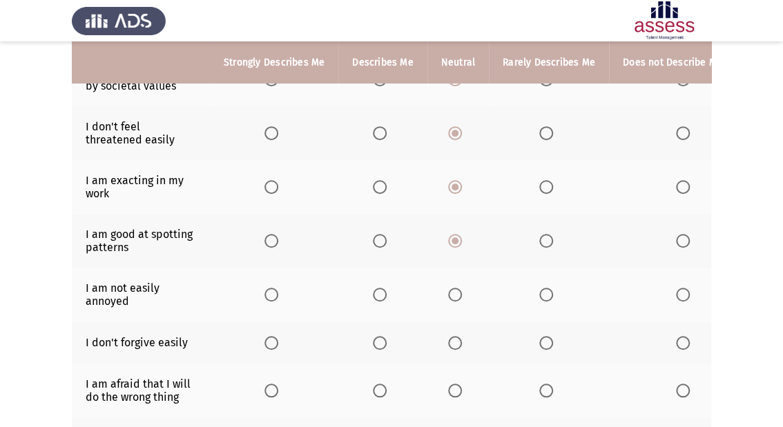
click at [451, 298] on span "Select an option" at bounding box center [455, 295] width 14 height 14
click at [451, 298] on input "Select an option" at bounding box center [455, 295] width 14 height 14
click at [448, 347] on span "Select an option" at bounding box center [455, 343] width 14 height 14
click at [448, 347] on input "Select an option" at bounding box center [455, 343] width 14 height 14
click at [450, 392] on span "Select an option" at bounding box center [455, 391] width 14 height 14
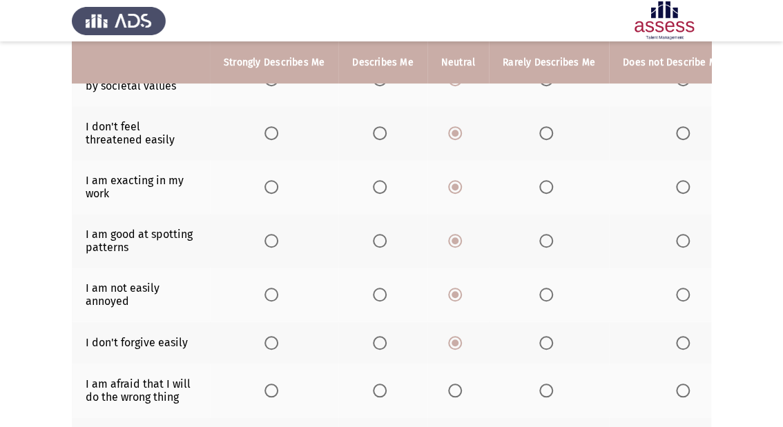
click at [450, 392] on input "Select an option" at bounding box center [455, 391] width 14 height 14
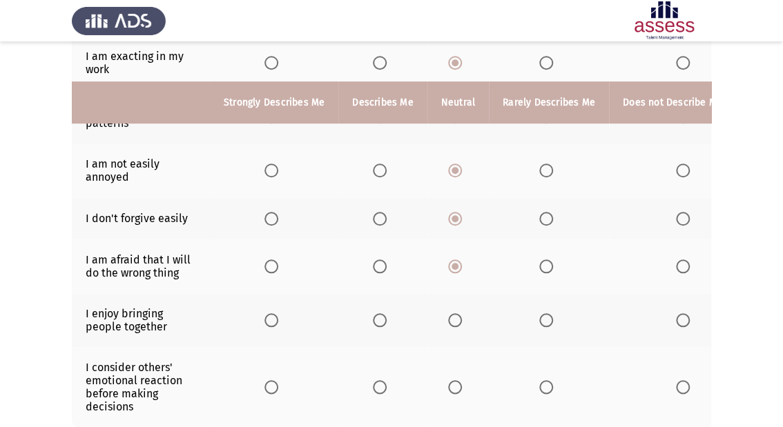
scroll to position [387, 0]
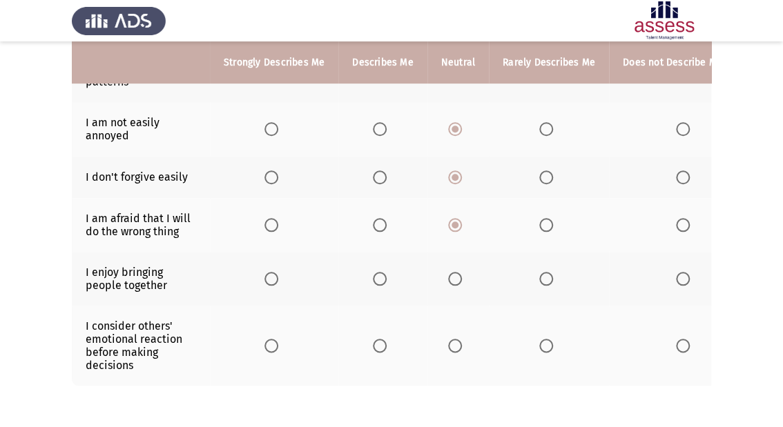
click at [448, 278] on span "Select an option" at bounding box center [455, 279] width 14 height 14
click at [448, 278] on input "Select an option" at bounding box center [455, 279] width 14 height 14
click at [449, 353] on span "Select an option" at bounding box center [455, 346] width 14 height 14
click at [449, 353] on input "Select an option" at bounding box center [455, 346] width 14 height 14
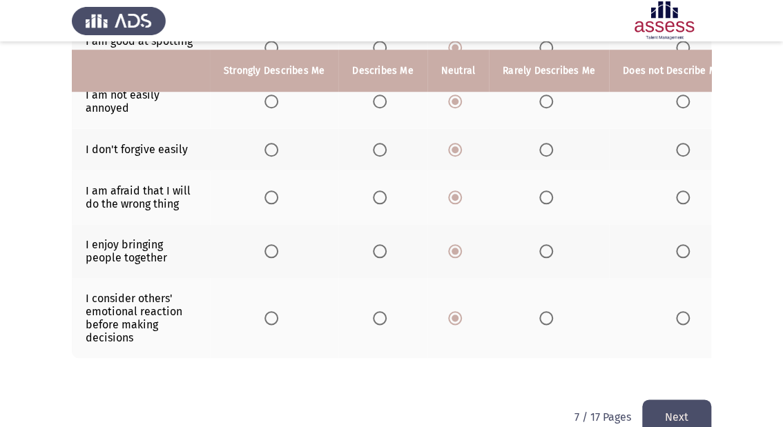
scroll to position [453, 0]
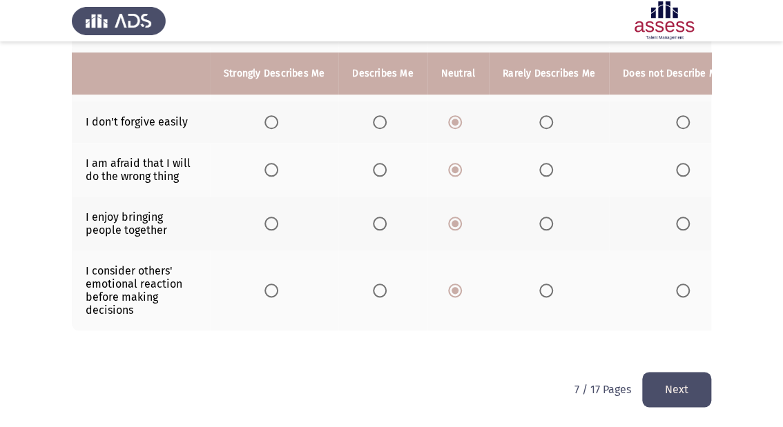
click at [703, 377] on button "Next" at bounding box center [676, 389] width 69 height 35
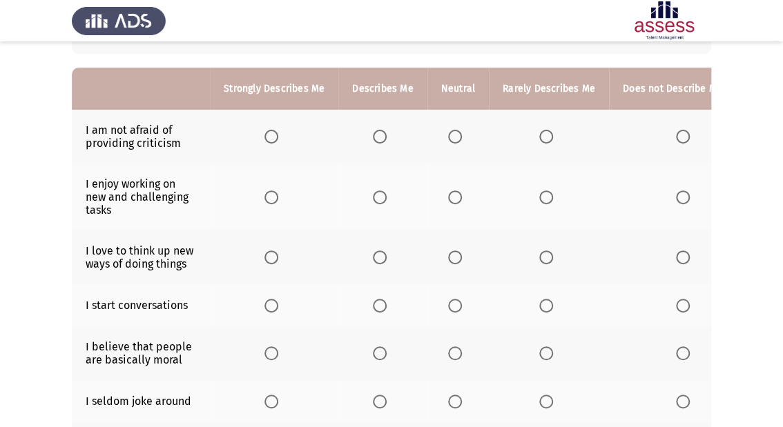
scroll to position [110, 0]
click at [450, 133] on span "Select an option" at bounding box center [455, 136] width 14 height 14
click at [450, 133] on input "Select an option" at bounding box center [455, 136] width 14 height 14
click at [453, 196] on span "Select an option" at bounding box center [455, 197] width 14 height 14
click at [453, 196] on input "Select an option" at bounding box center [455, 197] width 14 height 14
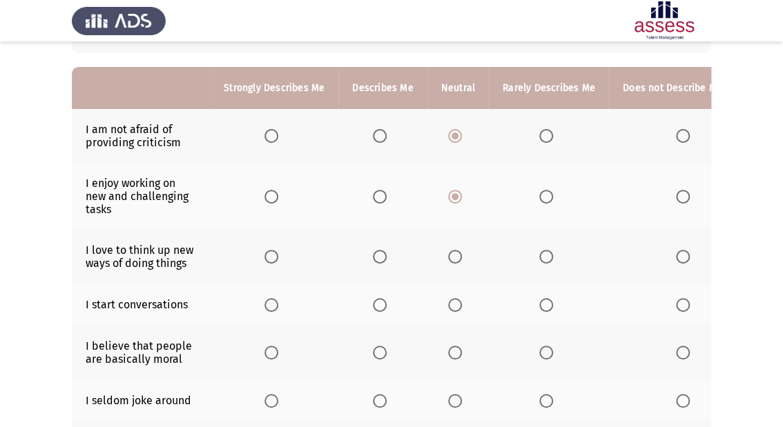
click at [448, 262] on span "Select an option" at bounding box center [455, 257] width 14 height 14
click at [448, 262] on input "Select an option" at bounding box center [455, 257] width 14 height 14
click at [449, 307] on span "Select an option" at bounding box center [455, 305] width 14 height 14
click at [449, 307] on input "Select an option" at bounding box center [455, 305] width 14 height 14
click at [448, 357] on span "Select an option" at bounding box center [455, 353] width 14 height 14
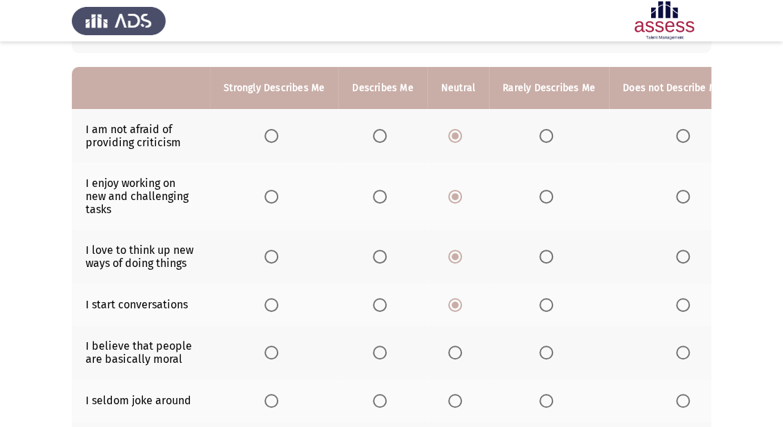
click at [448, 357] on input "Select an option" at bounding box center [455, 353] width 14 height 14
click at [448, 402] on span "Select an option" at bounding box center [455, 401] width 14 height 14
click at [448, 402] on input "Select an option" at bounding box center [455, 401] width 14 height 14
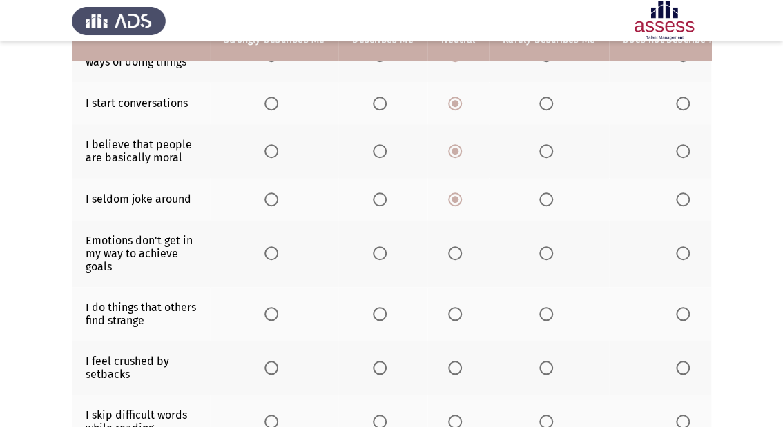
scroll to position [331, 0]
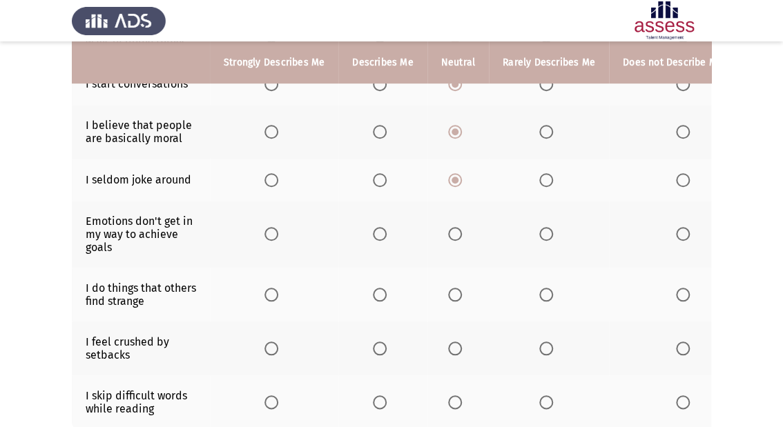
click at [452, 240] on span "Select an option" at bounding box center [455, 234] width 14 height 14
click at [452, 240] on input "Select an option" at bounding box center [455, 234] width 14 height 14
click at [448, 302] on span "Select an option" at bounding box center [455, 295] width 14 height 14
click at [448, 302] on input "Select an option" at bounding box center [455, 295] width 14 height 14
click at [448, 356] on span "Select an option" at bounding box center [455, 349] width 14 height 14
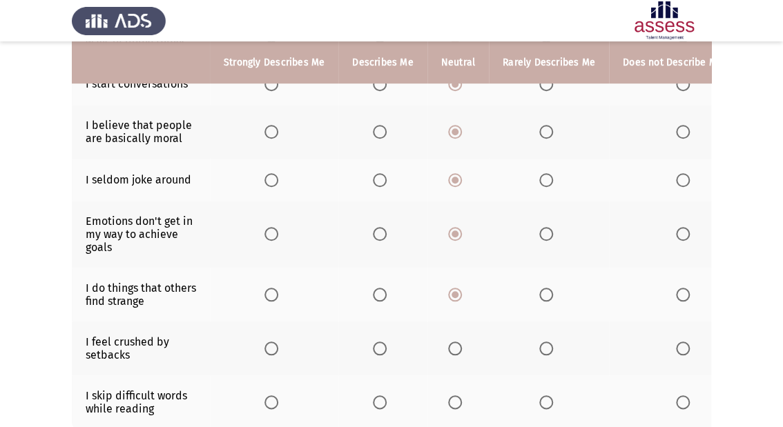
click at [448, 356] on input "Select an option" at bounding box center [455, 349] width 14 height 14
click at [448, 407] on span "Select an option" at bounding box center [455, 403] width 14 height 14
click at [448, 407] on input "Select an option" at bounding box center [455, 403] width 14 height 14
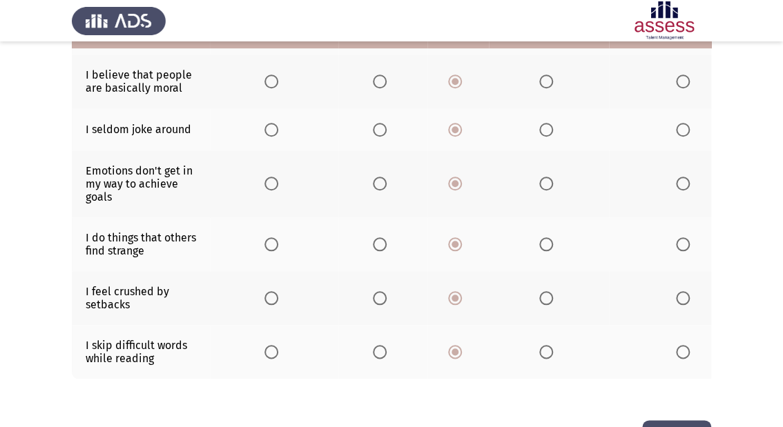
scroll to position [441, 0]
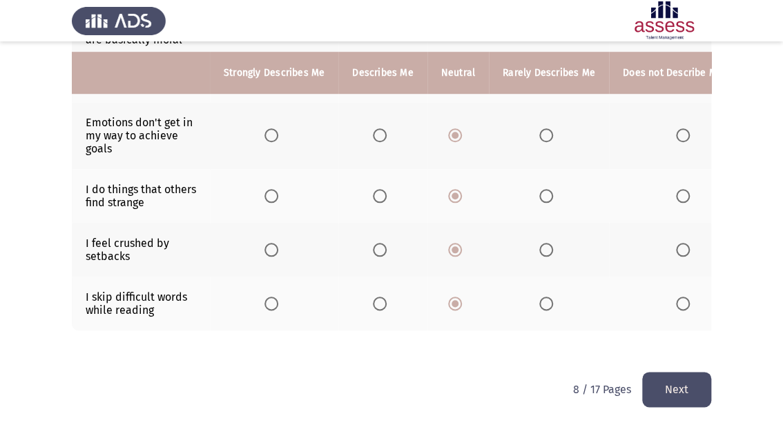
click at [673, 387] on button "Next" at bounding box center [676, 389] width 69 height 35
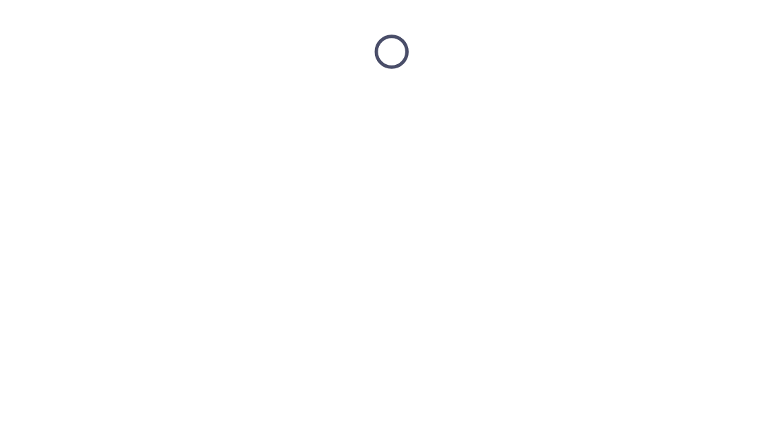
scroll to position [0, 0]
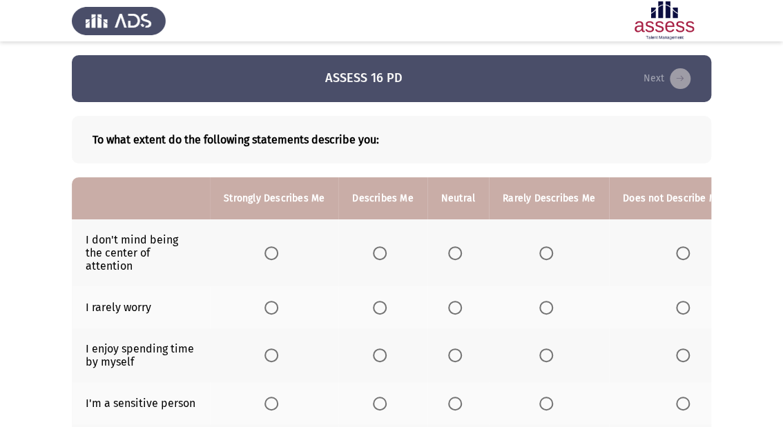
click at [455, 251] on span "Select an option" at bounding box center [455, 254] width 14 height 14
click at [455, 251] on input "Select an option" at bounding box center [455, 254] width 14 height 14
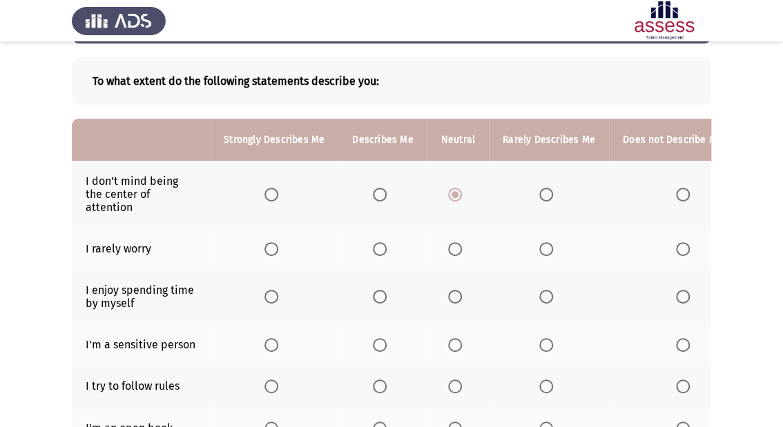
scroll to position [110, 0]
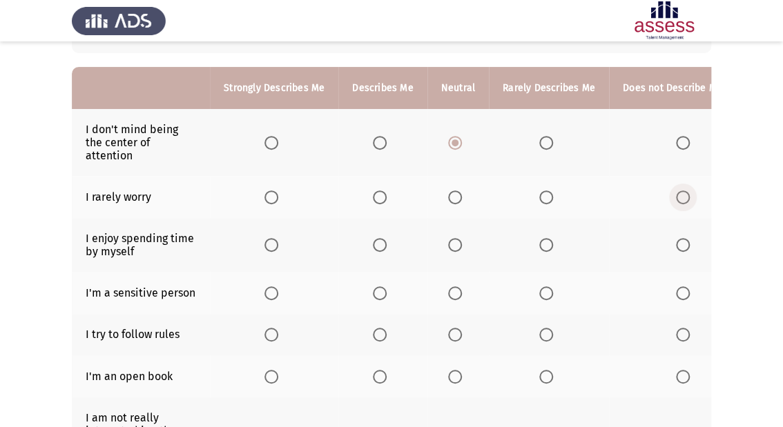
click at [676, 196] on span "Select an option" at bounding box center [683, 198] width 14 height 14
click at [676, 196] on input "Select an option" at bounding box center [683, 198] width 14 height 14
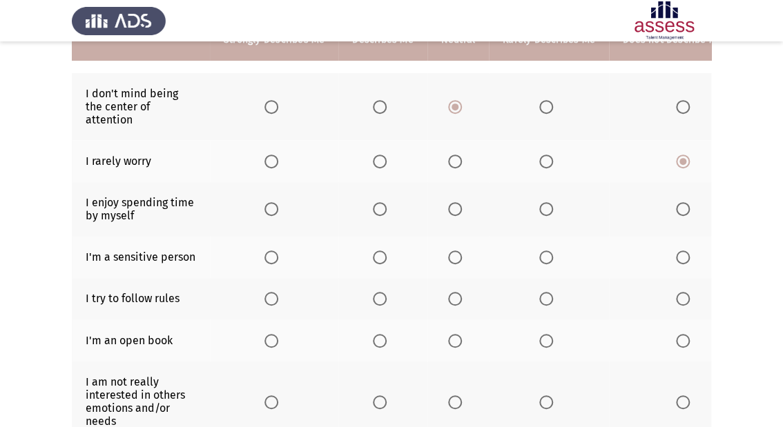
scroll to position [166, 0]
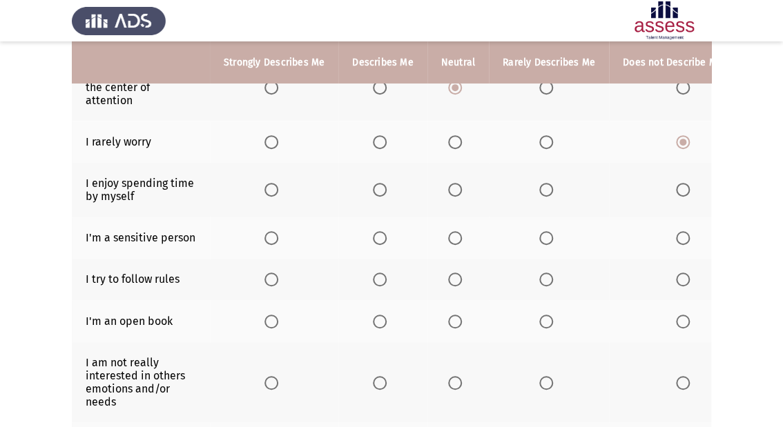
click at [276, 193] on span "Select an option" at bounding box center [271, 190] width 14 height 14
click at [276, 193] on input "Select an option" at bounding box center [271, 190] width 14 height 14
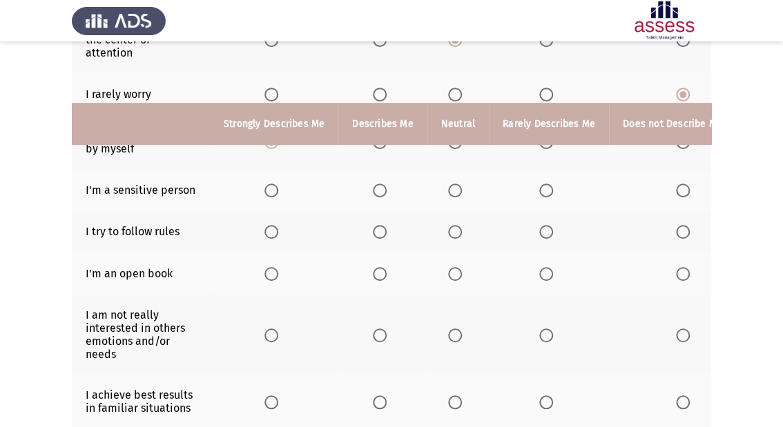
scroll to position [276, 0]
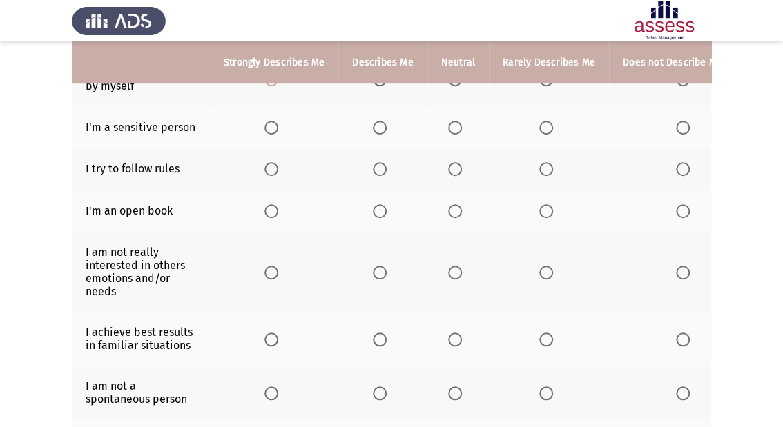
click at [539, 126] on span "Select an option" at bounding box center [546, 128] width 14 height 14
click at [539, 126] on input "Select an option" at bounding box center [546, 128] width 14 height 14
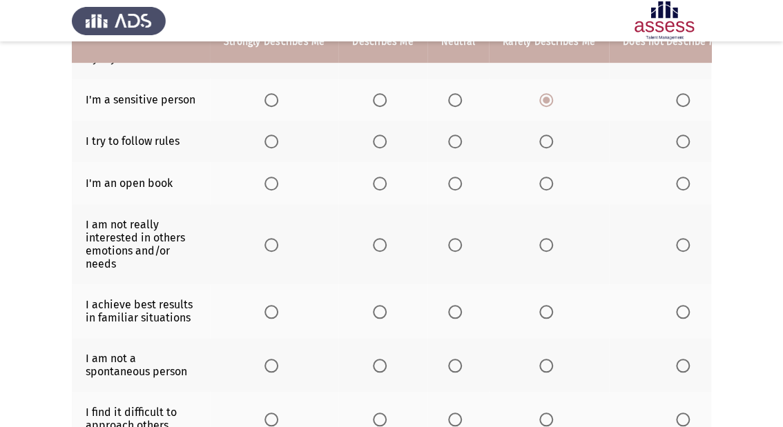
scroll to position [331, 0]
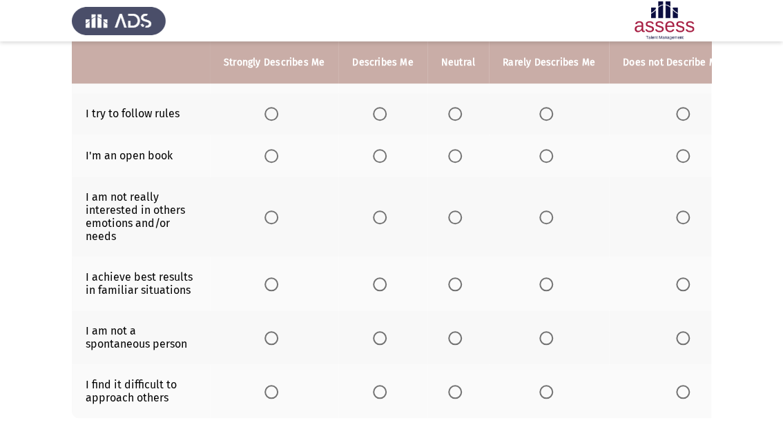
click at [267, 116] on span "Select an option" at bounding box center [271, 114] width 14 height 14
click at [267, 116] on input "Select an option" at bounding box center [271, 114] width 14 height 14
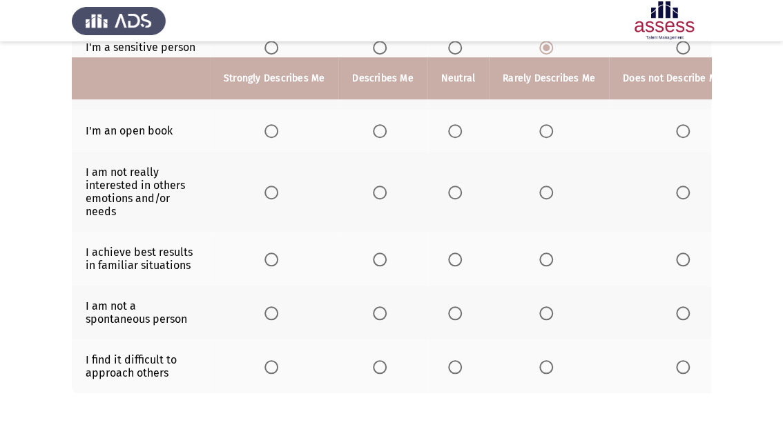
scroll to position [375, 0]
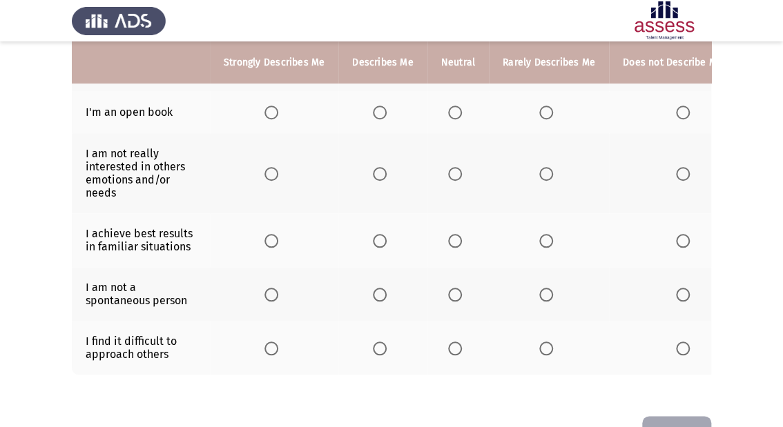
click at [271, 113] on span "Select an option" at bounding box center [271, 113] width 14 height 14
click at [271, 113] on input "Select an option" at bounding box center [271, 113] width 14 height 14
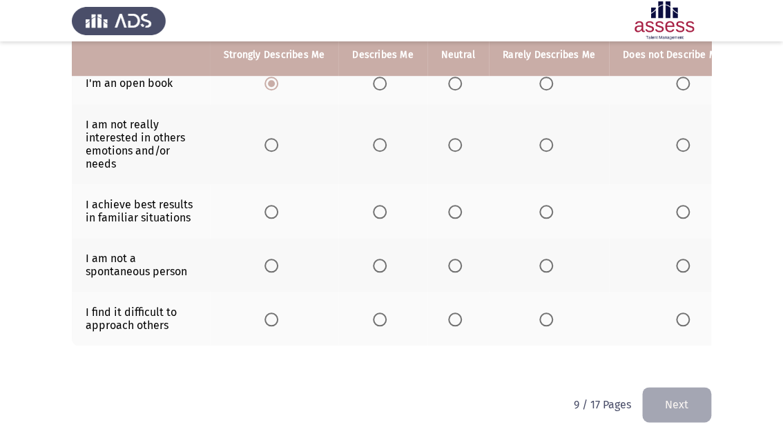
scroll to position [430, 0]
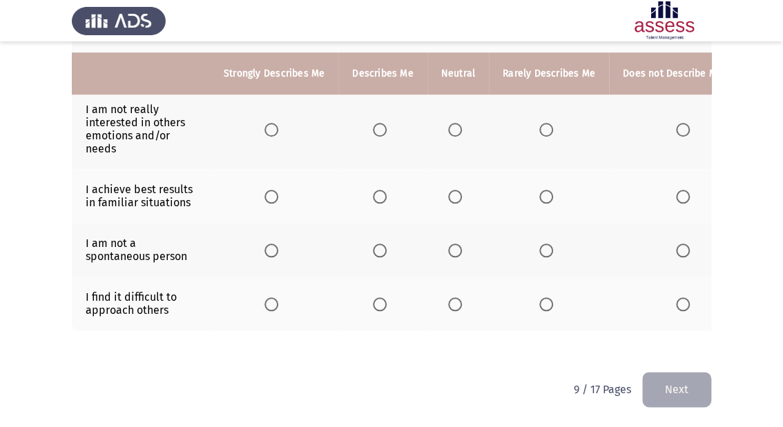
click at [677, 123] on span "Select an option" at bounding box center [683, 130] width 14 height 14
click at [677, 123] on input "Select an option" at bounding box center [683, 130] width 14 height 14
click at [453, 123] on span "Select an option" at bounding box center [455, 130] width 14 height 14
click at [453, 123] on input "Select an option" at bounding box center [455, 130] width 14 height 14
click at [679, 123] on span "Select an option" at bounding box center [683, 130] width 14 height 14
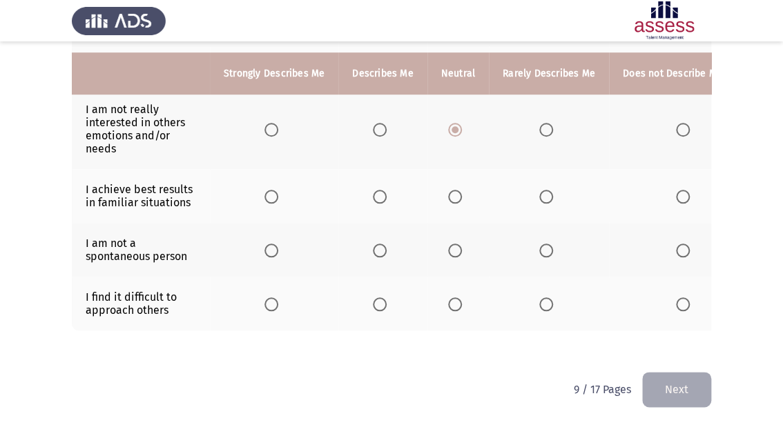
click at [679, 123] on input "Select an option" at bounding box center [683, 130] width 14 height 14
click at [450, 190] on span "Select an option" at bounding box center [455, 197] width 14 height 14
click at [450, 190] on input "Select an option" at bounding box center [455, 197] width 14 height 14
click at [376, 244] on span "Select an option" at bounding box center [380, 251] width 14 height 14
click at [376, 244] on input "Select an option" at bounding box center [380, 251] width 14 height 14
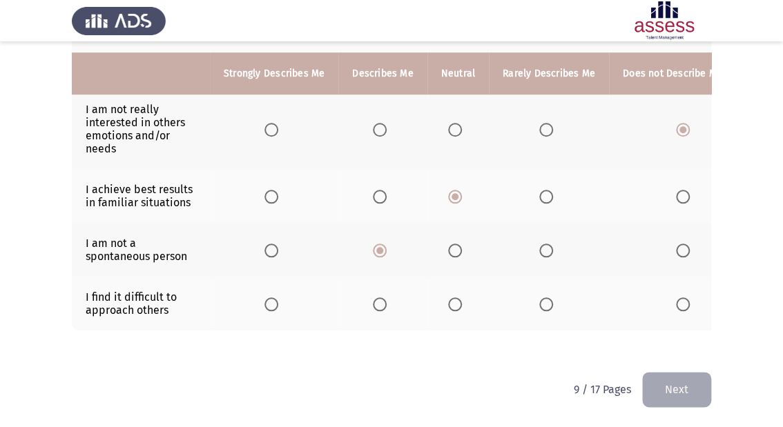
click at [453, 298] on span "Select an option" at bounding box center [455, 305] width 14 height 14
click at [453, 298] on input "Select an option" at bounding box center [455, 305] width 14 height 14
click at [704, 387] on button "Next" at bounding box center [676, 389] width 69 height 35
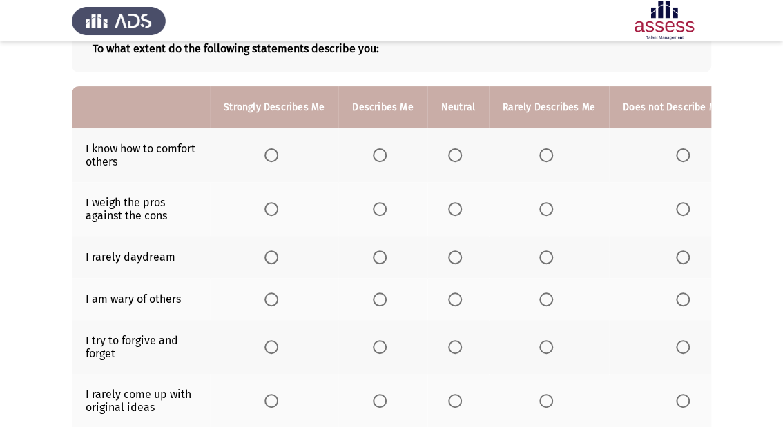
scroll to position [110, 0]
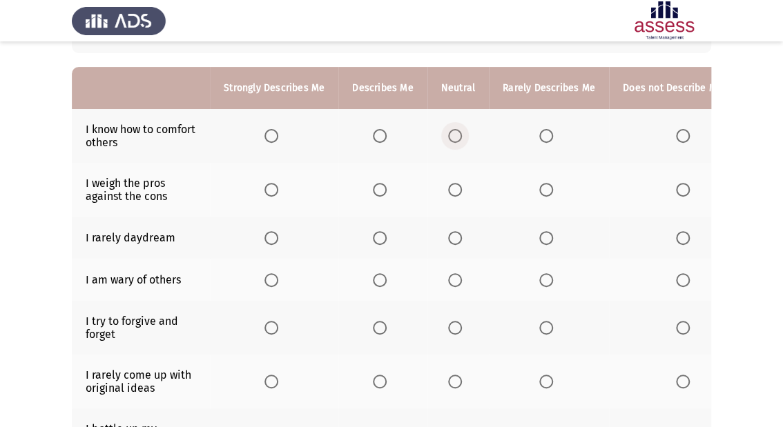
click at [453, 135] on span "Select an option" at bounding box center [455, 136] width 14 height 14
click at [453, 135] on input "Select an option" at bounding box center [455, 136] width 14 height 14
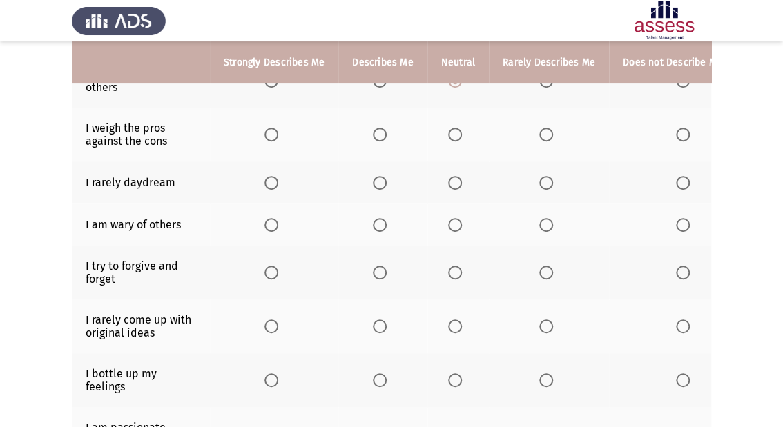
click at [451, 135] on span "Select an option" at bounding box center [455, 135] width 14 height 14
click at [451, 135] on input "Select an option" at bounding box center [455, 135] width 14 height 14
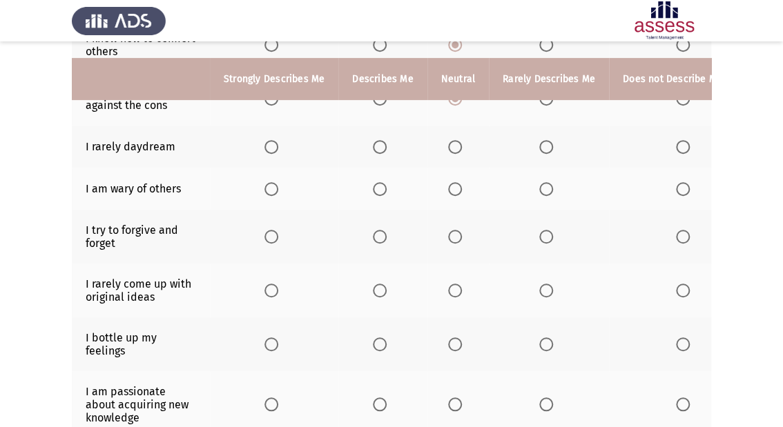
scroll to position [221, 0]
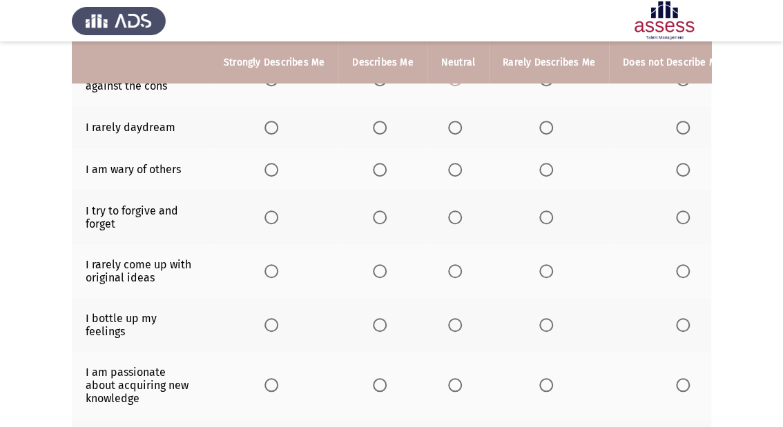
click at [447, 138] on th at bounding box center [457, 127] width 61 height 42
click at [448, 131] on span "Select an option" at bounding box center [455, 128] width 14 height 14
click at [448, 131] on input "Select an option" at bounding box center [455, 128] width 14 height 14
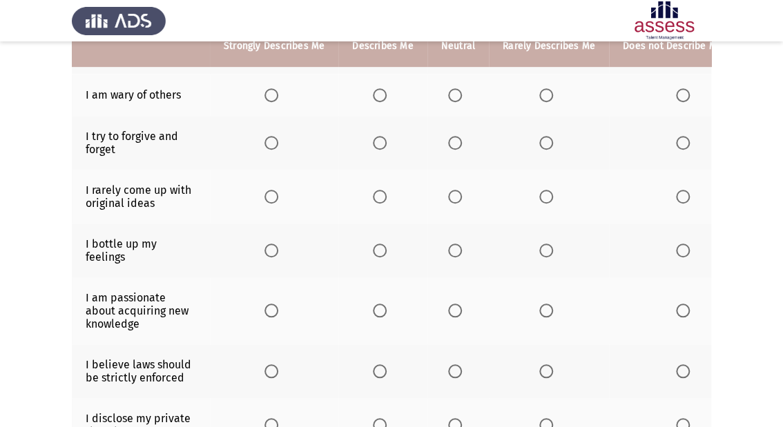
scroll to position [276, 0]
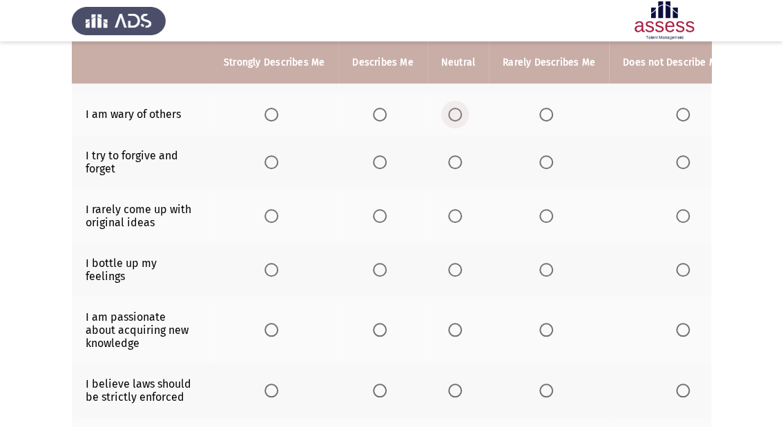
click at [448, 119] on span "Select an option" at bounding box center [455, 115] width 14 height 14
click at [448, 119] on input "Select an option" at bounding box center [455, 115] width 14 height 14
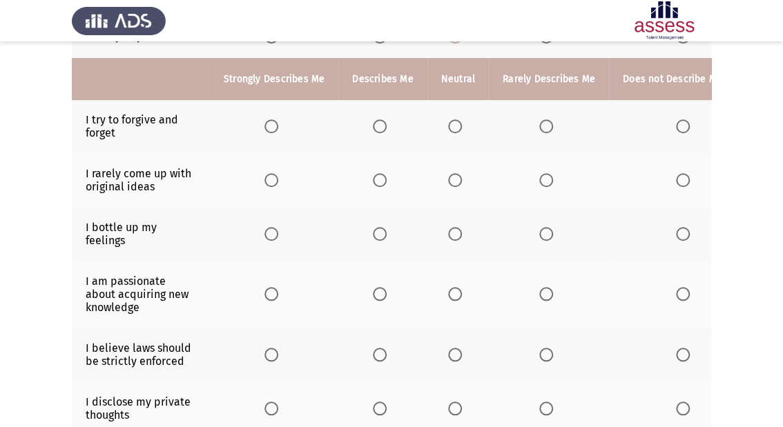
scroll to position [331, 0]
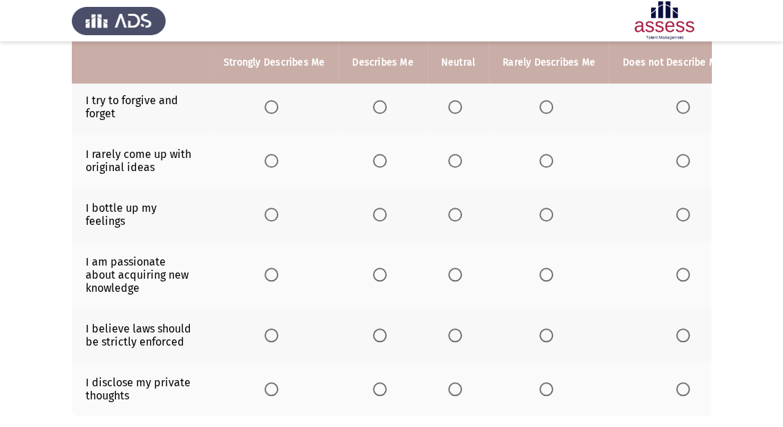
click at [448, 113] on span "Select an option" at bounding box center [455, 107] width 14 height 14
click at [448, 113] on input "Select an option" at bounding box center [455, 107] width 14 height 14
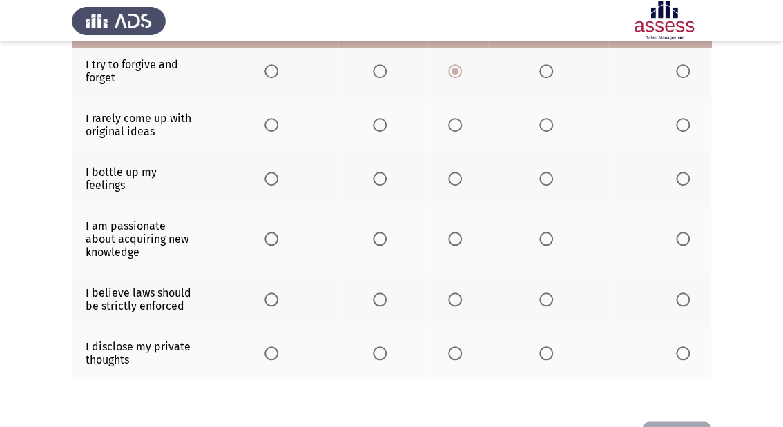
scroll to position [387, 0]
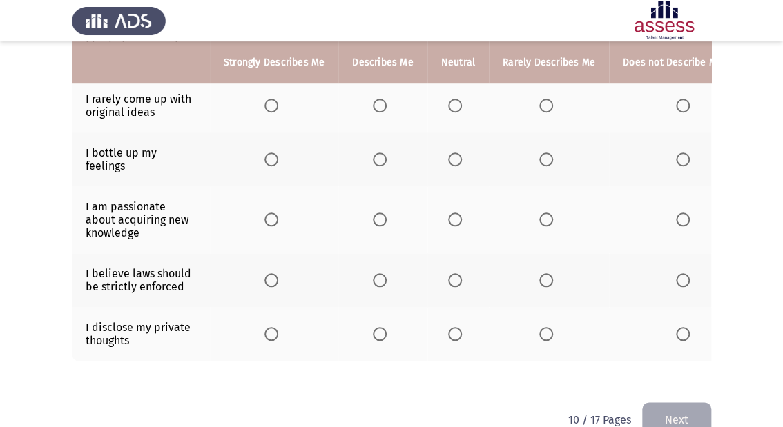
click at [450, 108] on span "Select an option" at bounding box center [455, 106] width 14 height 14
click at [450, 108] on input "Select an option" at bounding box center [455, 106] width 14 height 14
click at [452, 108] on span "Select an option" at bounding box center [455, 105] width 7 height 7
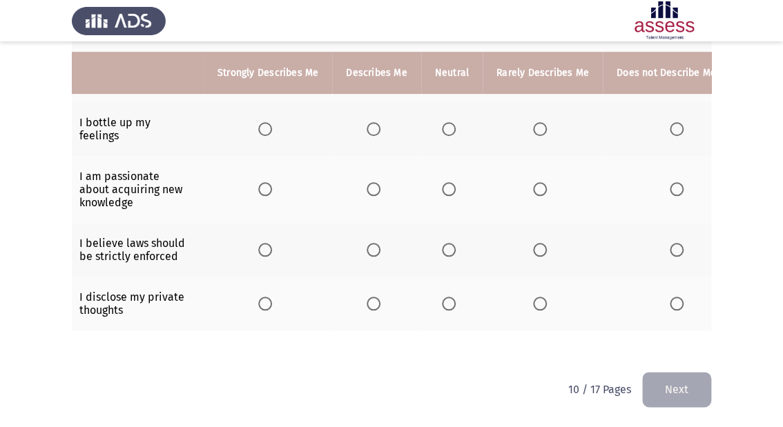
scroll to position [0, 0]
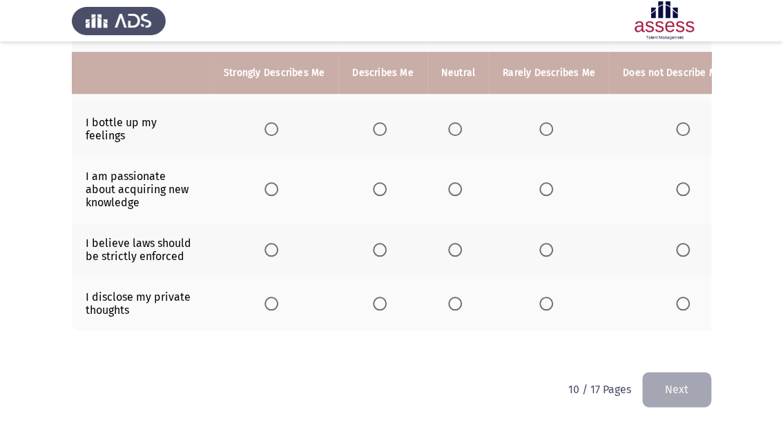
click at [361, 368] on div "To what extent do the following statements describe you: Strongly Describes Me …" at bounding box center [391, 28] width 639 height 687
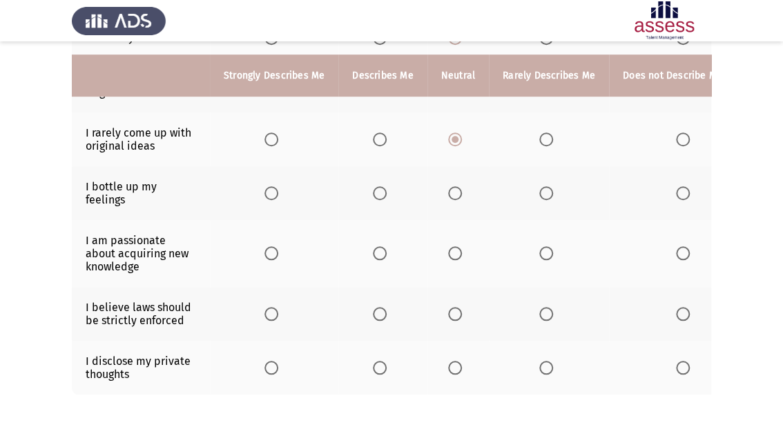
scroll to position [372, 0]
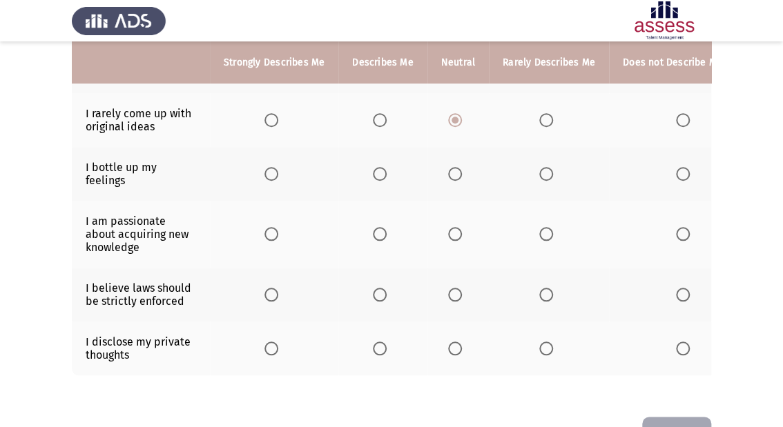
click at [379, 168] on mat-radio-button "Select an option" at bounding box center [382, 173] width 19 height 15
click at [378, 175] on span "Select an option" at bounding box center [380, 174] width 14 height 14
click at [378, 175] on input "Select an option" at bounding box center [380, 174] width 14 height 14
click at [544, 231] on span "Select an option" at bounding box center [546, 234] width 14 height 14
click at [544, 231] on input "Select an option" at bounding box center [546, 234] width 14 height 14
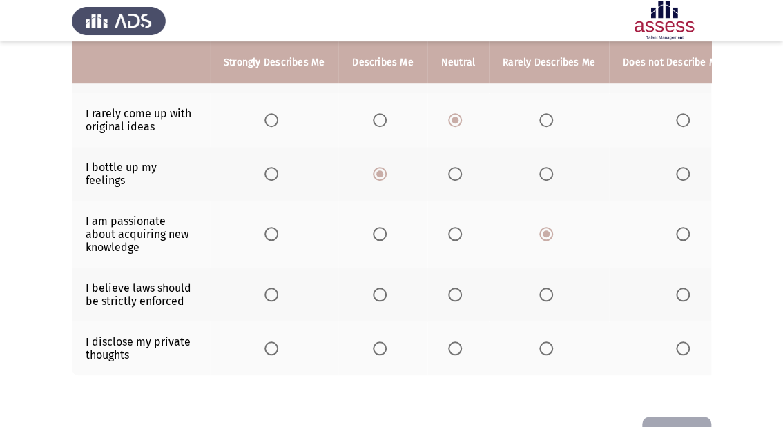
click at [449, 296] on span "Select an option" at bounding box center [455, 295] width 14 height 14
click at [449, 296] on input "Select an option" at bounding box center [455, 295] width 14 height 14
click at [453, 345] on span "Select an option" at bounding box center [455, 349] width 14 height 14
click at [453, 345] on input "Select an option" at bounding box center [455, 349] width 14 height 14
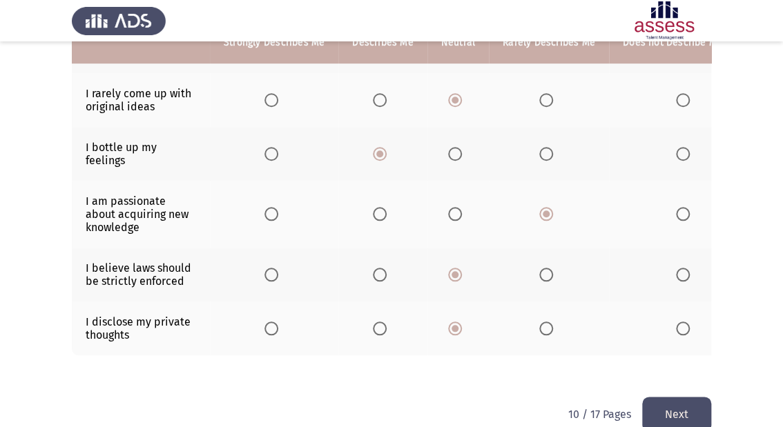
scroll to position [427, 0]
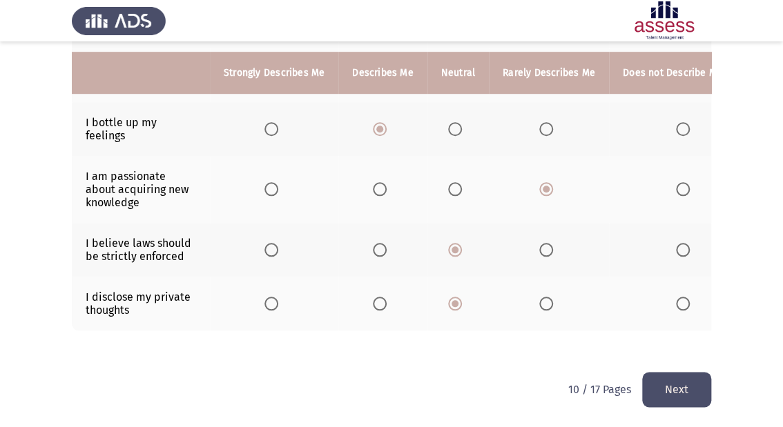
click at [682, 378] on button "Next" at bounding box center [676, 389] width 69 height 35
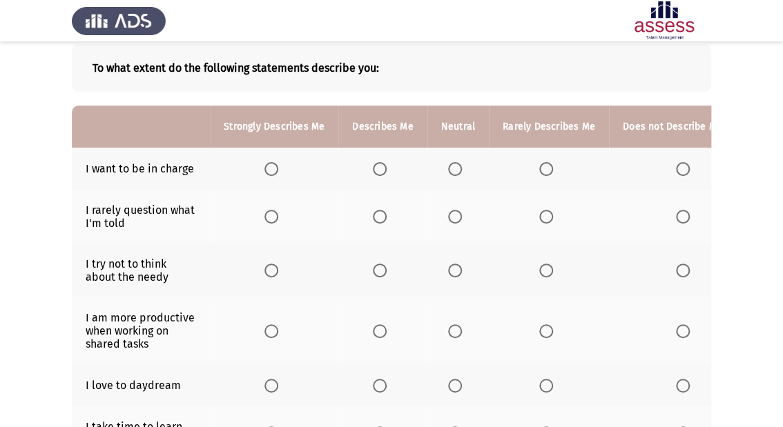
scroll to position [55, 0]
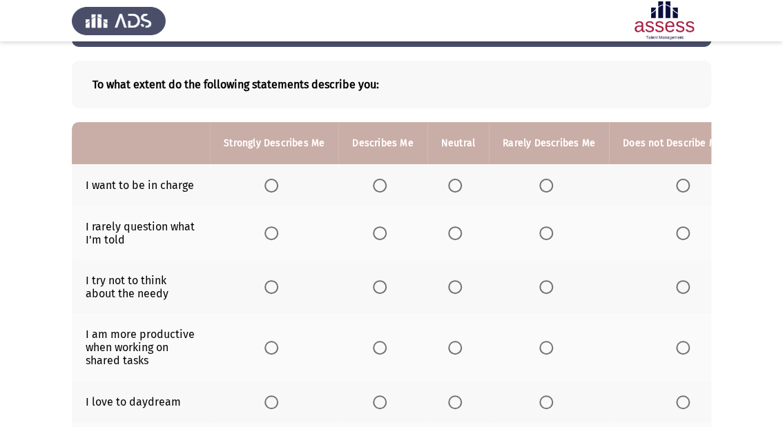
click at [374, 184] on span "Select an option" at bounding box center [380, 186] width 14 height 14
click at [374, 184] on input "Select an option" at bounding box center [380, 186] width 14 height 14
click at [454, 229] on span "Select an option" at bounding box center [455, 233] width 14 height 14
click at [454, 229] on input "Select an option" at bounding box center [455, 233] width 14 height 14
click at [539, 287] on span "Select an option" at bounding box center [546, 287] width 14 height 14
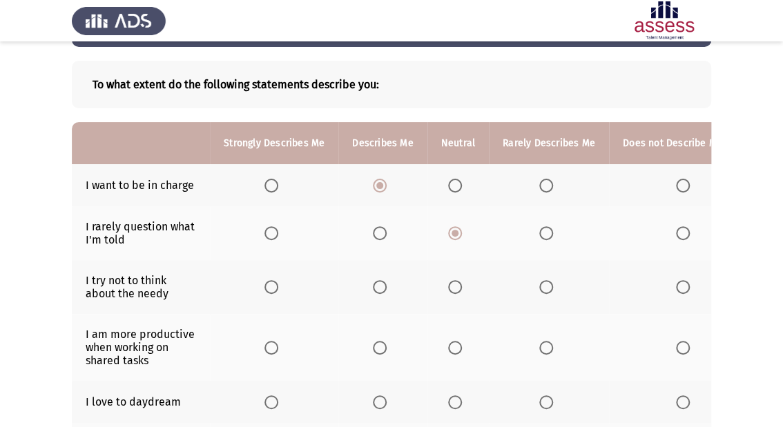
click at [539, 287] on input "Select an option" at bounding box center [546, 287] width 14 height 14
click at [543, 287] on span "Select an option" at bounding box center [546, 287] width 7 height 7
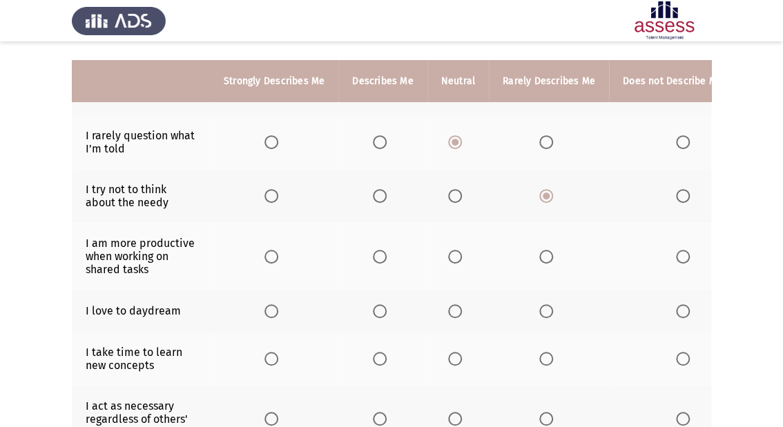
scroll to position [166, 0]
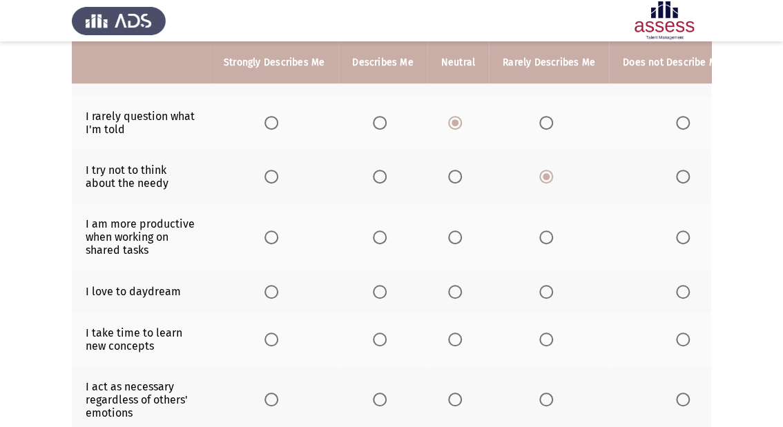
click at [453, 234] on span "Select an option" at bounding box center [455, 238] width 14 height 14
click at [453, 234] on input "Select an option" at bounding box center [455, 238] width 14 height 14
click at [376, 293] on span "Select an option" at bounding box center [380, 292] width 14 height 14
click at [376, 293] on input "Select an option" at bounding box center [380, 292] width 14 height 14
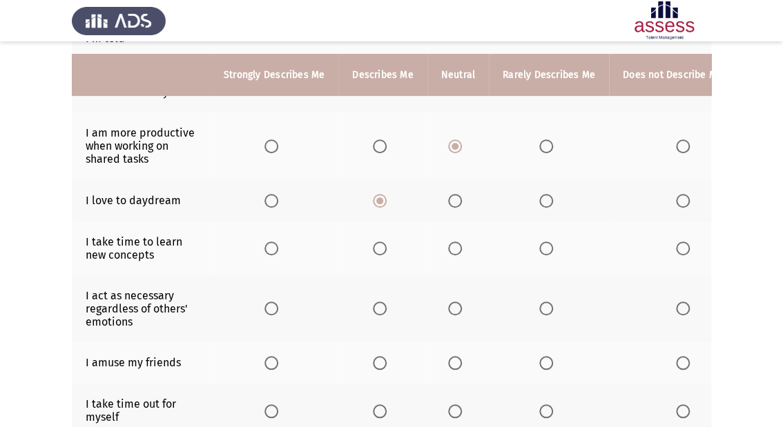
scroll to position [276, 0]
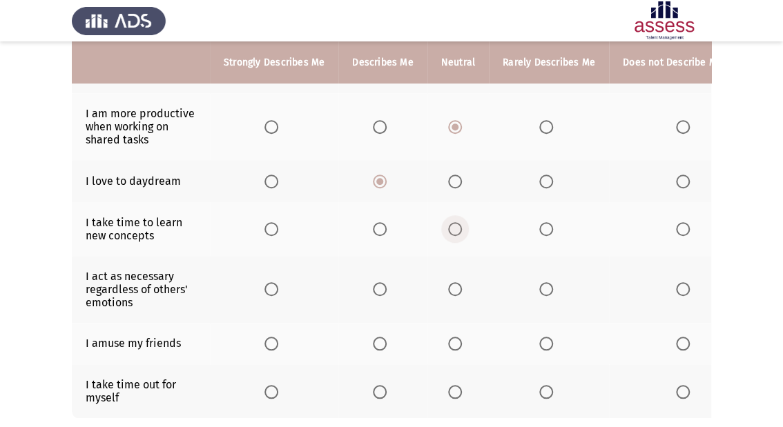
click at [457, 228] on span "Select an option" at bounding box center [455, 229] width 14 height 14
click at [457, 228] on input "Select an option" at bounding box center [455, 229] width 14 height 14
click at [543, 293] on span "Select an option" at bounding box center [546, 289] width 14 height 14
click at [543, 293] on input "Select an option" at bounding box center [546, 289] width 14 height 14
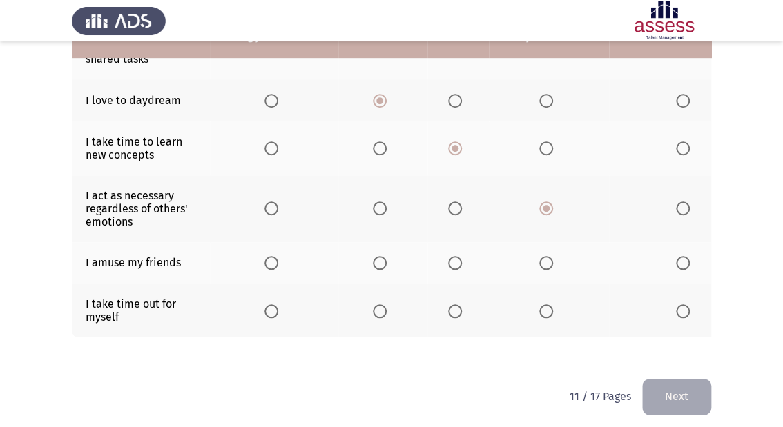
scroll to position [374, 0]
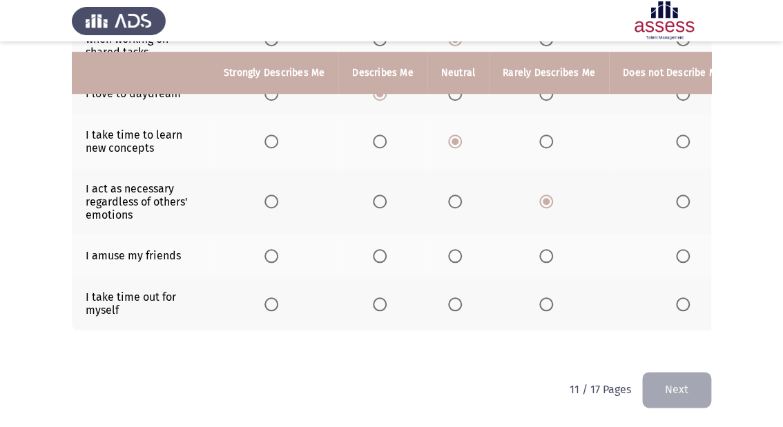
click at [454, 249] on span "Select an option" at bounding box center [455, 256] width 14 height 14
click at [454, 249] on input "Select an option" at bounding box center [455, 256] width 14 height 14
click at [374, 298] on span "Select an option" at bounding box center [380, 305] width 14 height 14
click at [374, 298] on input "Select an option" at bounding box center [380, 305] width 14 height 14
click at [688, 393] on button "Next" at bounding box center [676, 389] width 69 height 35
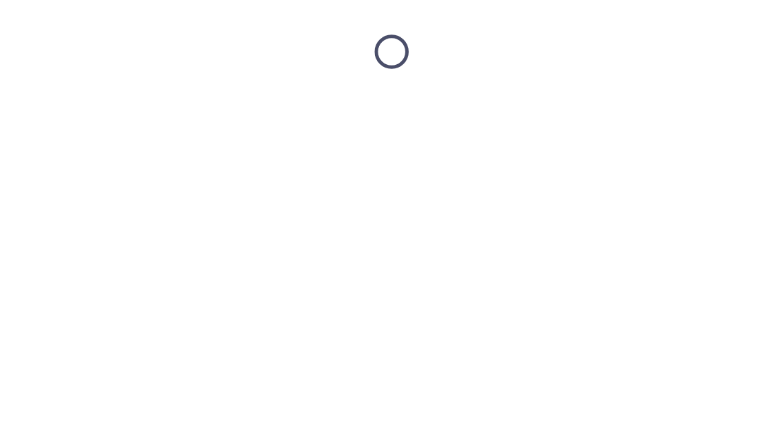
scroll to position [0, 0]
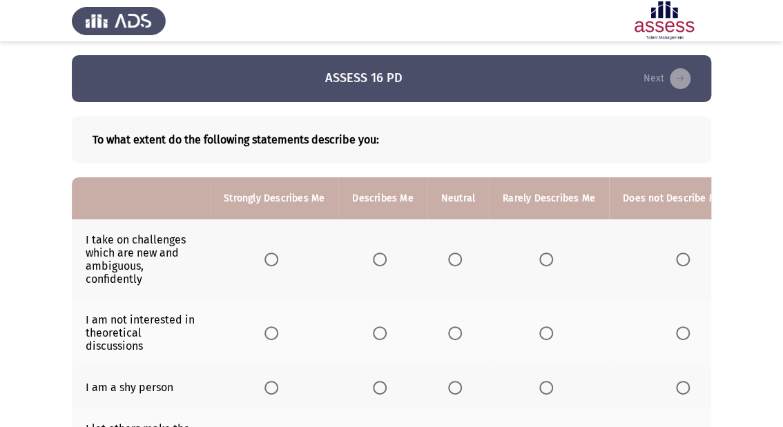
click at [268, 255] on span "Select an option" at bounding box center [271, 260] width 14 height 14
click at [268, 255] on input "Select an option" at bounding box center [271, 260] width 14 height 14
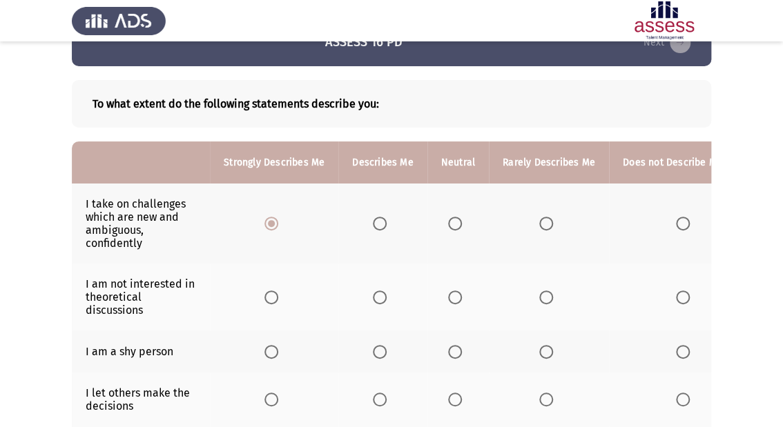
scroll to position [55, 0]
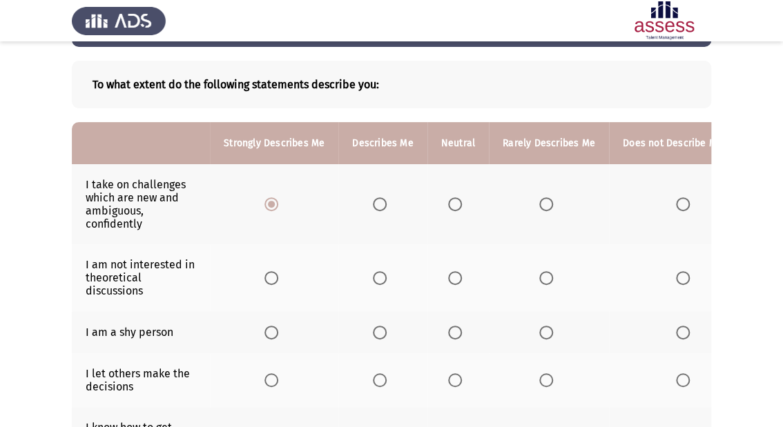
click at [383, 276] on span "Select an option" at bounding box center [380, 278] width 14 height 14
click at [383, 276] on input "Select an option" at bounding box center [380, 278] width 14 height 14
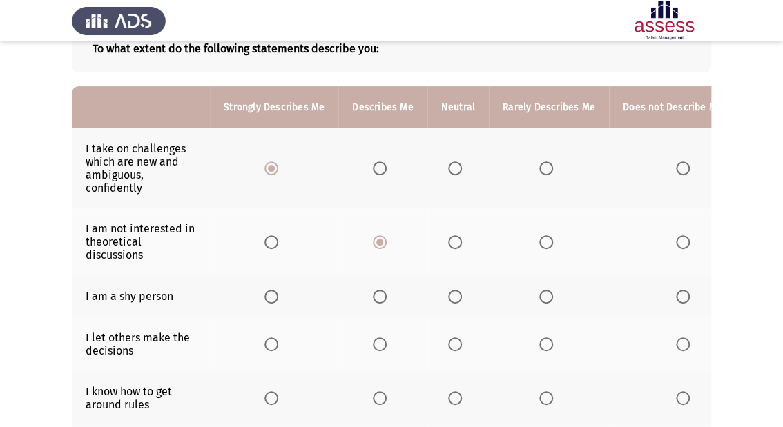
scroll to position [110, 0]
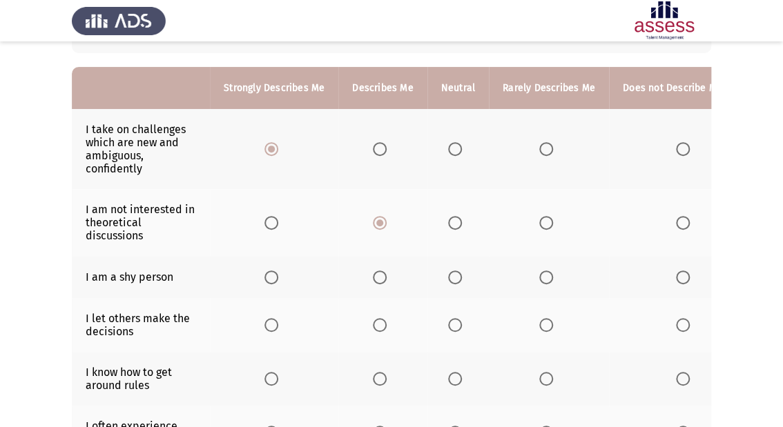
click at [448, 282] on span "Select an option" at bounding box center [455, 278] width 14 height 14
click at [448, 282] on input "Select an option" at bounding box center [455, 278] width 14 height 14
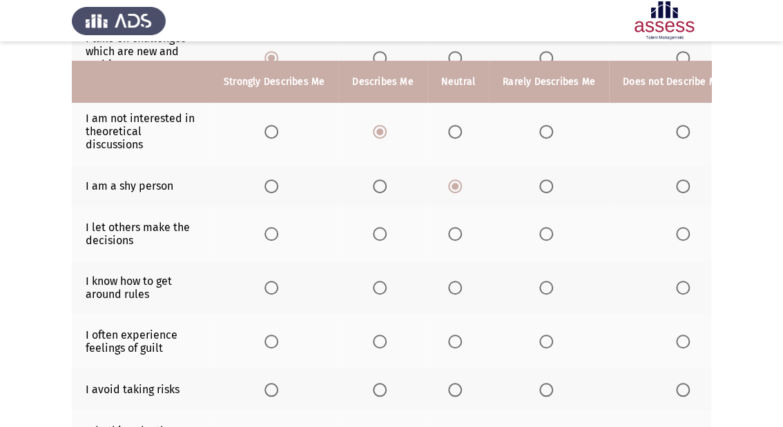
scroll to position [221, 0]
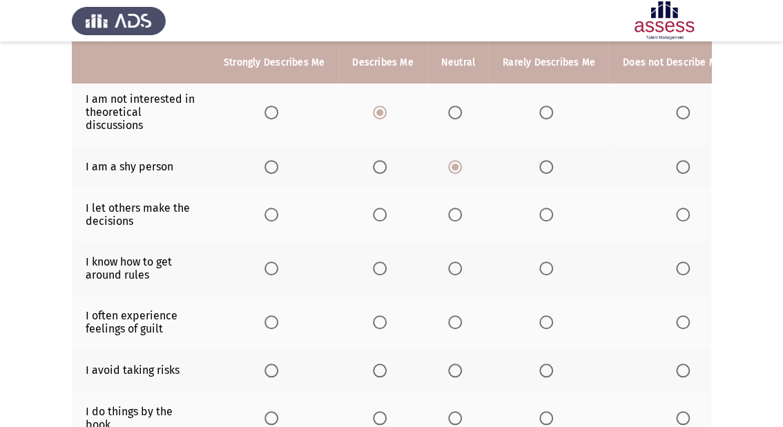
click at [539, 217] on span "Select an option" at bounding box center [546, 215] width 14 height 14
click at [539, 217] on input "Select an option" at bounding box center [546, 215] width 14 height 14
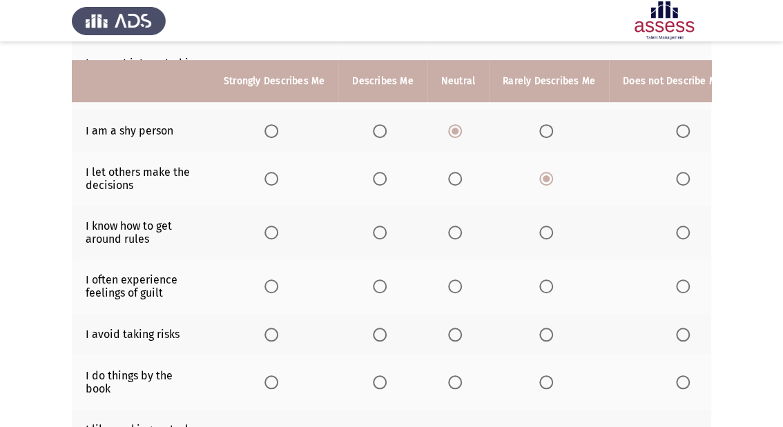
scroll to position [276, 0]
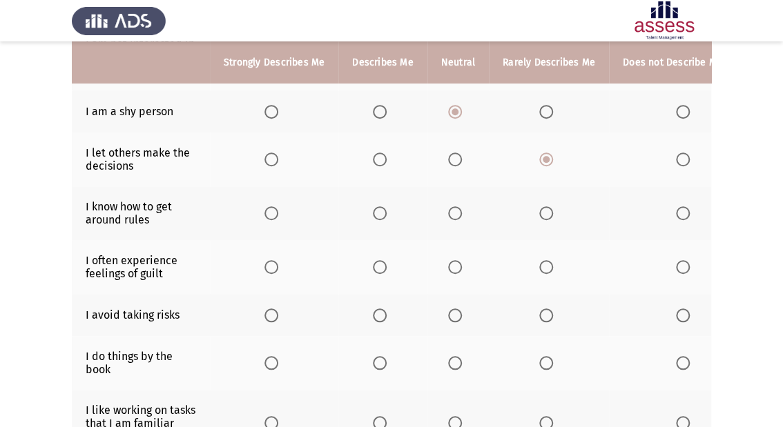
click at [448, 215] on span "Select an option" at bounding box center [455, 213] width 14 height 14
click at [448, 215] on input "Select an option" at bounding box center [455, 213] width 14 height 14
click at [378, 266] on span "Select an option" at bounding box center [380, 267] width 14 height 14
click at [378, 266] on input "Select an option" at bounding box center [380, 267] width 14 height 14
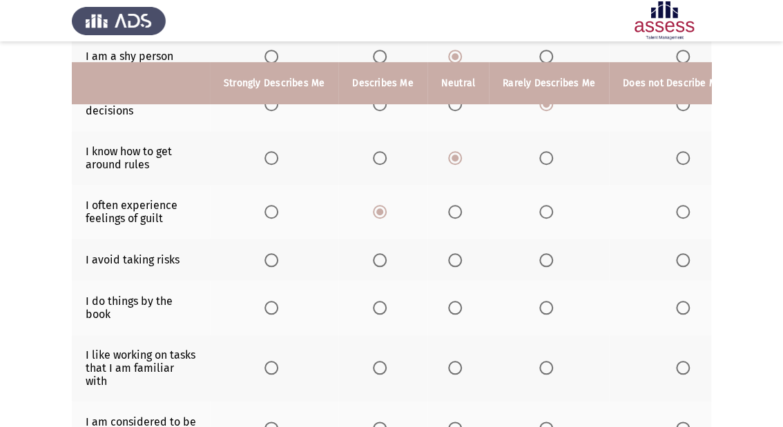
scroll to position [387, 0]
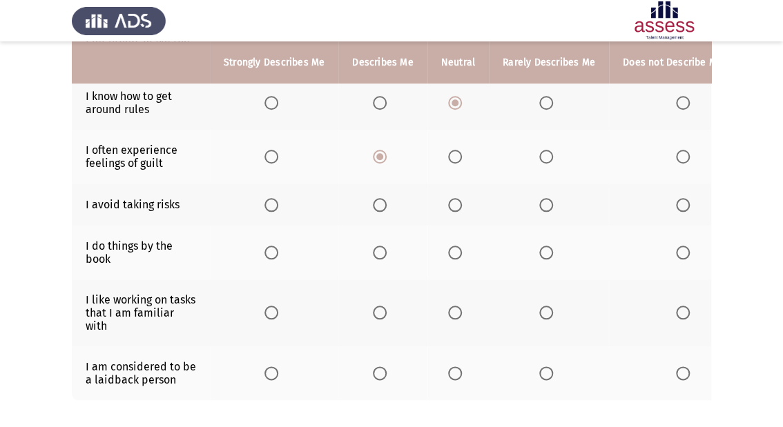
click at [271, 204] on span "Select an option" at bounding box center [271, 205] width 14 height 14
click at [271, 204] on input "Select an option" at bounding box center [271, 205] width 14 height 14
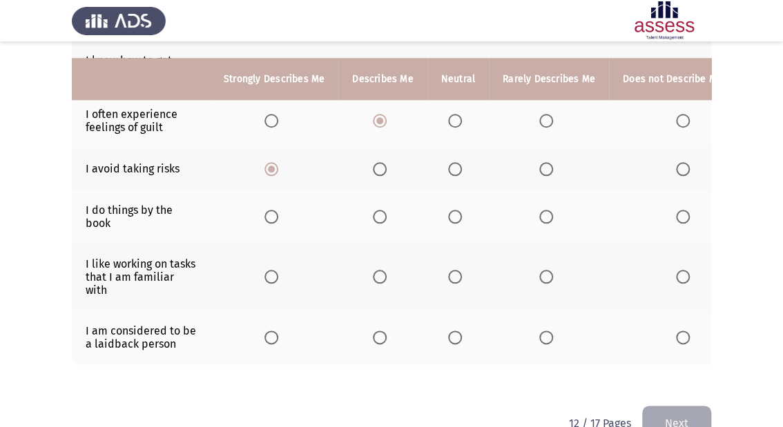
scroll to position [442, 0]
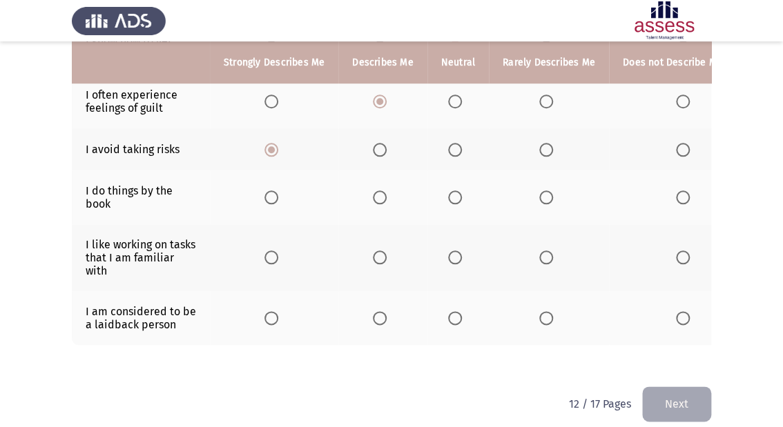
click at [382, 202] on span "Select an option" at bounding box center [380, 198] width 14 height 14
click at [382, 202] on input "Select an option" at bounding box center [380, 198] width 14 height 14
click at [448, 258] on span "Select an option" at bounding box center [455, 258] width 14 height 14
click at [448, 258] on input "Select an option" at bounding box center [455, 258] width 14 height 14
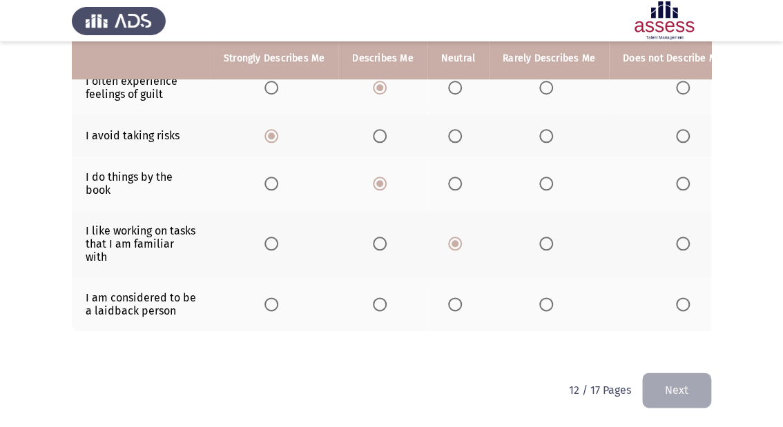
scroll to position [467, 0]
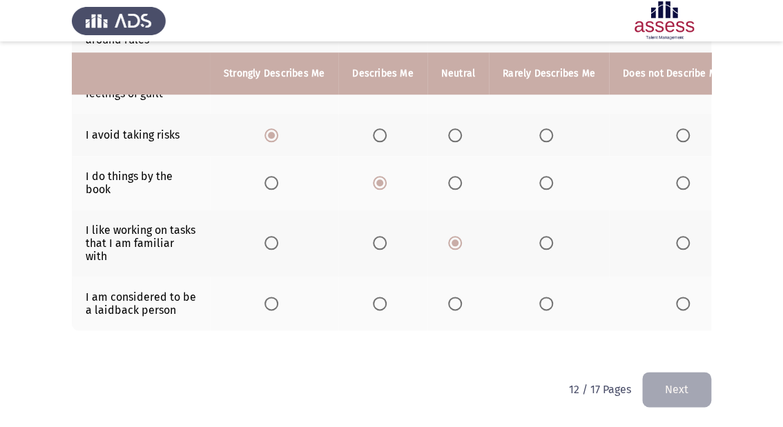
click at [543, 287] on th at bounding box center [549, 304] width 120 height 54
click at [542, 297] on span "Select an option" at bounding box center [546, 304] width 14 height 14
click at [542, 297] on input "Select an option" at bounding box center [546, 304] width 14 height 14
click at [673, 389] on button "Next" at bounding box center [676, 389] width 69 height 35
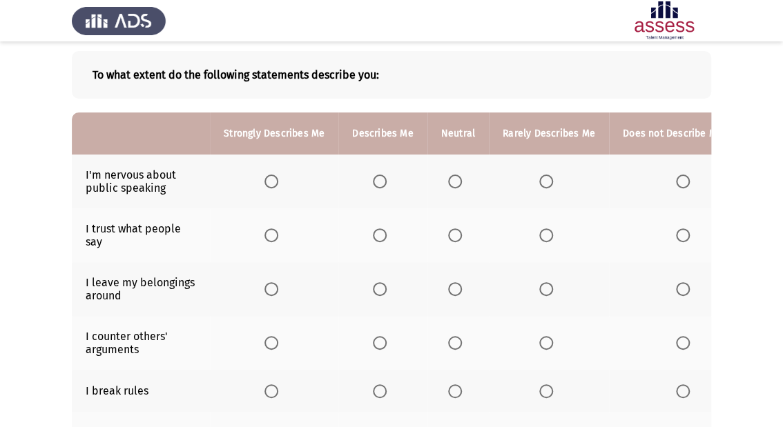
scroll to position [55, 0]
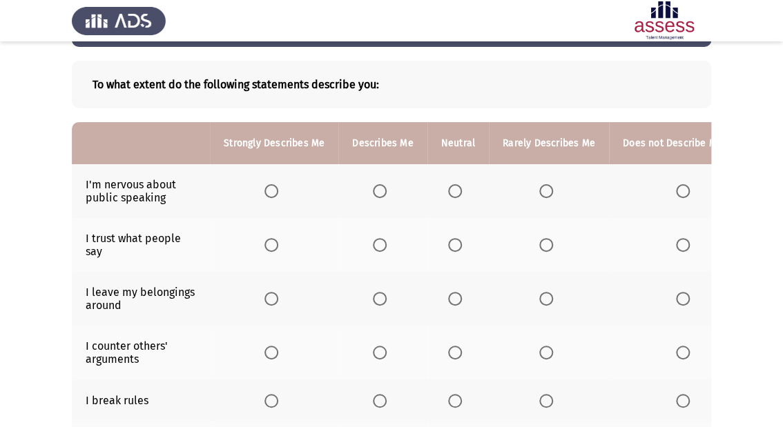
click at [677, 191] on span "Select an option" at bounding box center [683, 191] width 14 height 14
click at [677, 191] on input "Select an option" at bounding box center [683, 191] width 14 height 14
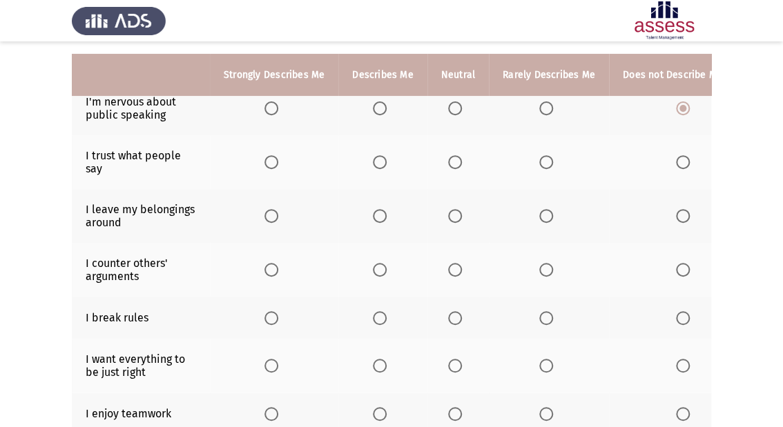
scroll to position [166, 0]
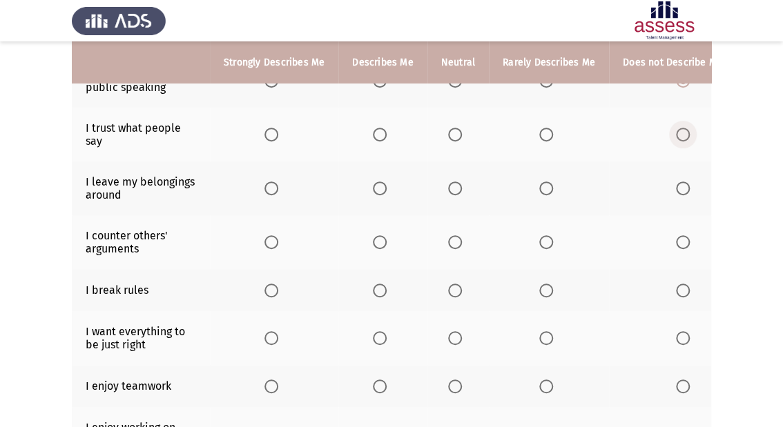
click at [676, 135] on span "Select an option" at bounding box center [683, 135] width 14 height 14
click at [676, 135] on input "Select an option" at bounding box center [683, 135] width 14 height 14
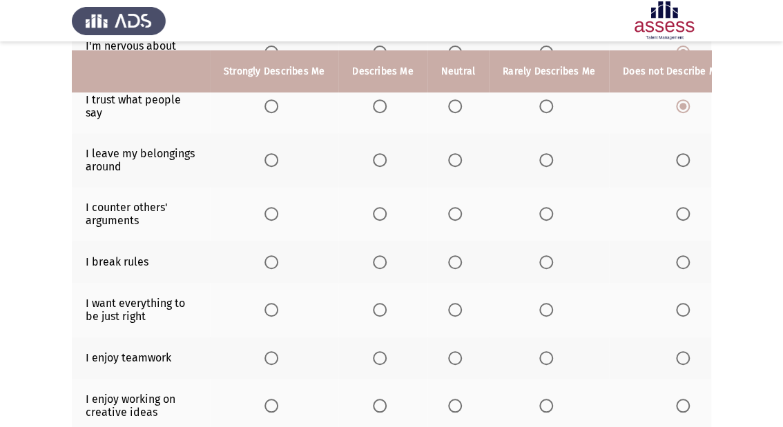
scroll to position [221, 0]
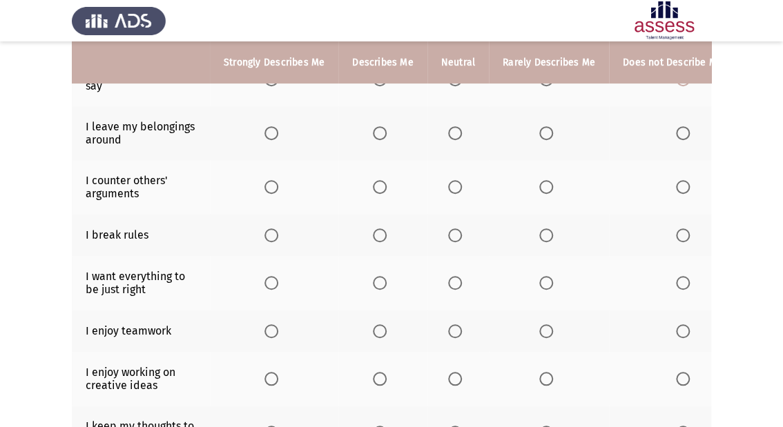
click at [452, 131] on span "Select an option" at bounding box center [455, 133] width 14 height 14
click at [452, 131] on input "Select an option" at bounding box center [455, 133] width 14 height 14
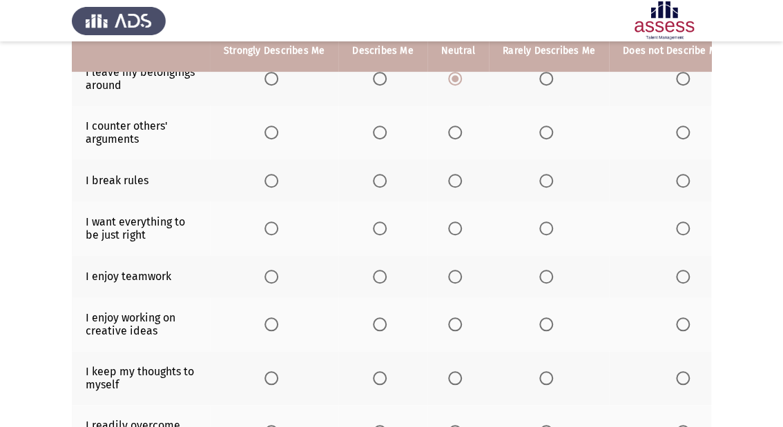
scroll to position [276, 0]
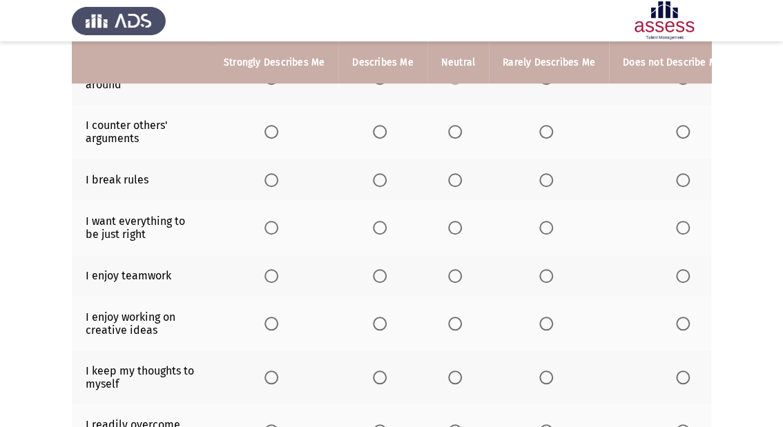
click at [272, 132] on span "Select an option" at bounding box center [271, 132] width 14 height 14
click at [272, 132] on input "Select an option" at bounding box center [271, 132] width 14 height 14
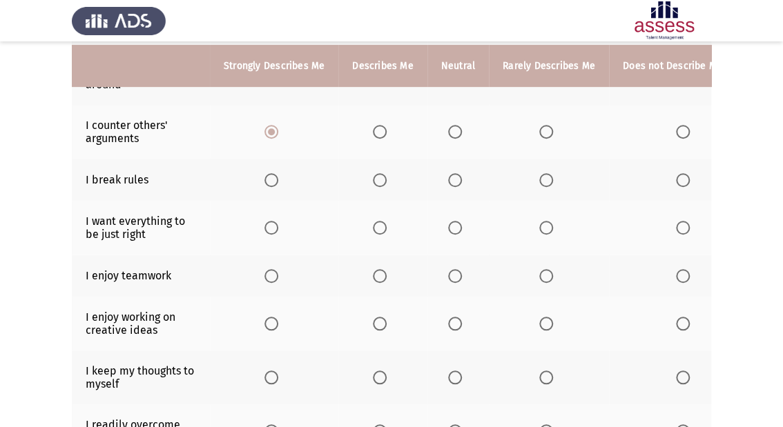
scroll to position [331, 0]
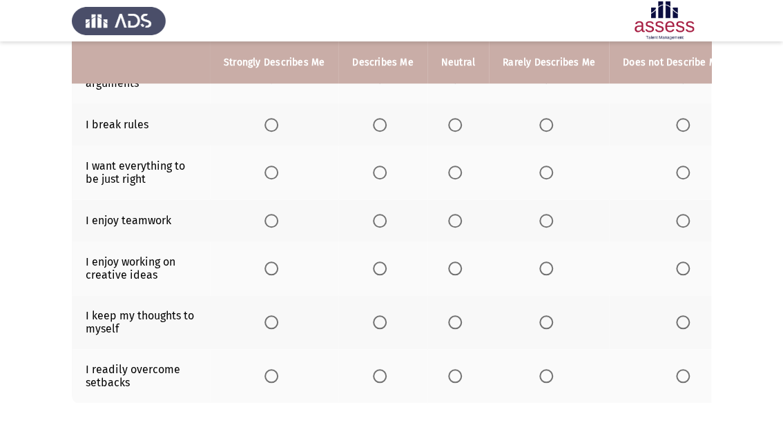
click at [676, 131] on span "Select an option" at bounding box center [683, 125] width 14 height 14
click at [676, 131] on input "Select an option" at bounding box center [683, 125] width 14 height 14
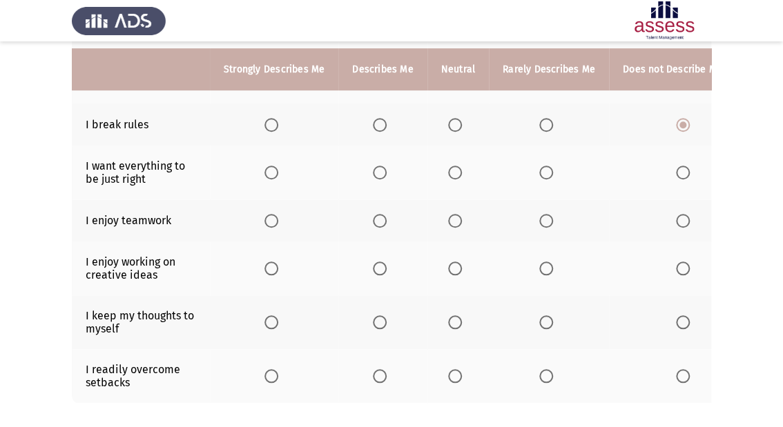
scroll to position [387, 0]
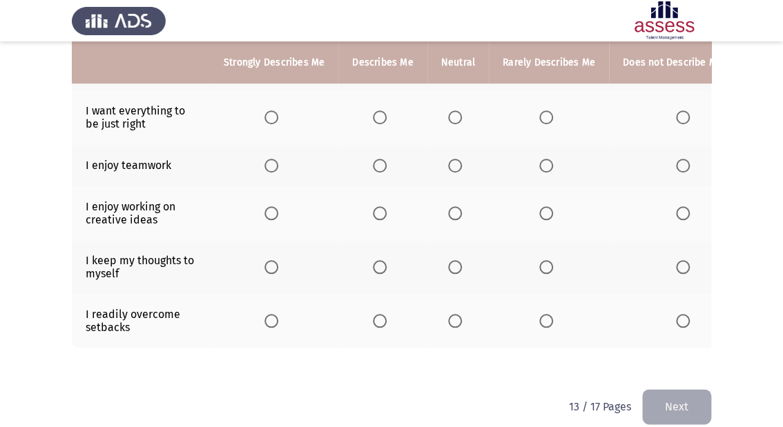
click at [378, 117] on span "Select an option" at bounding box center [380, 117] width 14 height 14
click at [378, 117] on input "Select an option" at bounding box center [380, 117] width 14 height 14
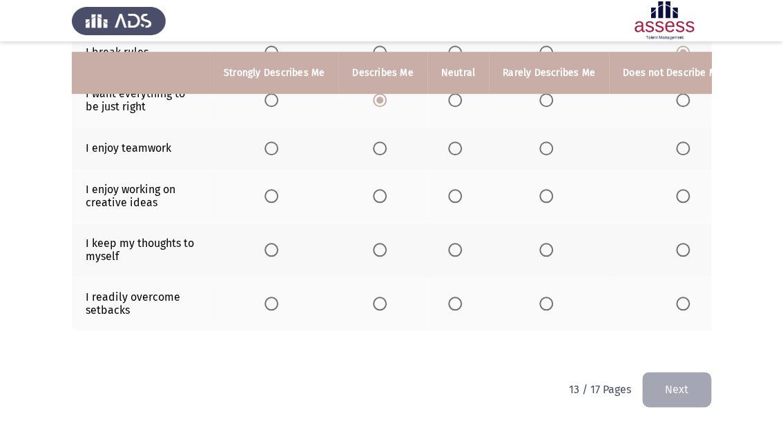
scroll to position [414, 0]
click at [269, 142] on span "Select an option" at bounding box center [271, 149] width 14 height 14
click at [269, 142] on input "Select an option" at bounding box center [271, 149] width 14 height 14
click at [378, 189] on span "Select an option" at bounding box center [380, 196] width 14 height 14
click at [378, 189] on input "Select an option" at bounding box center [380, 196] width 14 height 14
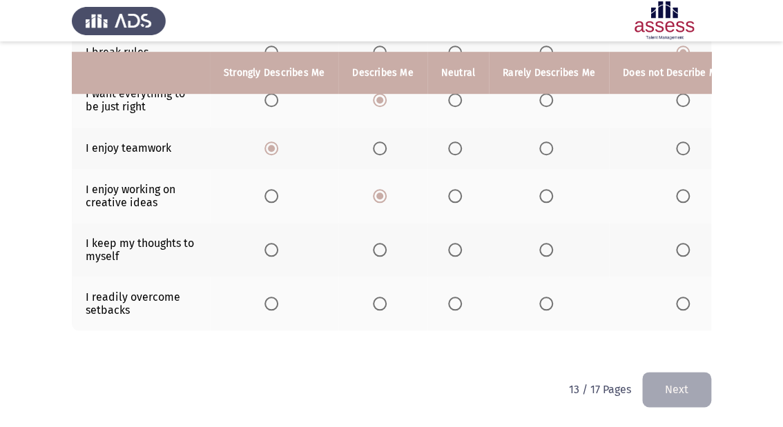
click at [450, 243] on span "Select an option" at bounding box center [455, 250] width 14 height 14
click at [450, 243] on input "Select an option" at bounding box center [455, 250] width 14 height 14
click at [450, 297] on span "Select an option" at bounding box center [455, 304] width 14 height 14
click at [450, 297] on input "Select an option" at bounding box center [455, 304] width 14 height 14
click at [702, 384] on button "Next" at bounding box center [676, 389] width 69 height 35
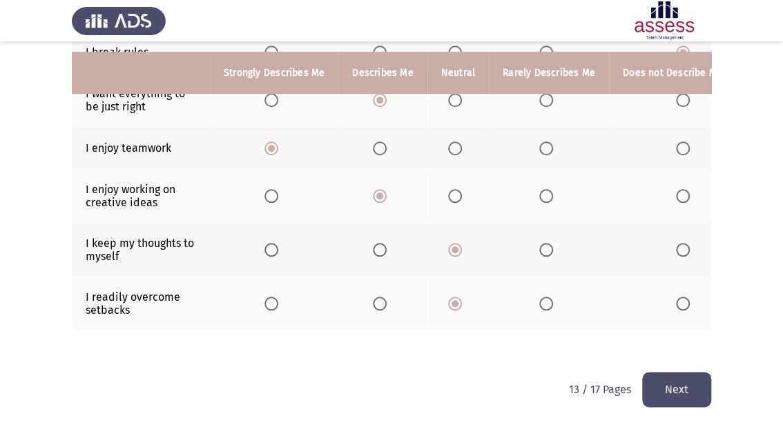
click at [702, 384] on html "ASSESS 16 PD Next To what extent do the following statements describe you: Stro…" at bounding box center [391, 11] width 783 height 831
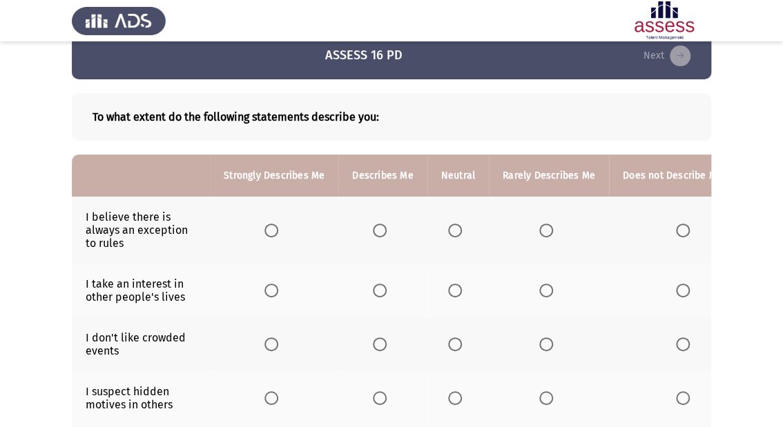
scroll to position [0, 0]
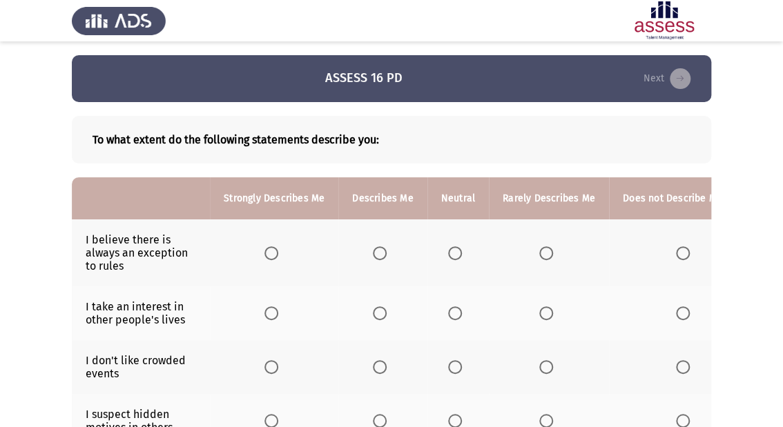
click at [267, 253] on span "Select an option" at bounding box center [271, 254] width 14 height 14
click at [267, 253] on input "Select an option" at bounding box center [271, 254] width 14 height 14
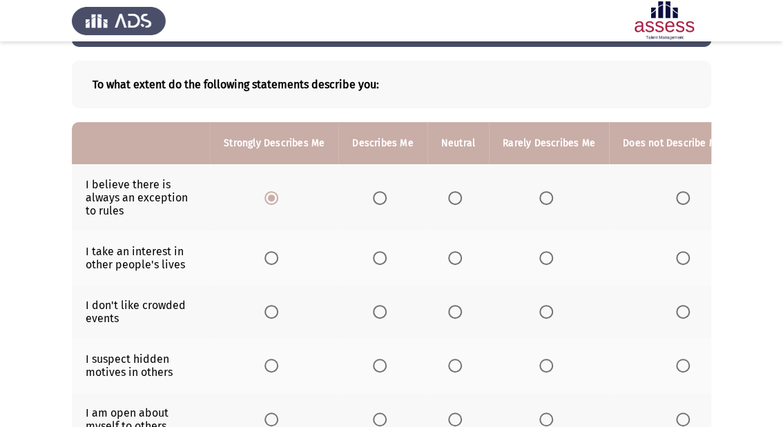
scroll to position [110, 0]
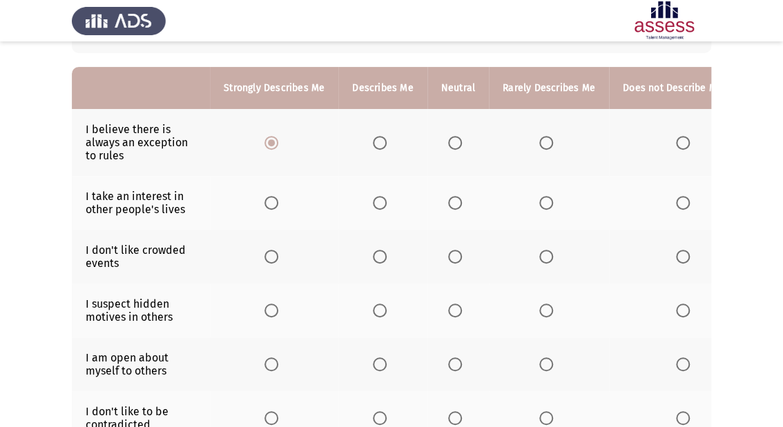
click at [456, 206] on span "Select an option" at bounding box center [455, 203] width 14 height 14
click at [456, 206] on input "Select an option" at bounding box center [455, 203] width 14 height 14
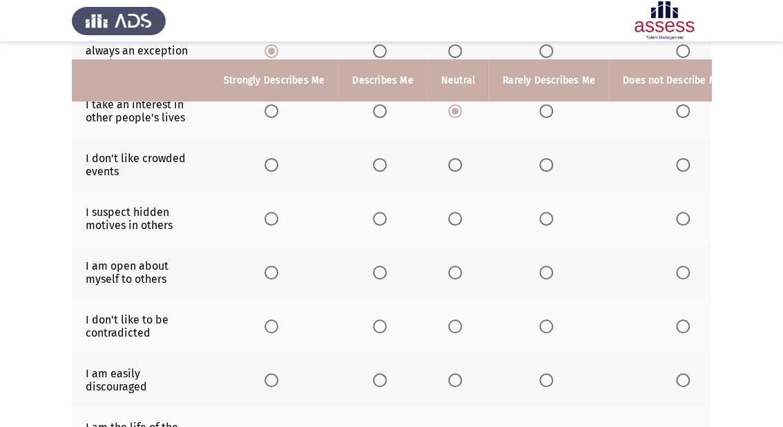
scroll to position [221, 0]
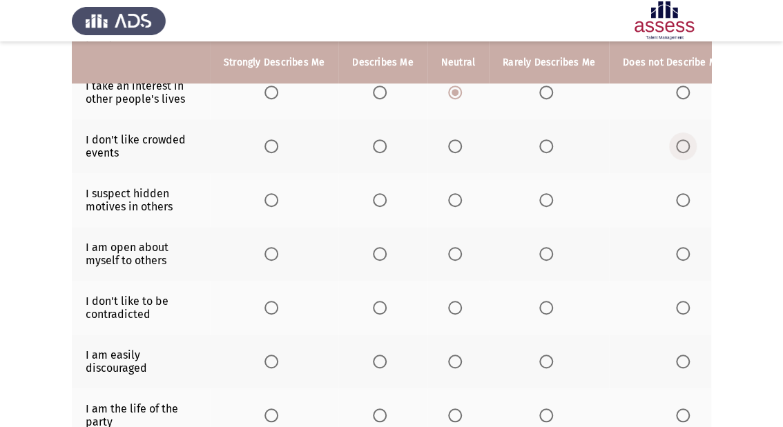
click at [681, 144] on span "Select an option" at bounding box center [683, 146] width 14 height 14
click at [681, 144] on input "Select an option" at bounding box center [683, 146] width 14 height 14
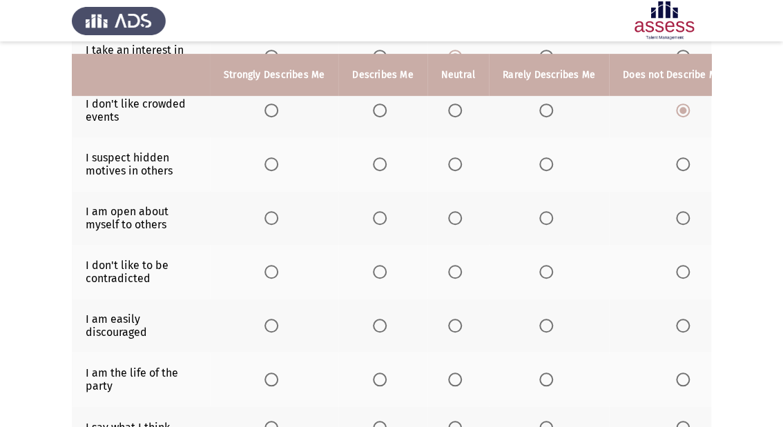
scroll to position [276, 0]
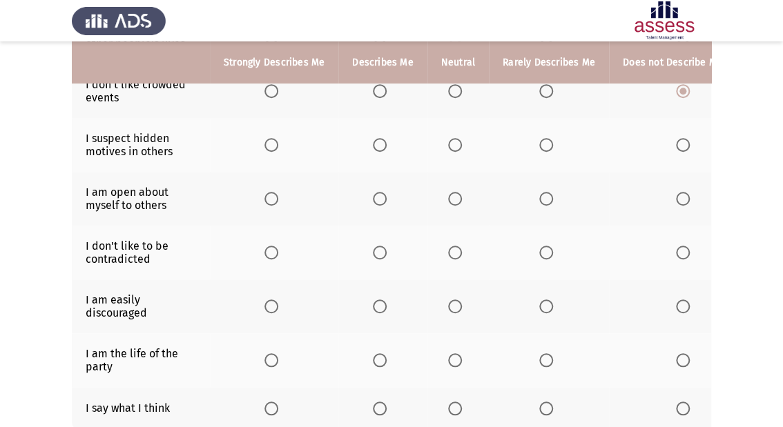
click at [273, 140] on span "Select an option" at bounding box center [271, 145] width 14 height 14
click at [273, 140] on input "Select an option" at bounding box center [271, 145] width 14 height 14
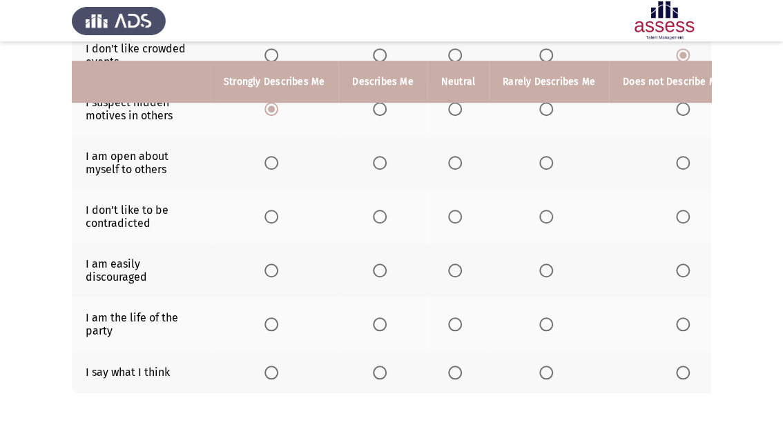
scroll to position [331, 0]
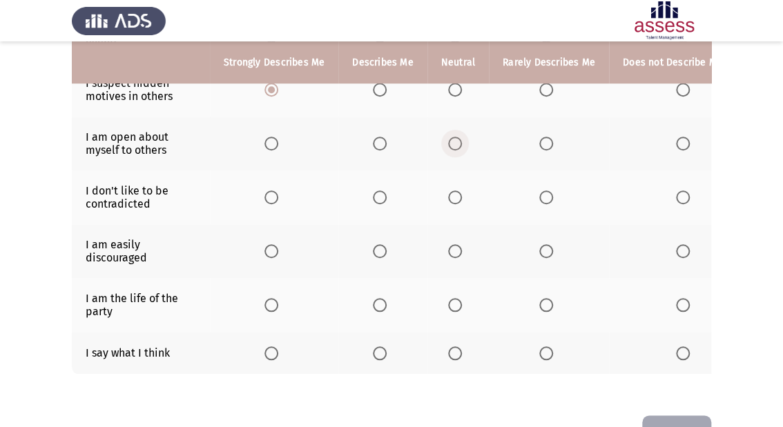
click at [451, 146] on span "Select an option" at bounding box center [455, 144] width 14 height 14
click at [451, 146] on input "Select an option" at bounding box center [455, 144] width 14 height 14
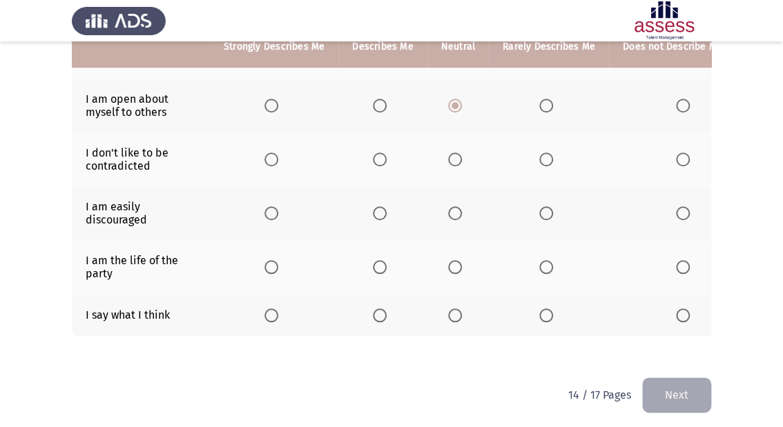
scroll to position [385, 0]
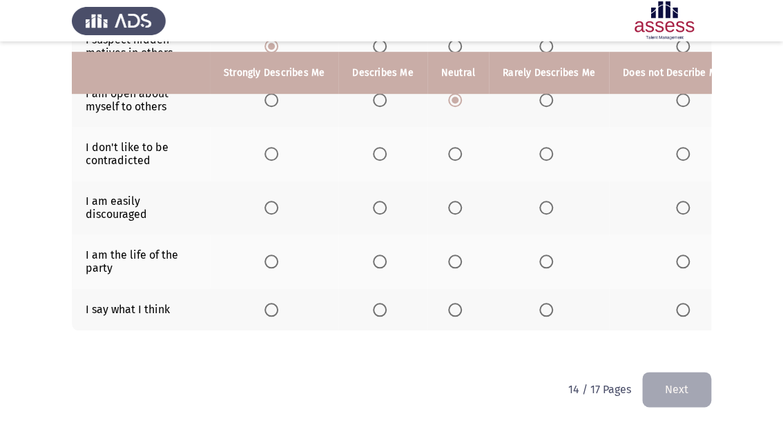
click at [676, 151] on span "Select an option" at bounding box center [683, 154] width 14 height 14
click at [676, 151] on input "Select an option" at bounding box center [683, 154] width 14 height 14
click at [275, 203] on span "Select an option" at bounding box center [271, 208] width 14 height 14
click at [275, 203] on input "Select an option" at bounding box center [271, 208] width 14 height 14
click at [373, 255] on span "Select an option" at bounding box center [380, 262] width 14 height 14
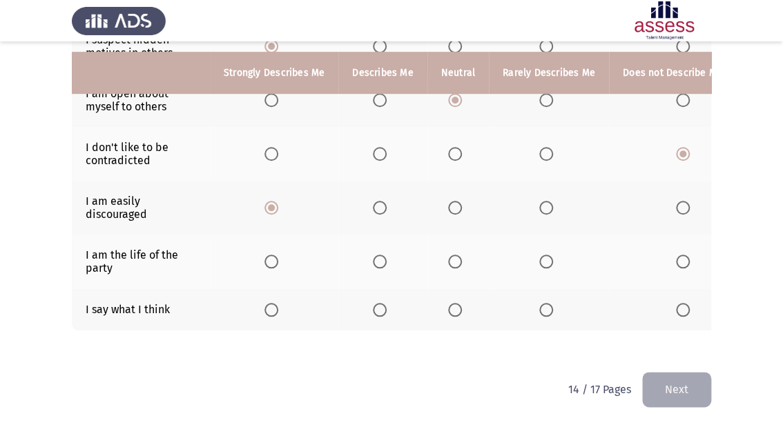
click at [373, 255] on input "Select an option" at bounding box center [380, 262] width 14 height 14
click at [264, 303] on span "Select an option" at bounding box center [271, 310] width 14 height 14
click at [264, 303] on input "Select an option" at bounding box center [271, 310] width 14 height 14
click at [716, 399] on html "ASSESS 16 PD Next To what extent do the following statements describe you: Stro…" at bounding box center [391, 26] width 783 height 802
click at [704, 391] on button "Next" at bounding box center [676, 389] width 69 height 35
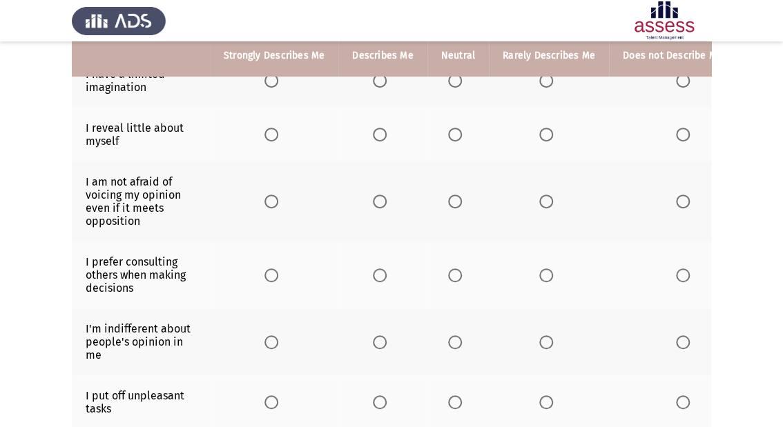
scroll to position [110, 0]
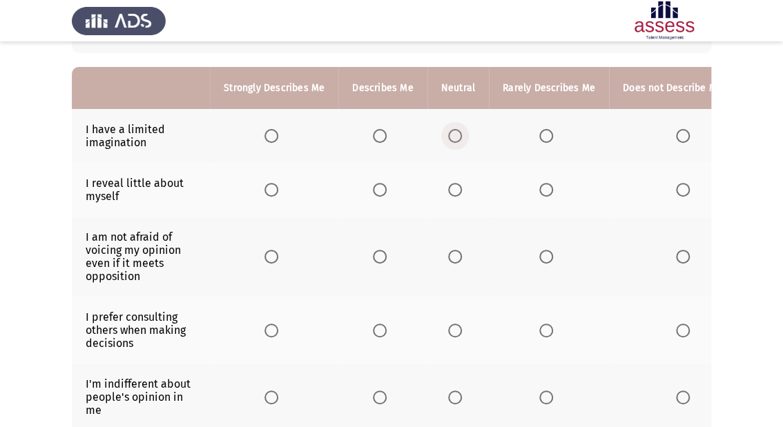
click at [459, 133] on label "Select an option" at bounding box center [457, 136] width 19 height 14
click at [459, 133] on input "Select an option" at bounding box center [455, 136] width 14 height 14
click at [452, 135] on span "Select an option" at bounding box center [455, 136] width 7 height 7
click at [450, 135] on input "Select an option" at bounding box center [455, 136] width 14 height 14
click at [453, 191] on span "Select an option" at bounding box center [455, 190] width 14 height 14
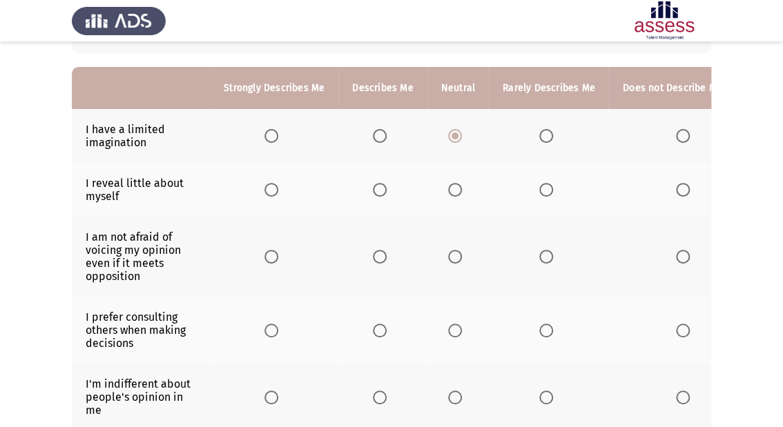
click at [453, 191] on input "Select an option" at bounding box center [455, 190] width 14 height 14
click at [545, 191] on span "Select an option" at bounding box center [546, 190] width 14 height 14
click at [545, 191] on input "Select an option" at bounding box center [546, 190] width 14 height 14
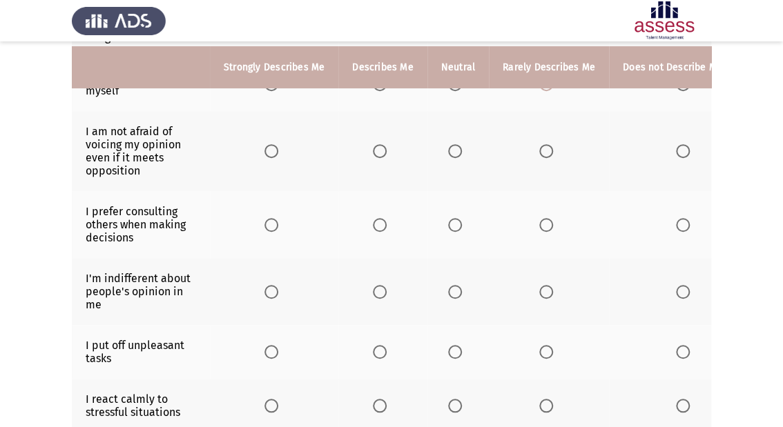
scroll to position [221, 0]
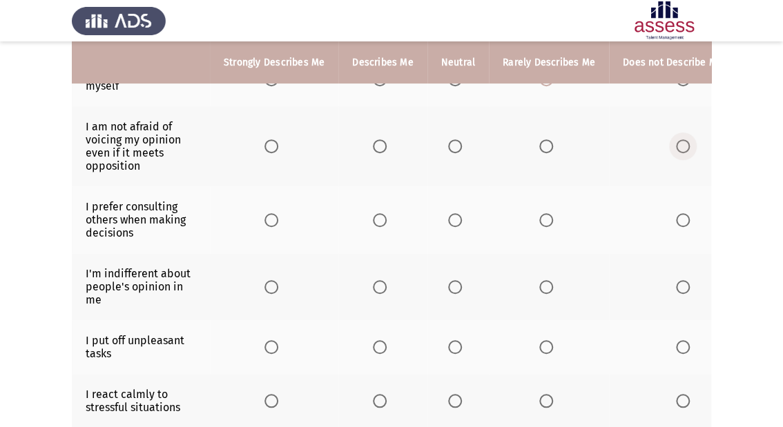
click at [682, 149] on span "Select an option" at bounding box center [683, 146] width 14 height 14
click at [682, 149] on input "Select an option" at bounding box center [683, 146] width 14 height 14
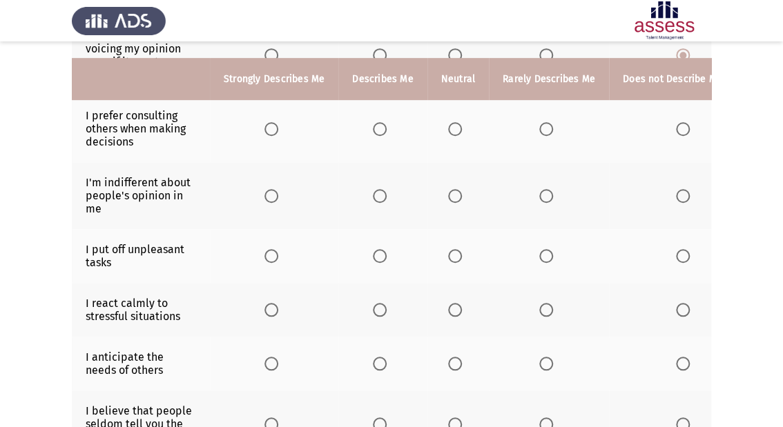
scroll to position [331, 0]
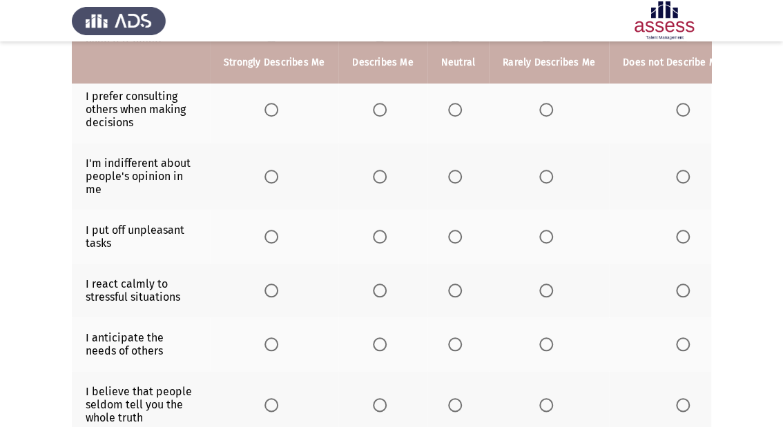
click at [272, 115] on span "Select an option" at bounding box center [271, 110] width 14 height 14
click at [272, 115] on input "Select an option" at bounding box center [271, 110] width 14 height 14
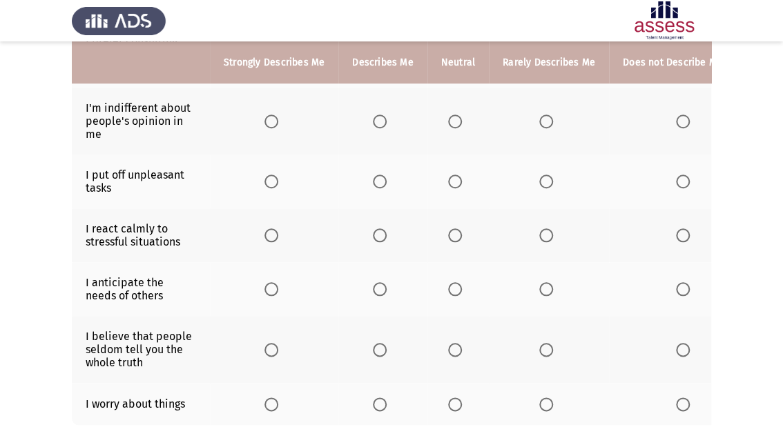
click at [456, 125] on span "Select an option" at bounding box center [455, 122] width 14 height 14
click at [456, 125] on input "Select an option" at bounding box center [455, 122] width 14 height 14
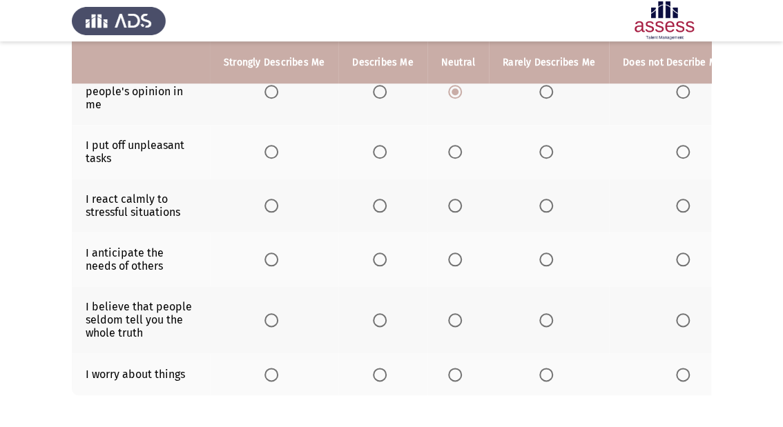
scroll to position [442, 0]
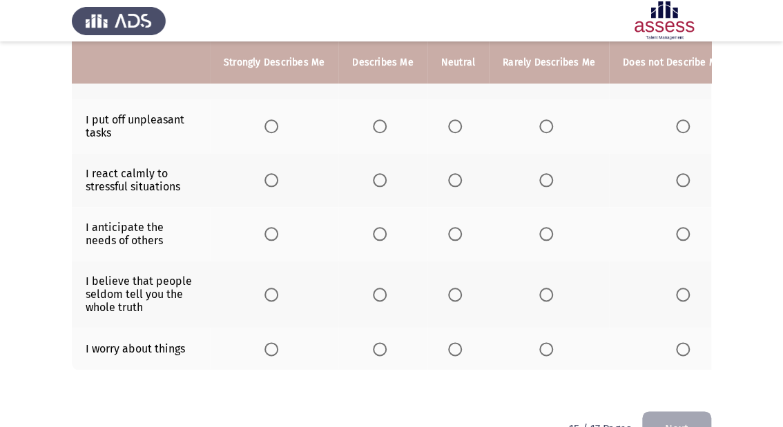
click at [266, 131] on span "Select an option" at bounding box center [271, 126] width 14 height 14
click at [266, 131] on input "Select an option" at bounding box center [271, 126] width 14 height 14
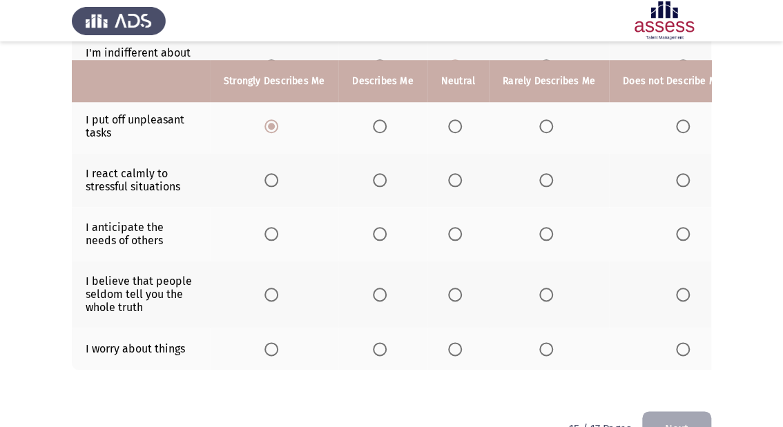
scroll to position [492, 0]
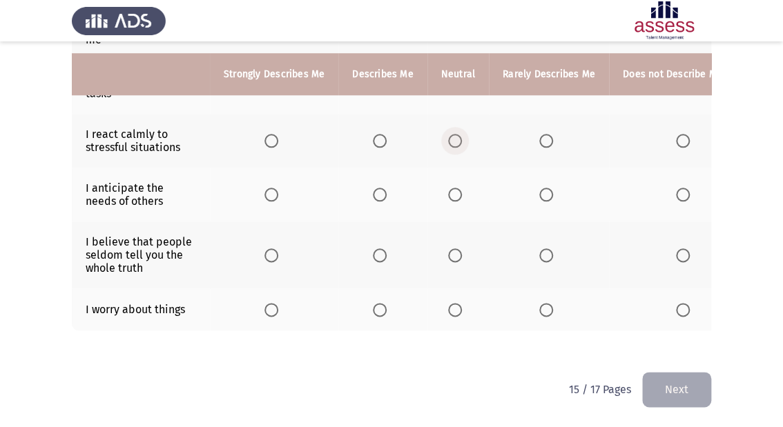
click at [452, 135] on span "Select an option" at bounding box center [455, 141] width 14 height 14
click at [452, 135] on input "Select an option" at bounding box center [455, 141] width 14 height 14
click at [378, 190] on span "Select an option" at bounding box center [380, 195] width 14 height 14
click at [378, 190] on input "Select an option" at bounding box center [380, 195] width 14 height 14
click at [545, 249] on span "Select an option" at bounding box center [546, 256] width 14 height 14
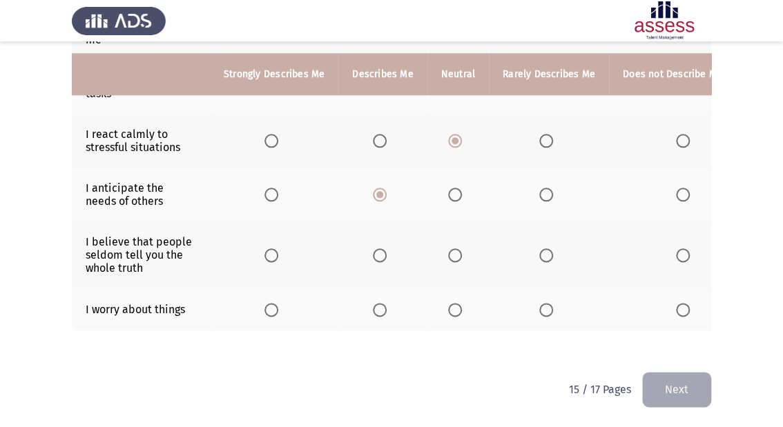
click at [545, 249] on input "Select an option" at bounding box center [546, 256] width 14 height 14
click at [676, 304] on span "Select an option" at bounding box center [683, 310] width 14 height 14
click at [676, 304] on input "Select an option" at bounding box center [683, 310] width 14 height 14
click at [695, 388] on button "Next" at bounding box center [676, 389] width 69 height 35
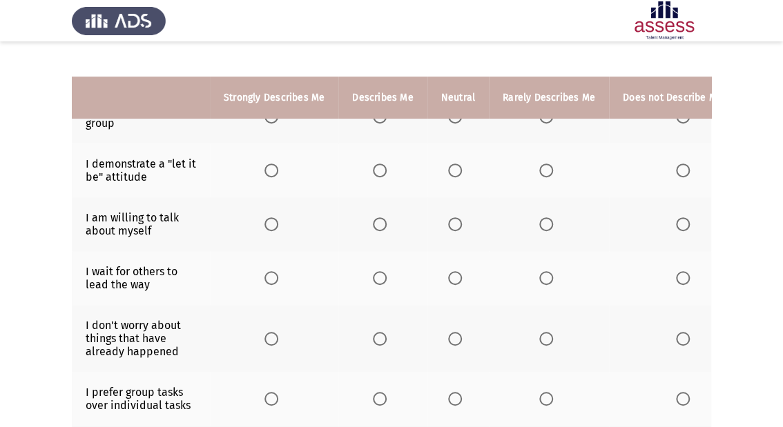
scroll to position [110, 0]
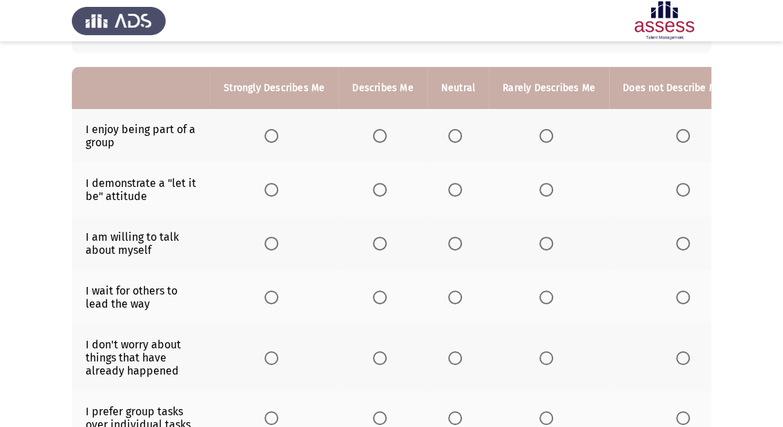
click at [678, 142] on span "Select an option" at bounding box center [683, 136] width 14 height 14
click at [678, 142] on input "Select an option" at bounding box center [683, 136] width 14 height 14
click at [451, 189] on span "Select an option" at bounding box center [455, 190] width 14 height 14
click at [451, 189] on input "Select an option" at bounding box center [455, 190] width 14 height 14
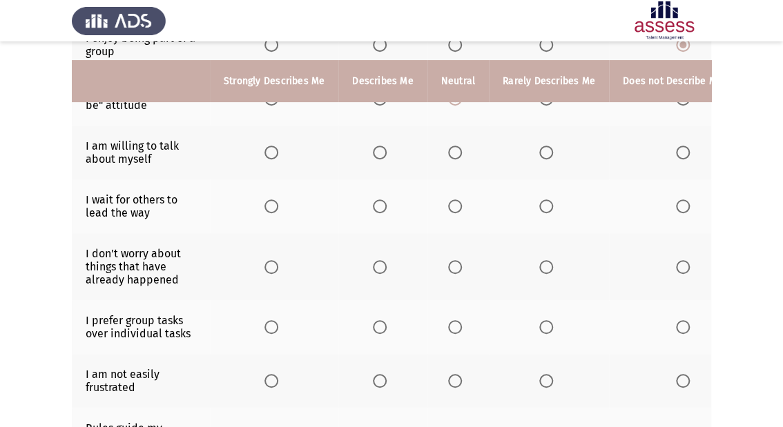
scroll to position [221, 0]
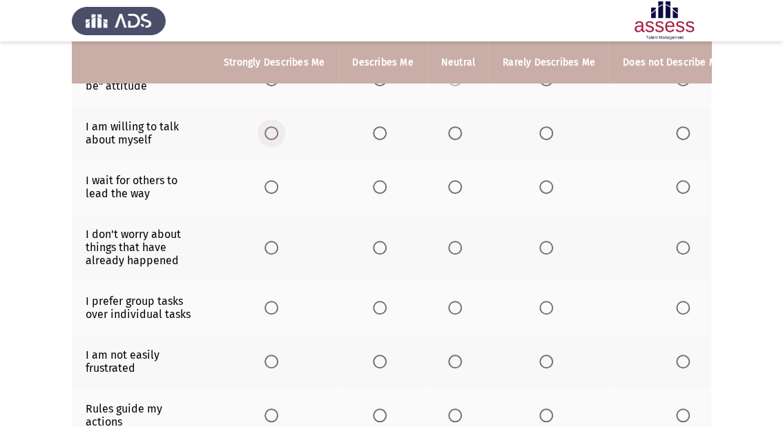
click at [270, 133] on span "Select an option" at bounding box center [271, 133] width 14 height 14
click at [270, 133] on input "Select an option" at bounding box center [271, 133] width 14 height 14
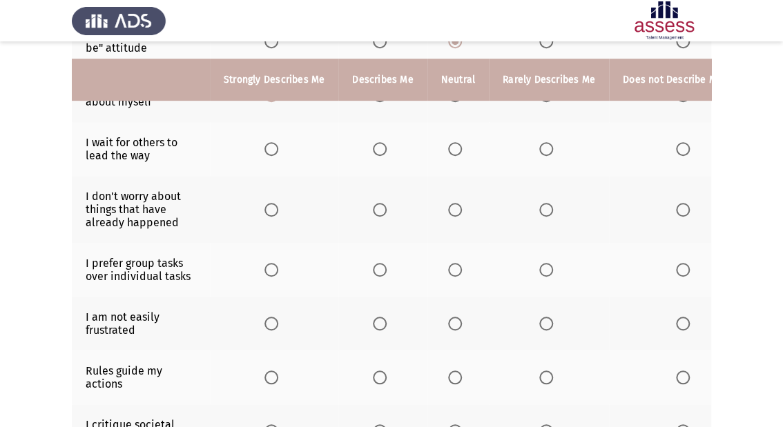
scroll to position [276, 0]
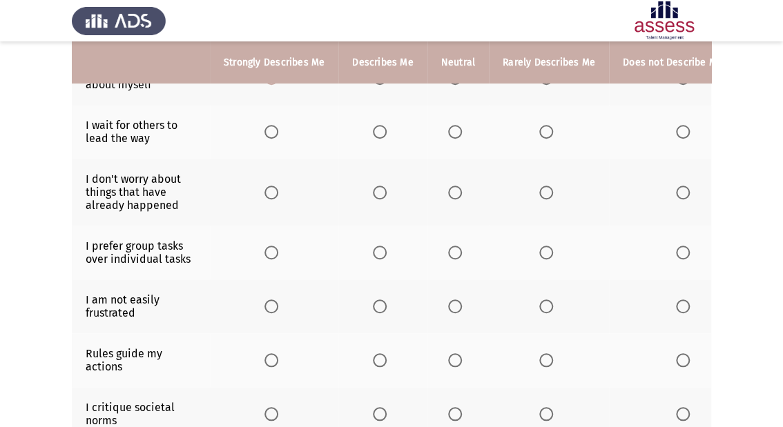
click at [546, 135] on span "Select an option" at bounding box center [546, 132] width 14 height 14
click at [546, 135] on input "Select an option" at bounding box center [546, 132] width 14 height 14
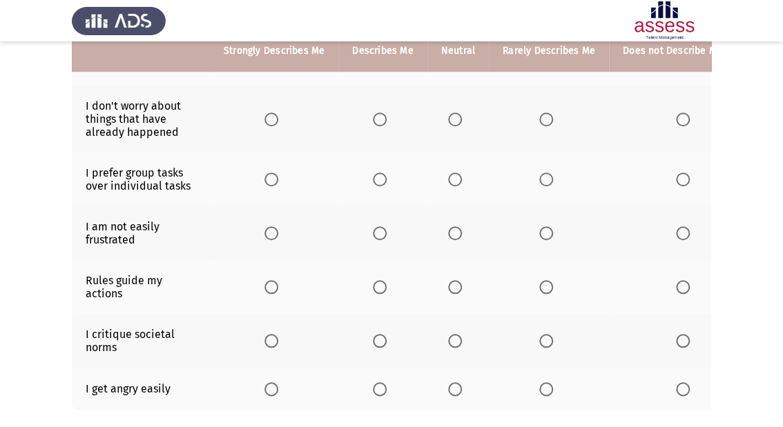
scroll to position [331, 0]
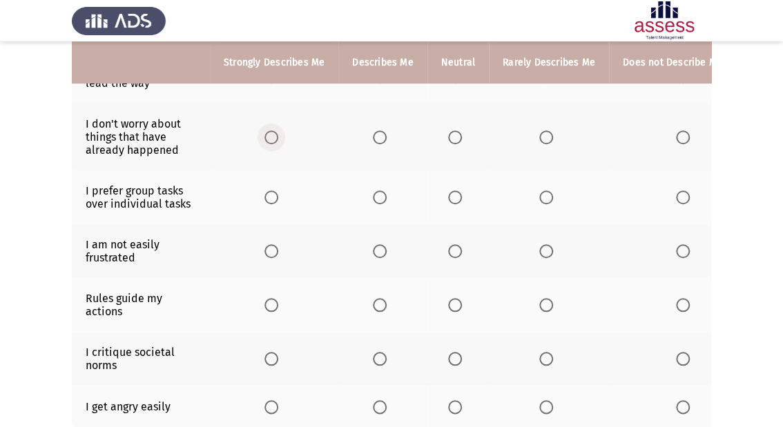
click at [265, 142] on span "Select an option" at bounding box center [271, 138] width 14 height 14
click at [265, 142] on input "Select an option" at bounding box center [271, 138] width 14 height 14
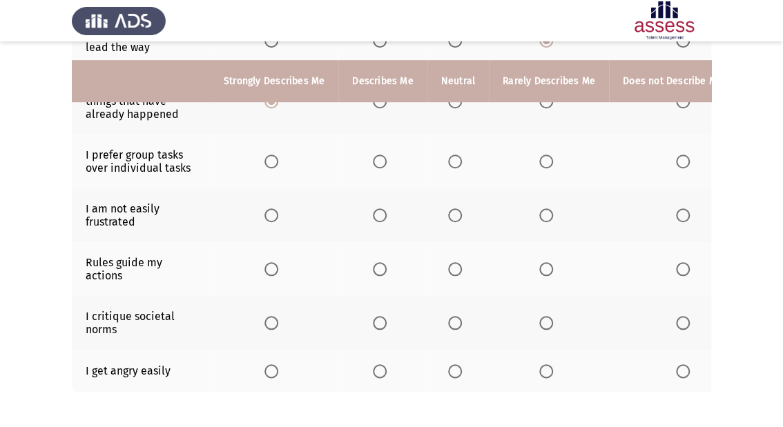
scroll to position [387, 0]
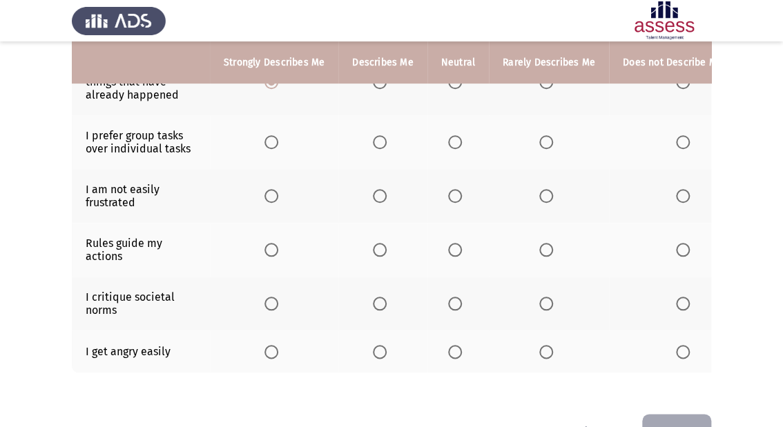
click at [377, 141] on span "Select an option" at bounding box center [380, 142] width 14 height 14
click at [377, 141] on input "Select an option" at bounding box center [380, 142] width 14 height 14
click at [275, 197] on span "Select an option" at bounding box center [271, 196] width 14 height 14
click at [275, 197] on input "Select an option" at bounding box center [271, 196] width 14 height 14
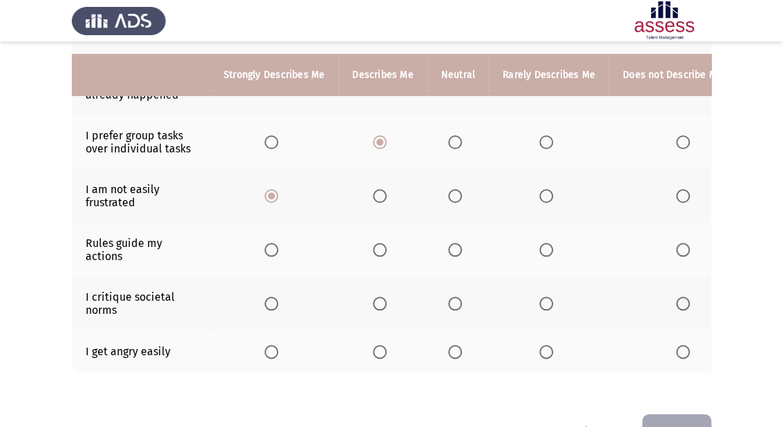
scroll to position [439, 0]
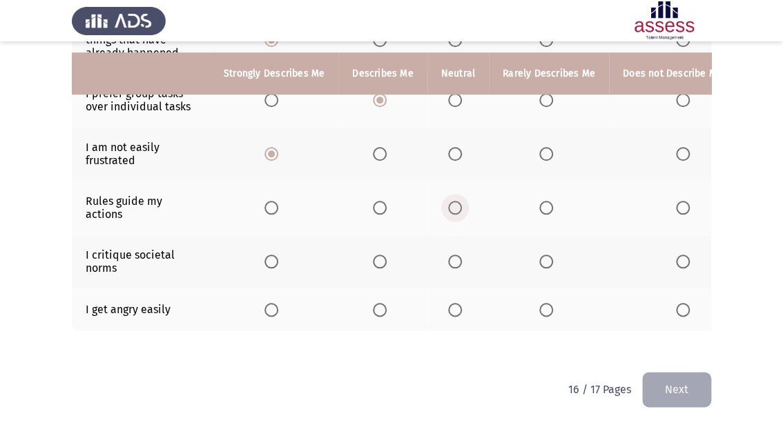
click at [458, 202] on span "Select an option" at bounding box center [455, 208] width 14 height 14
click at [458, 202] on input "Select an option" at bounding box center [455, 208] width 14 height 14
click at [540, 255] on span "Select an option" at bounding box center [546, 262] width 14 height 14
click at [540, 255] on input "Select an option" at bounding box center [546, 262] width 14 height 14
click at [453, 303] on span "Select an option" at bounding box center [455, 310] width 14 height 14
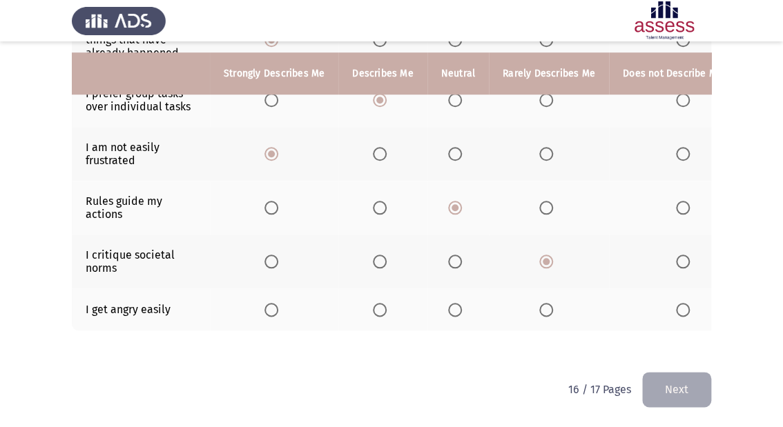
click at [453, 303] on input "Select an option" at bounding box center [455, 310] width 14 height 14
click at [696, 387] on button "Next" at bounding box center [676, 389] width 69 height 35
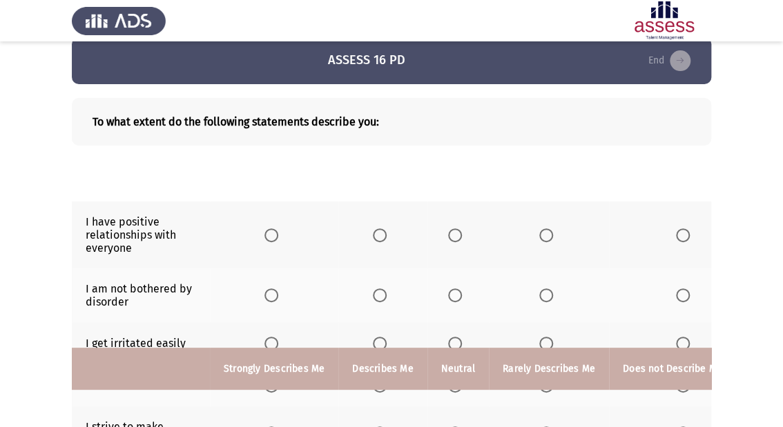
scroll to position [0, 0]
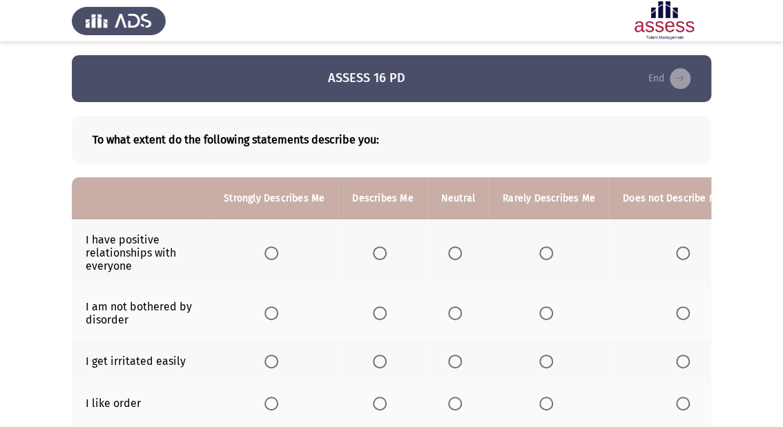
click at [676, 255] on span "Select an option" at bounding box center [683, 254] width 14 height 14
click at [676, 255] on input "Select an option" at bounding box center [683, 254] width 14 height 14
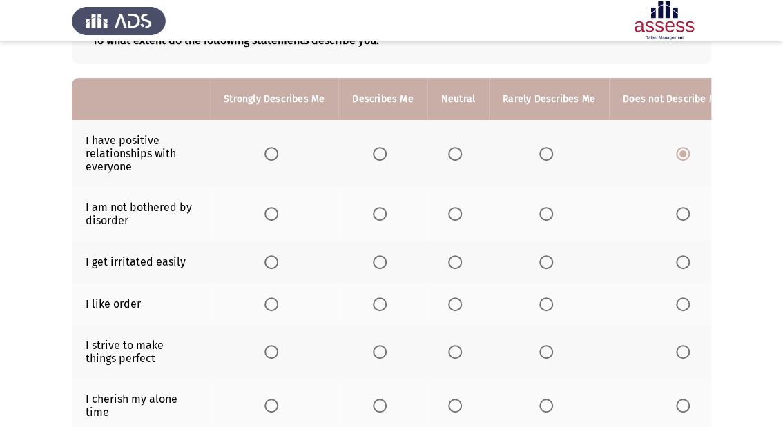
scroll to position [166, 0]
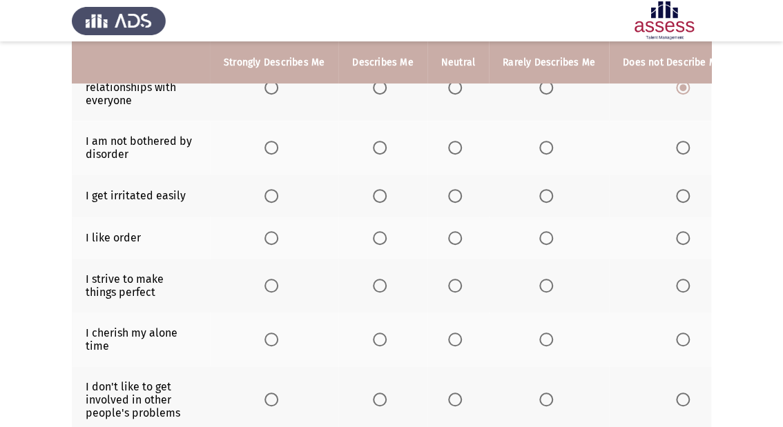
click at [374, 151] on span "Select an option" at bounding box center [380, 148] width 14 height 14
click at [374, 151] on input "Select an option" at bounding box center [380, 148] width 14 height 14
click at [374, 151] on span "Select an option" at bounding box center [380, 148] width 14 height 14
click at [677, 197] on span "Select an option" at bounding box center [683, 196] width 14 height 14
click at [677, 197] on input "Select an option" at bounding box center [683, 196] width 14 height 14
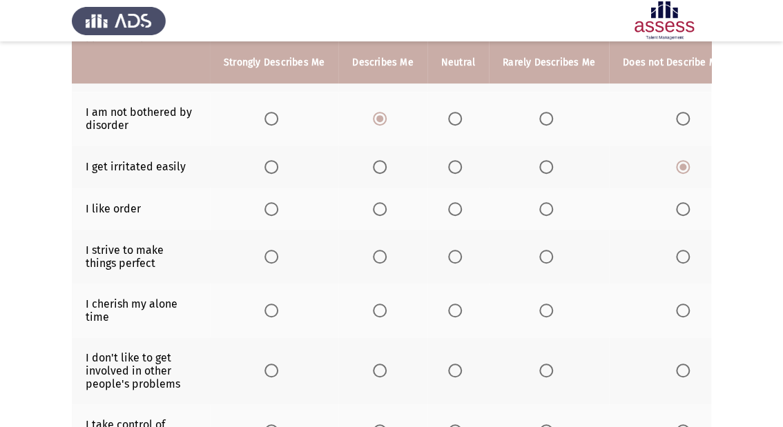
scroll to position [221, 0]
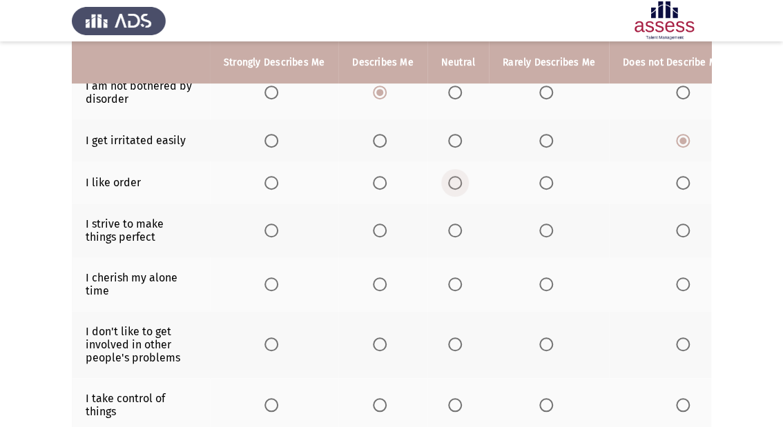
click at [448, 180] on span "Select an option" at bounding box center [455, 183] width 14 height 14
click at [448, 180] on input "Select an option" at bounding box center [455, 183] width 14 height 14
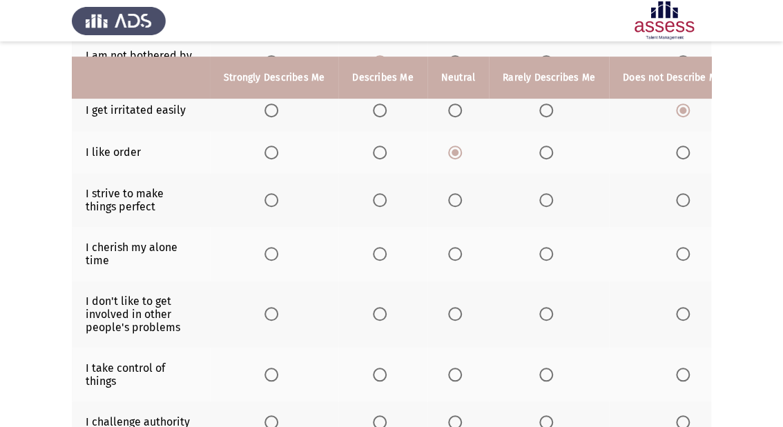
scroll to position [276, 0]
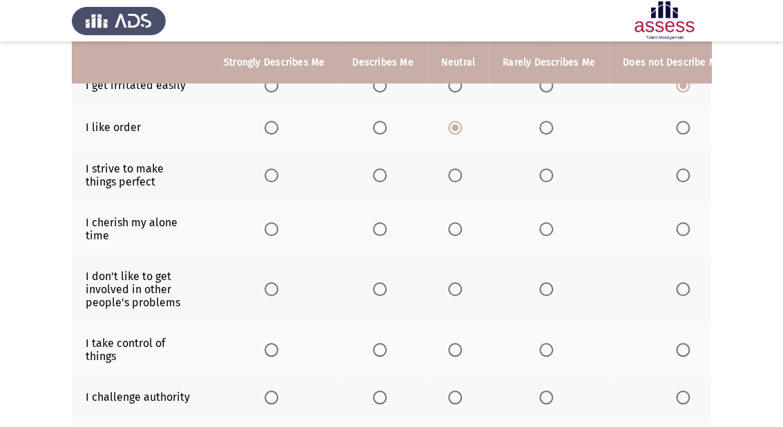
click at [271, 173] on span "Select an option" at bounding box center [271, 175] width 14 height 14
click at [271, 173] on input "Select an option" at bounding box center [271, 175] width 14 height 14
click at [271, 173] on span "Select an option" at bounding box center [271, 175] width 7 height 7
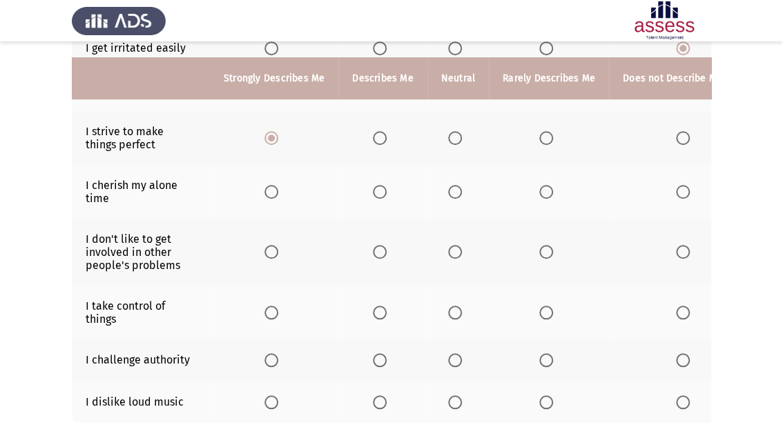
scroll to position [331, 0]
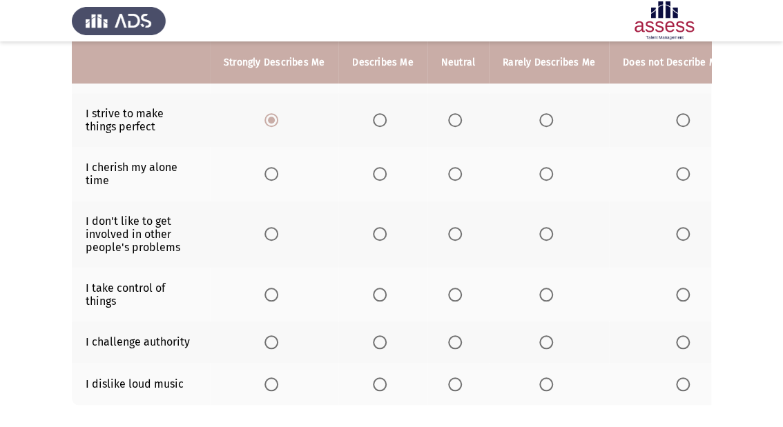
click at [273, 171] on span "Select an option" at bounding box center [271, 174] width 14 height 14
click at [273, 171] on input "Select an option" at bounding box center [271, 174] width 14 height 14
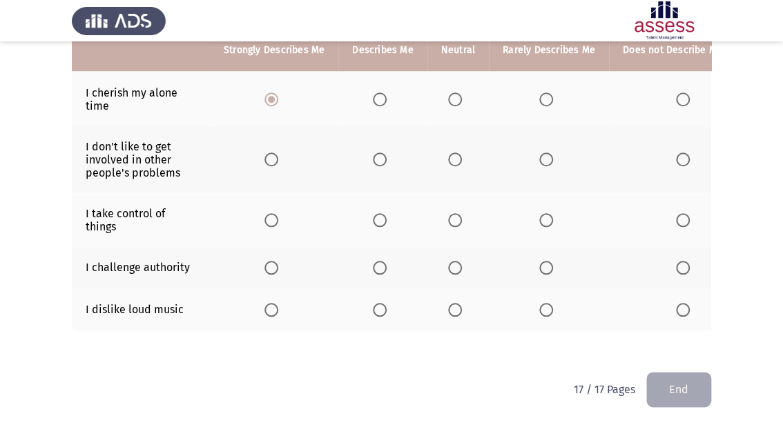
scroll to position [417, 0]
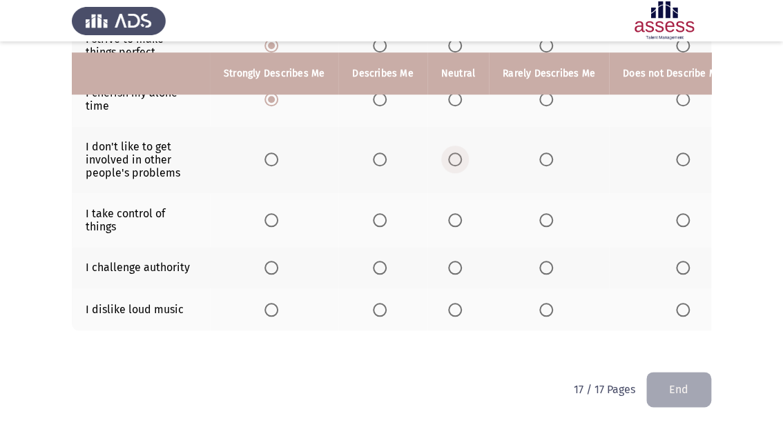
click at [448, 154] on span "Select an option" at bounding box center [455, 160] width 14 height 14
click at [448, 154] on input "Select an option" at bounding box center [455, 160] width 14 height 14
click at [272, 213] on span "Select an option" at bounding box center [271, 220] width 14 height 14
click at [272, 213] on input "Select an option" at bounding box center [271, 220] width 14 height 14
click at [448, 261] on span "Select an option" at bounding box center [455, 268] width 14 height 14
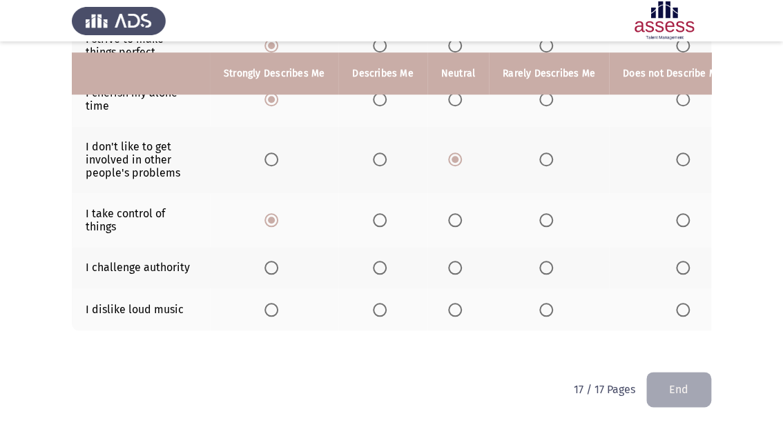
click at [448, 261] on input "Select an option" at bounding box center [455, 268] width 14 height 14
click at [676, 305] on span "Select an option" at bounding box center [683, 310] width 14 height 14
click at [676, 305] on input "Select an option" at bounding box center [683, 310] width 14 height 14
click at [695, 381] on button "End" at bounding box center [678, 389] width 65 height 35
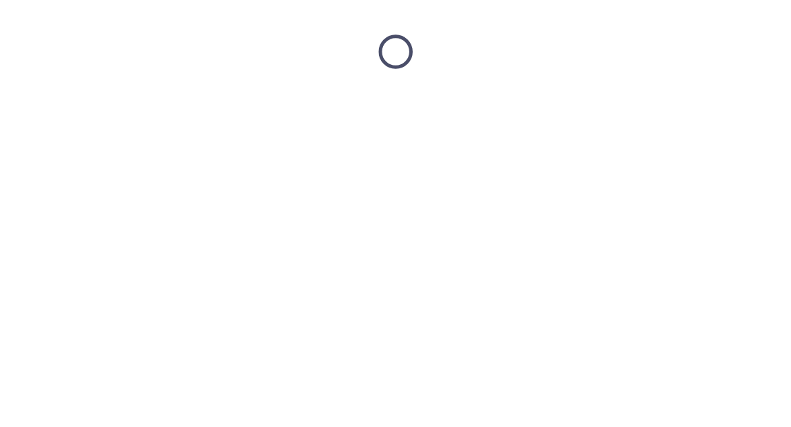
scroll to position [0, 0]
